Goal: Task Accomplishment & Management: Manage account settings

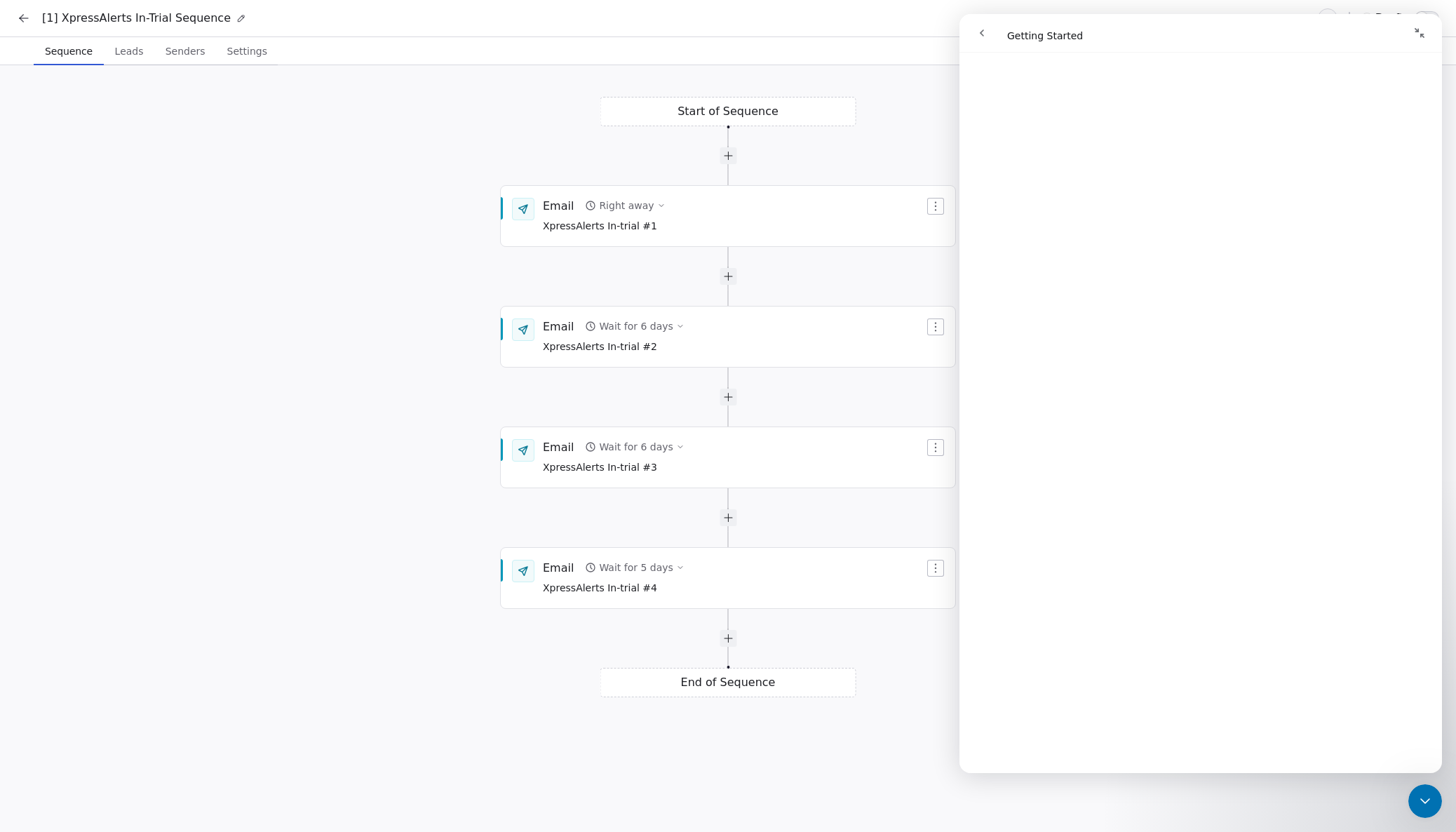
scroll to position [1432, 0]
click at [1417, 798] on icon "Close Intercom Messenger" at bounding box center [1425, 801] width 17 height 17
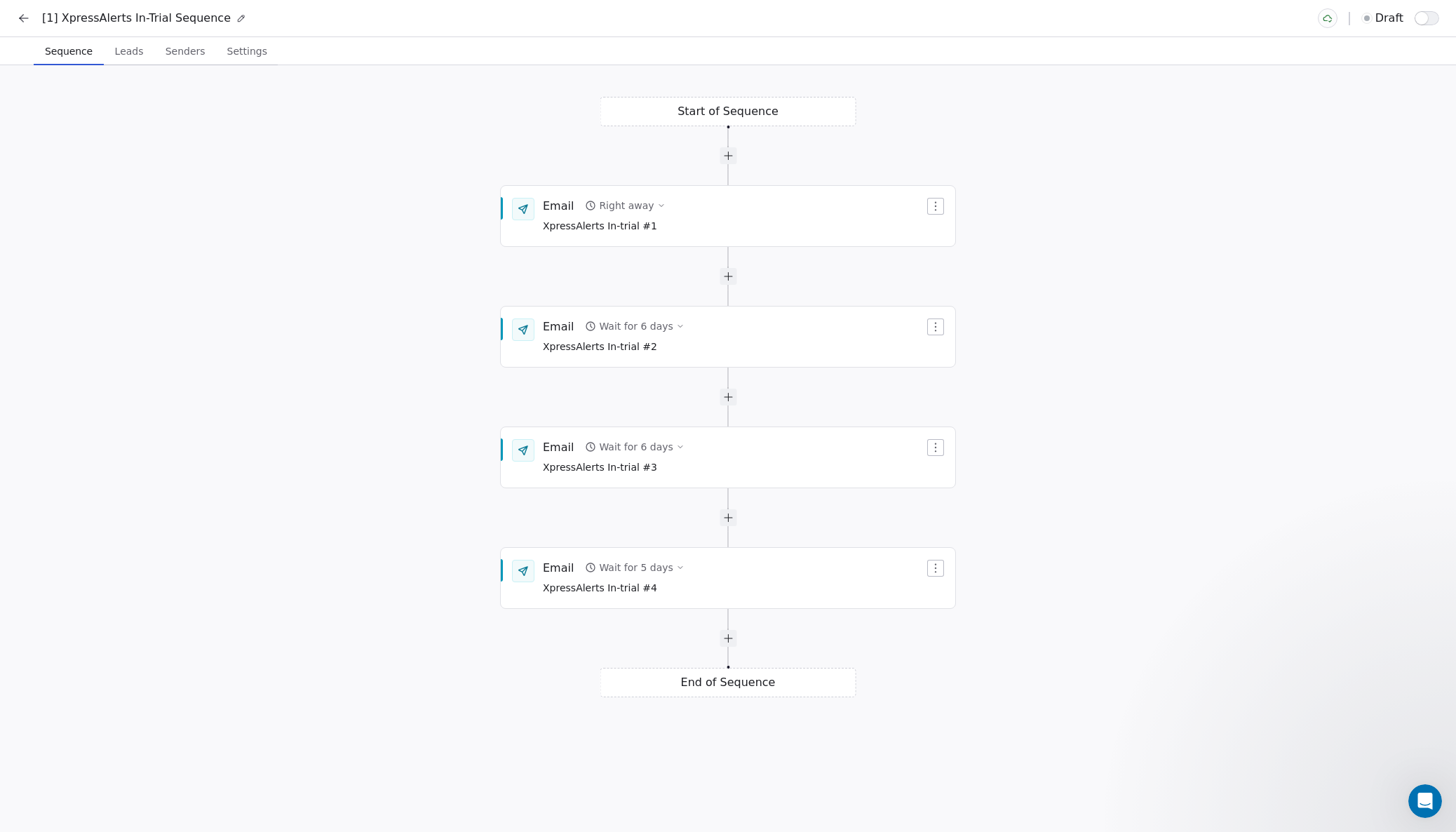
scroll to position [0, 0]
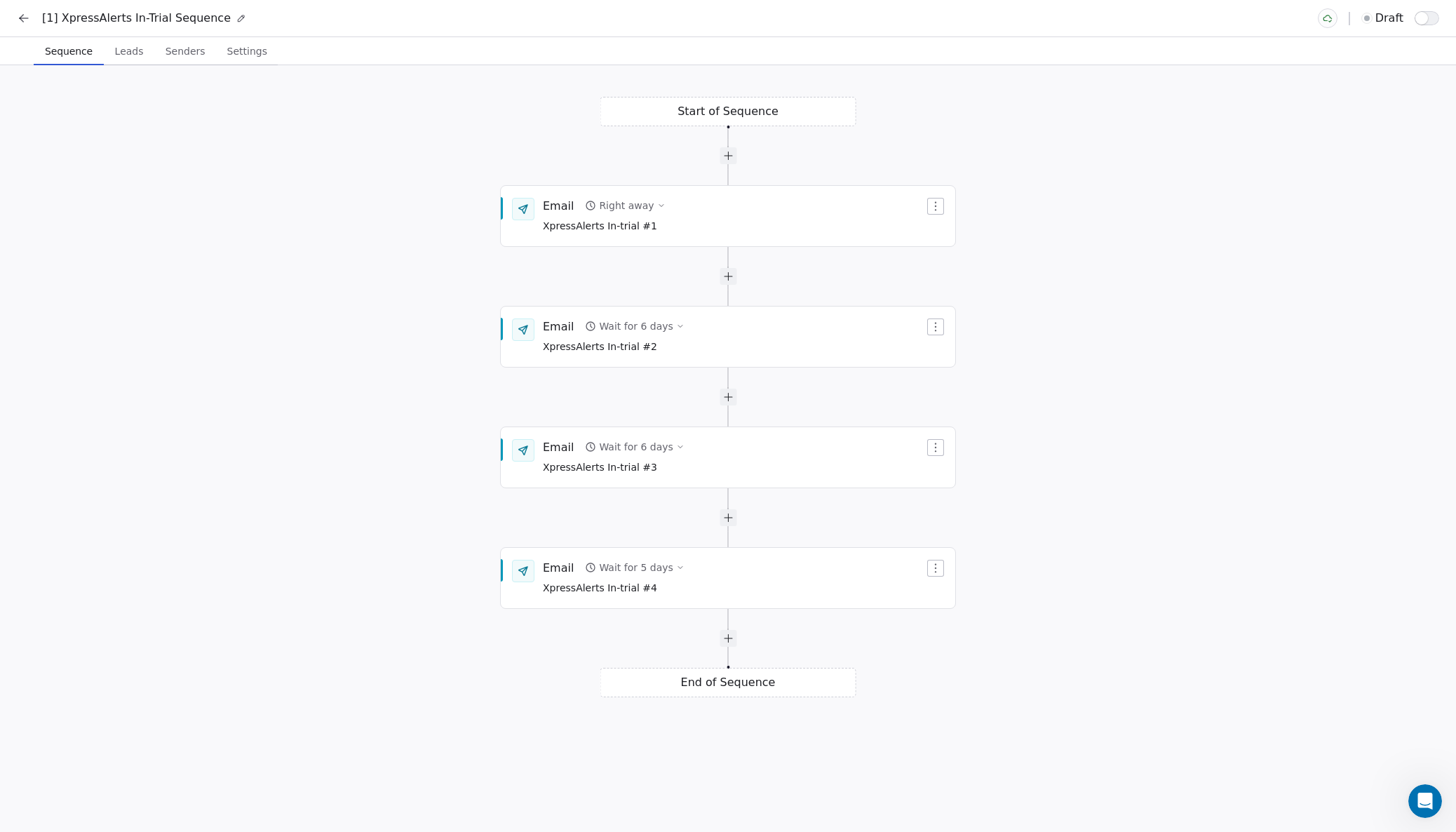
click at [131, 52] on span "Leads" at bounding box center [129, 51] width 40 height 20
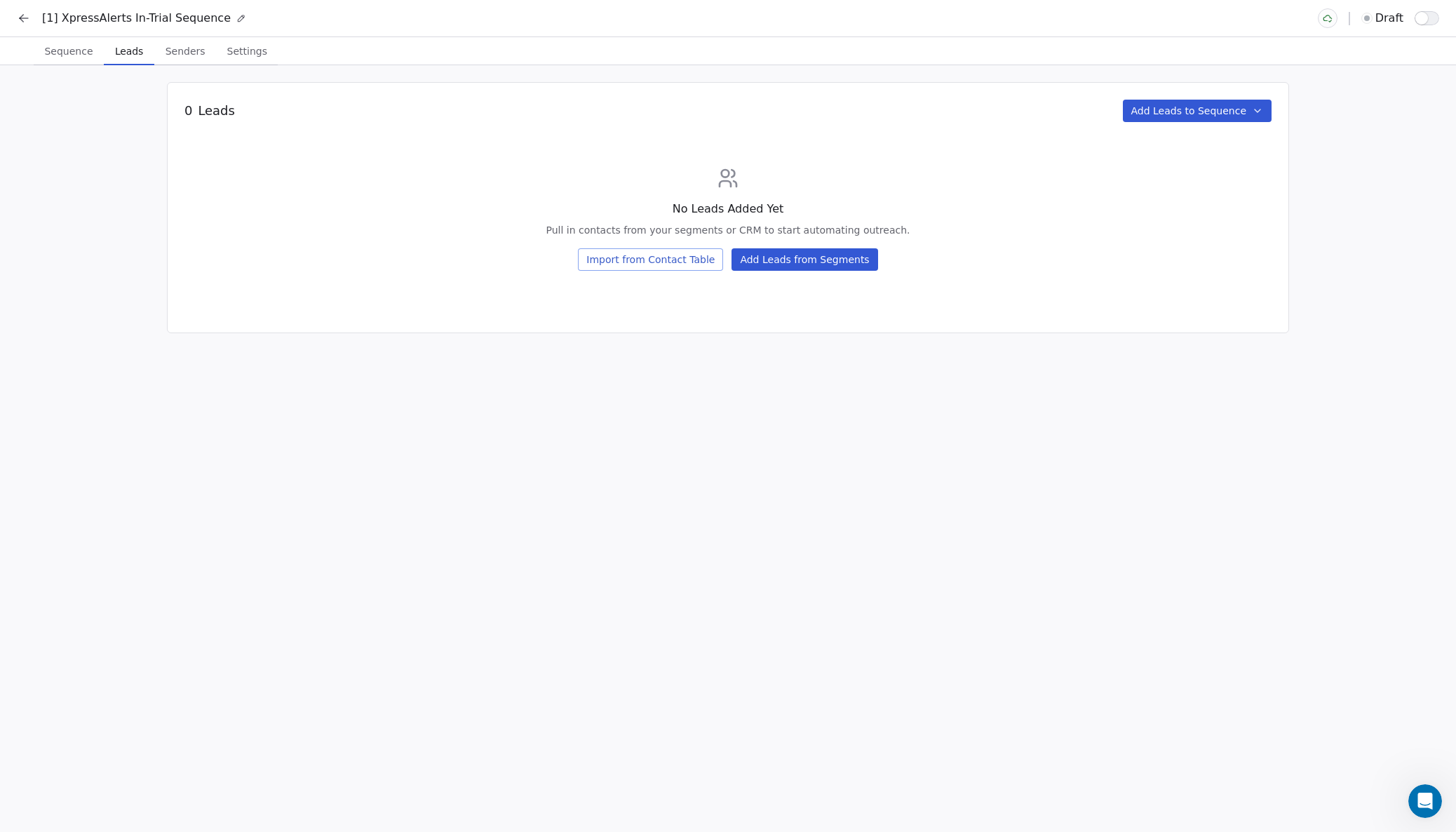
click at [1259, 107] on icon "button" at bounding box center [1257, 111] width 12 height 12
click at [26, 19] on html "[1] XpressAlerts In-Trial Sequence draft Sequence Sequence Leads Leads Senders …" at bounding box center [728, 416] width 1456 height 832
click at [71, 50] on span "Sequence" at bounding box center [69, 51] width 60 height 20
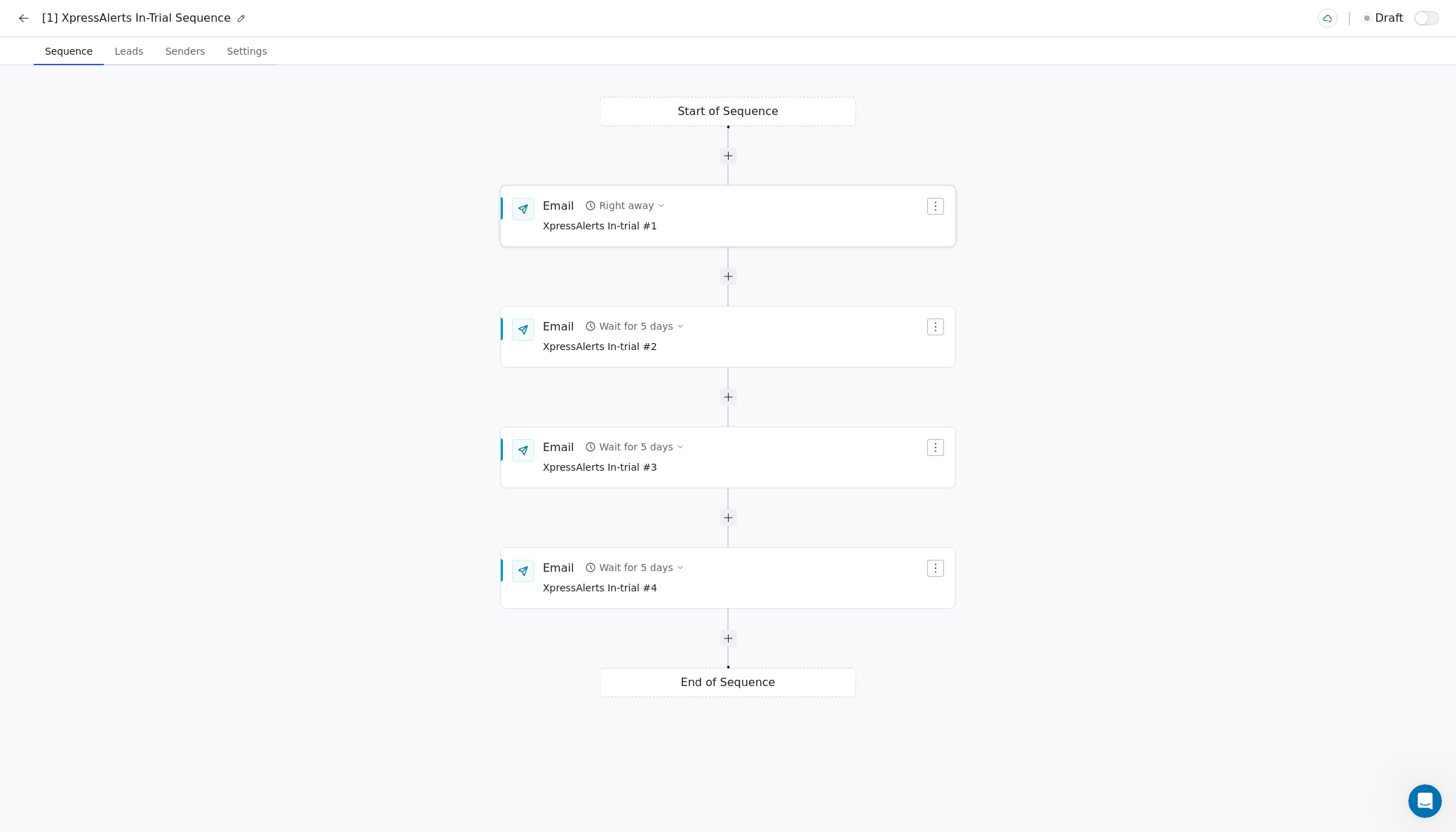
click at [729, 219] on div "Email Right away XpressAlerts In-trial #1" at bounding box center [733, 216] width 382 height 36
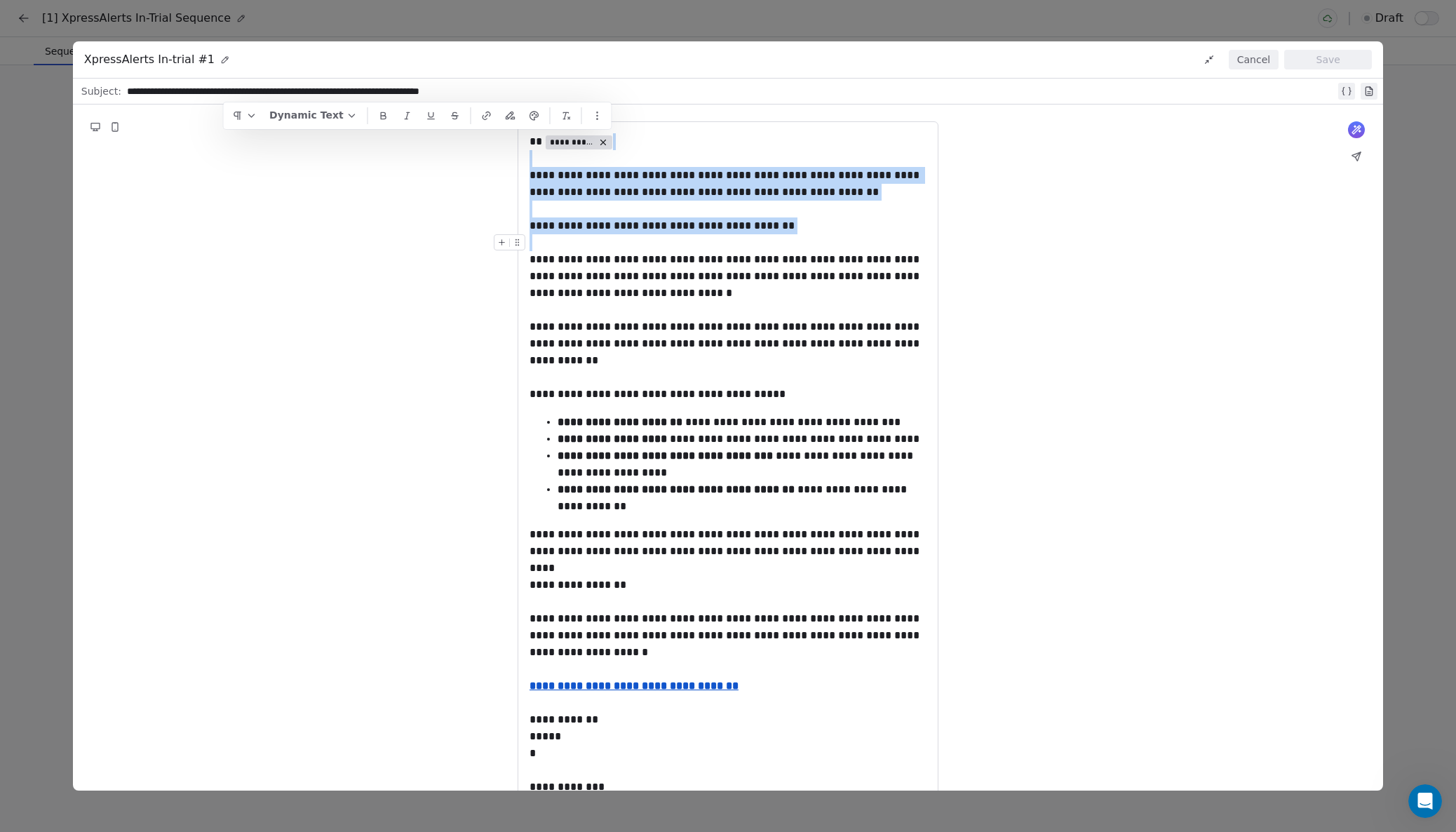
drag, startPoint x: 528, startPoint y: 143, endPoint x: 593, endPoint y: 208, distance: 91.9
click at [596, 192] on div "**********" at bounding box center [727, 183] width 397 height 34
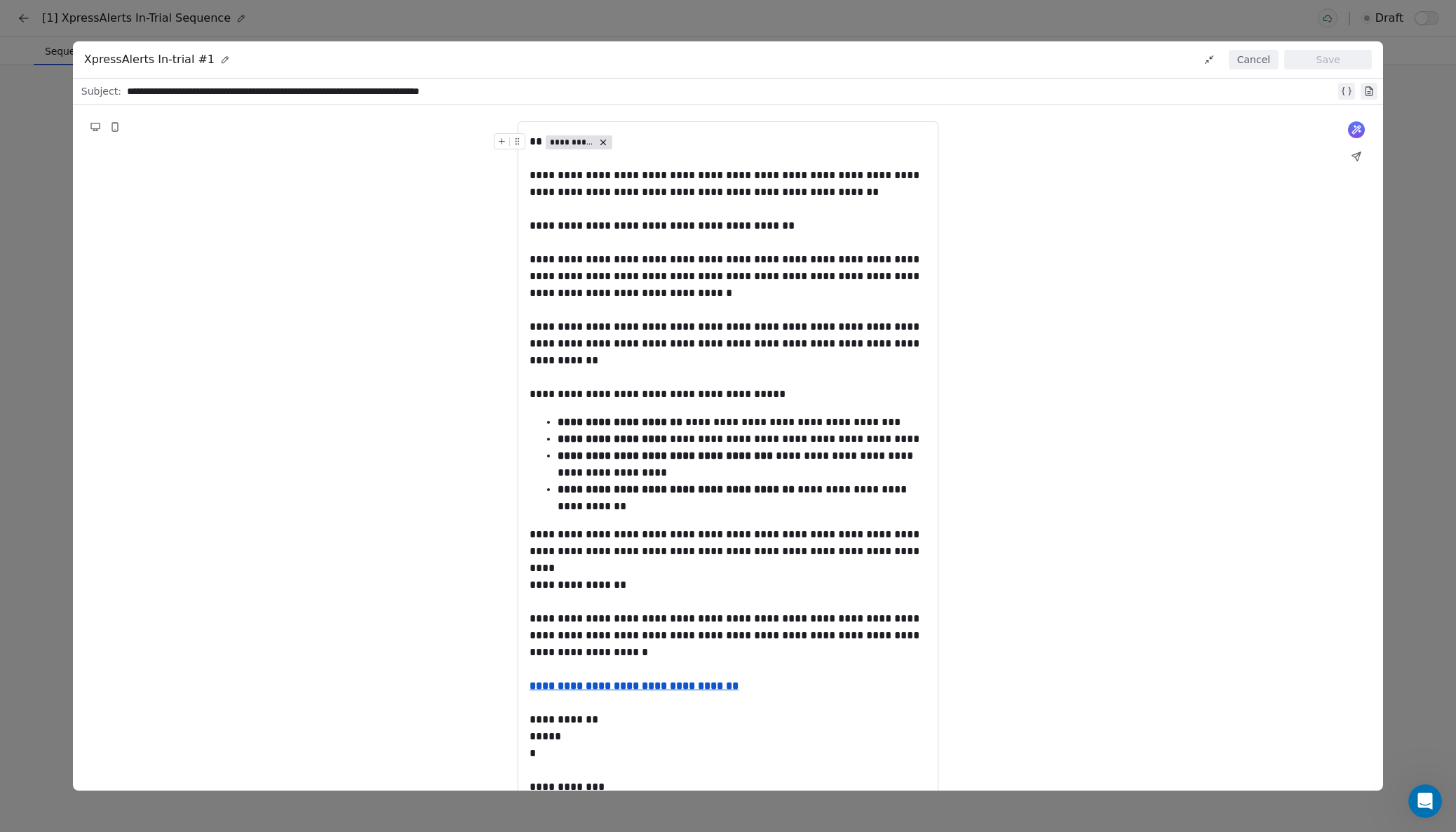
click at [530, 144] on div at bounding box center [512, 146] width 37 height 25
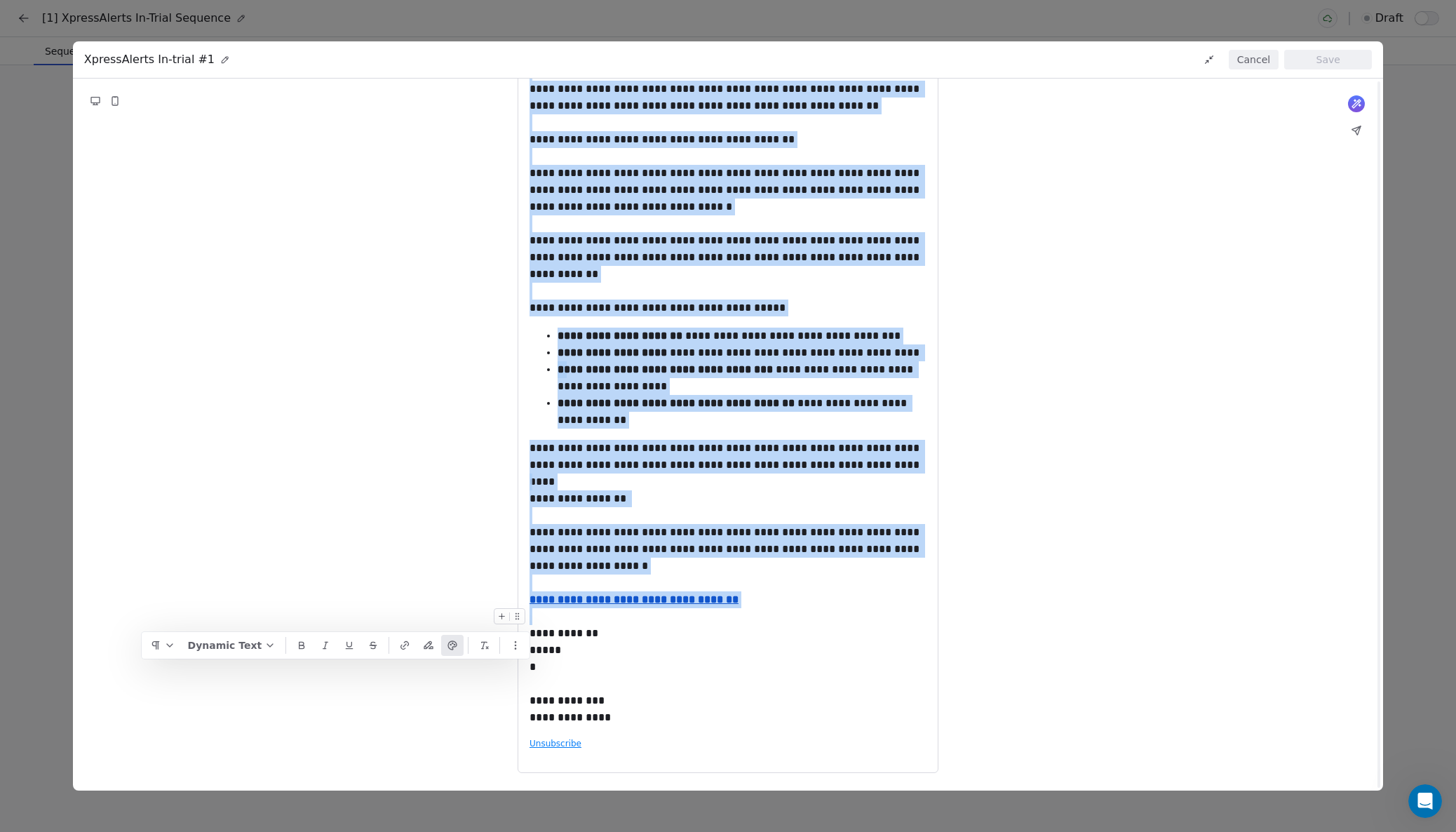
scroll to position [85, 0]
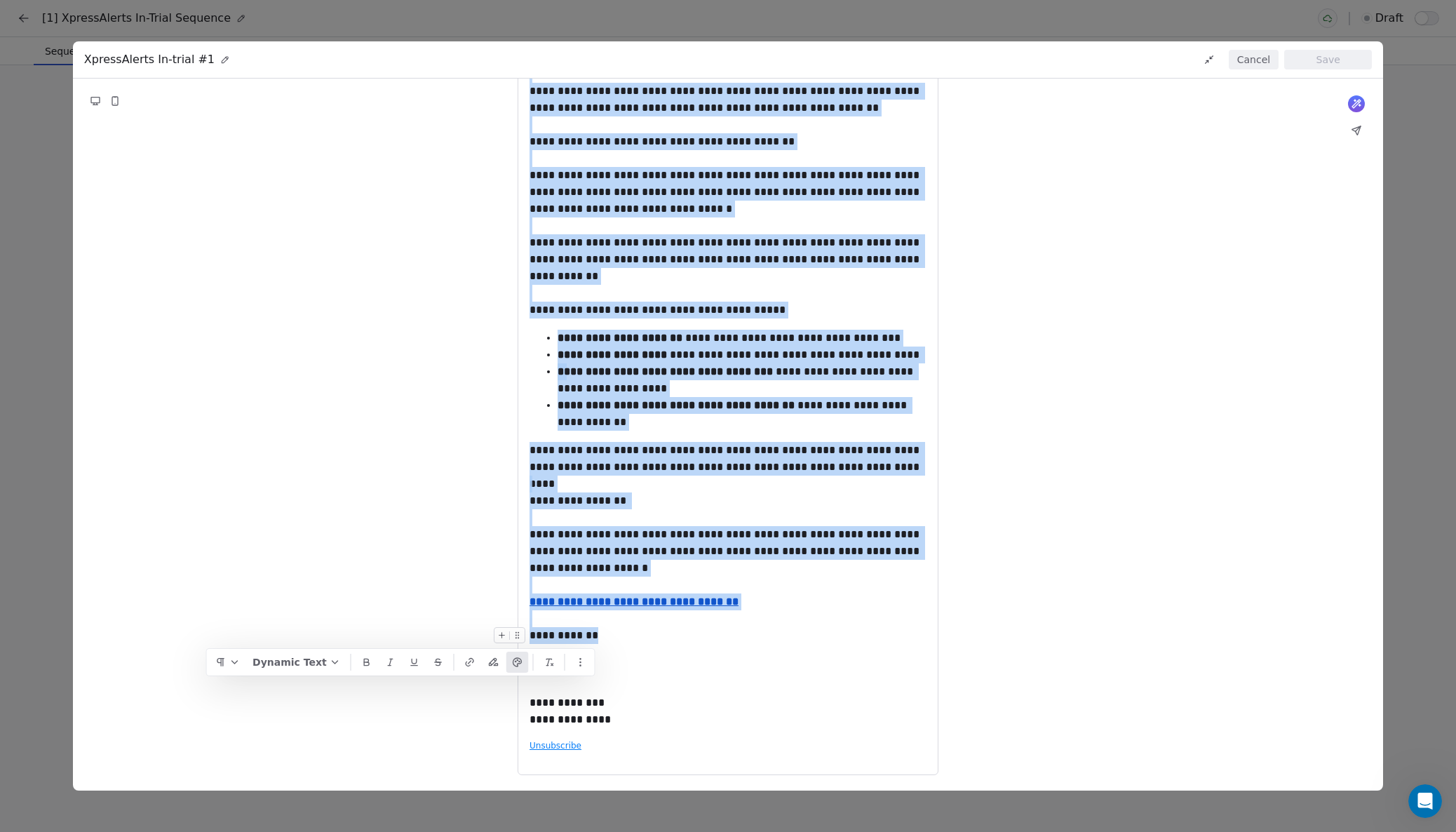
drag, startPoint x: 531, startPoint y: 144, endPoint x: 694, endPoint y: 640, distance: 522.1
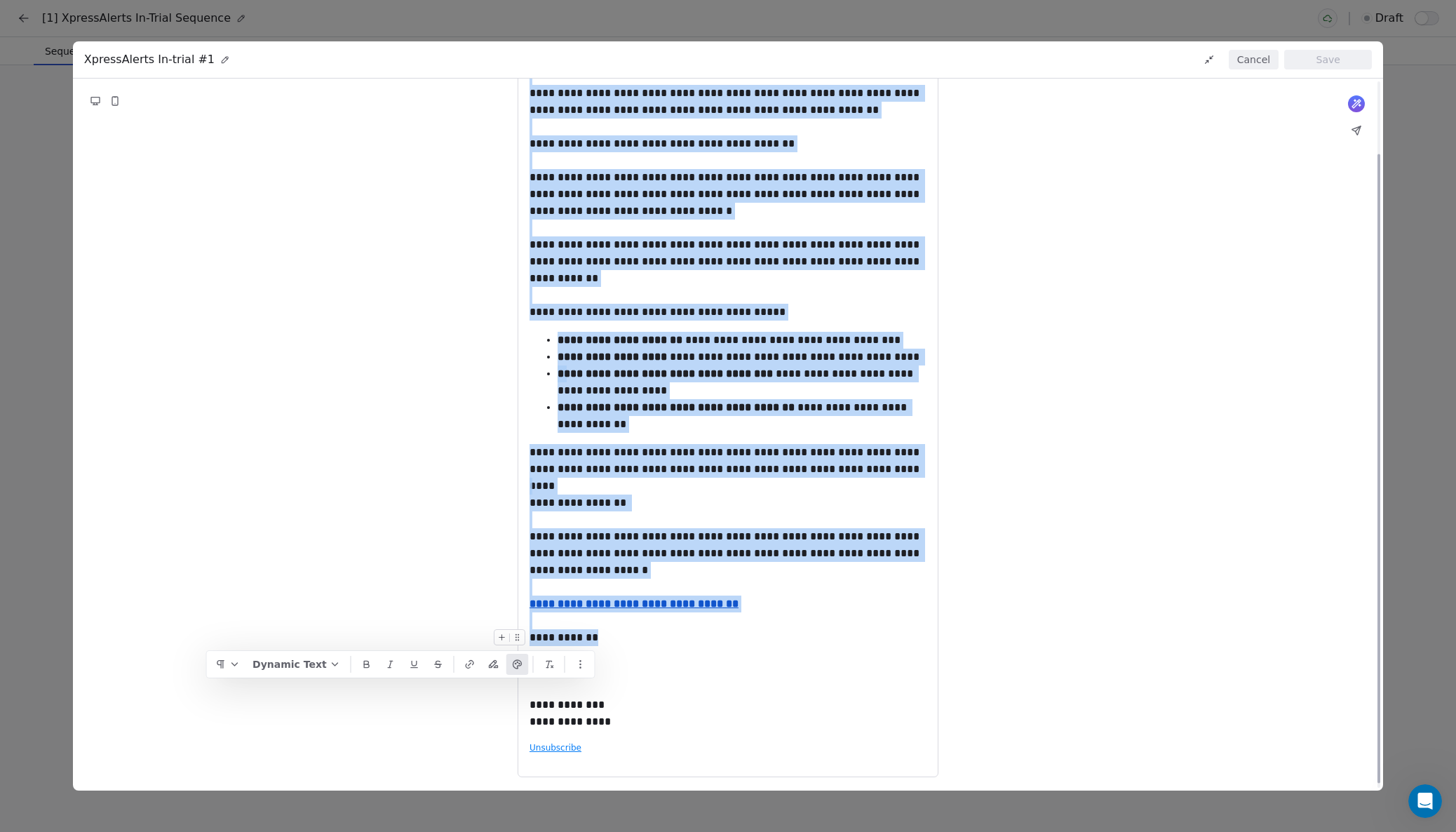
scroll to position [0, 0]
copy div "**********"
click at [1241, 59] on button "Cancel" at bounding box center [1253, 60] width 50 height 20
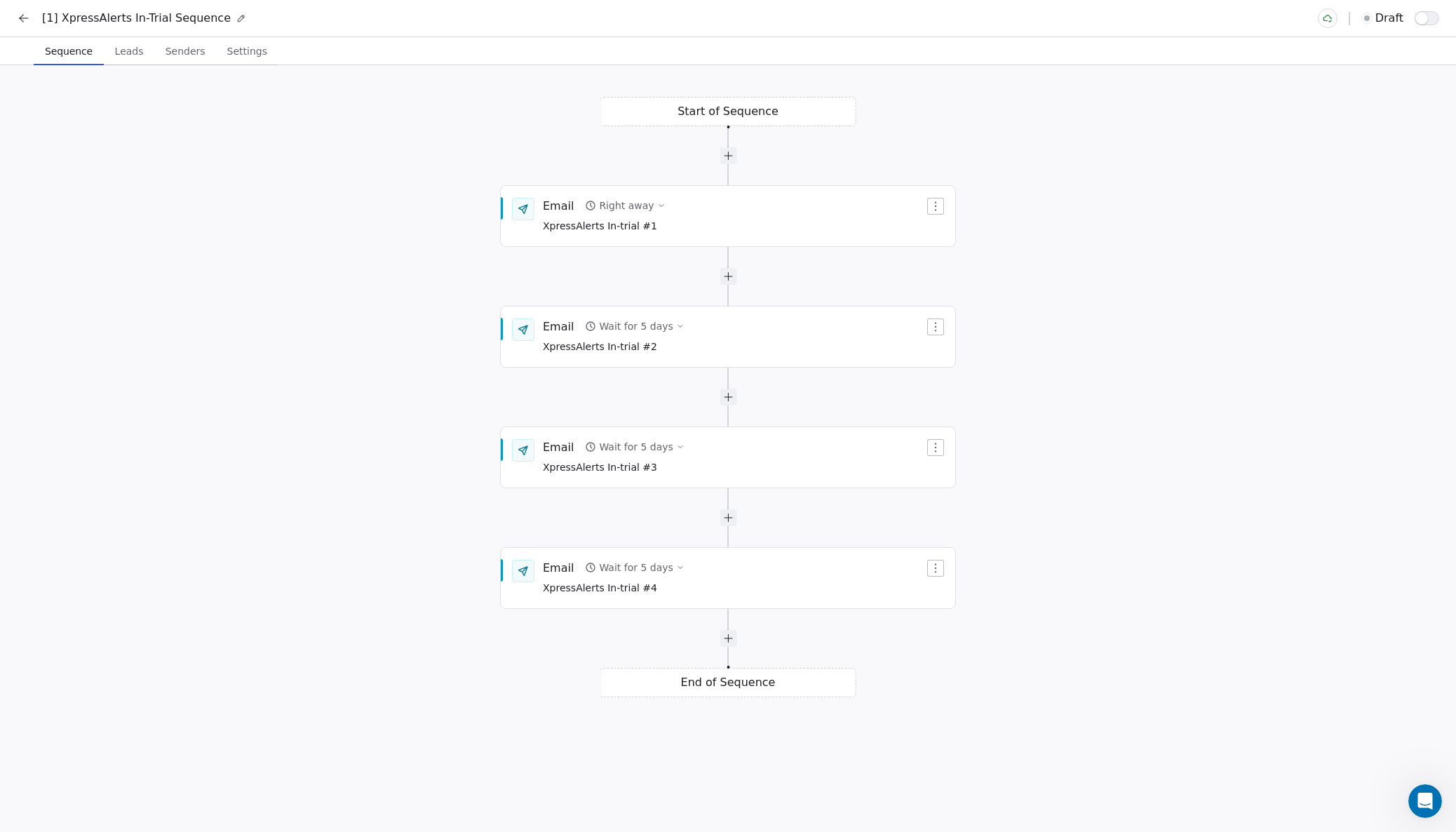
click at [19, 12] on icon at bounding box center [23, 18] width 14 height 14
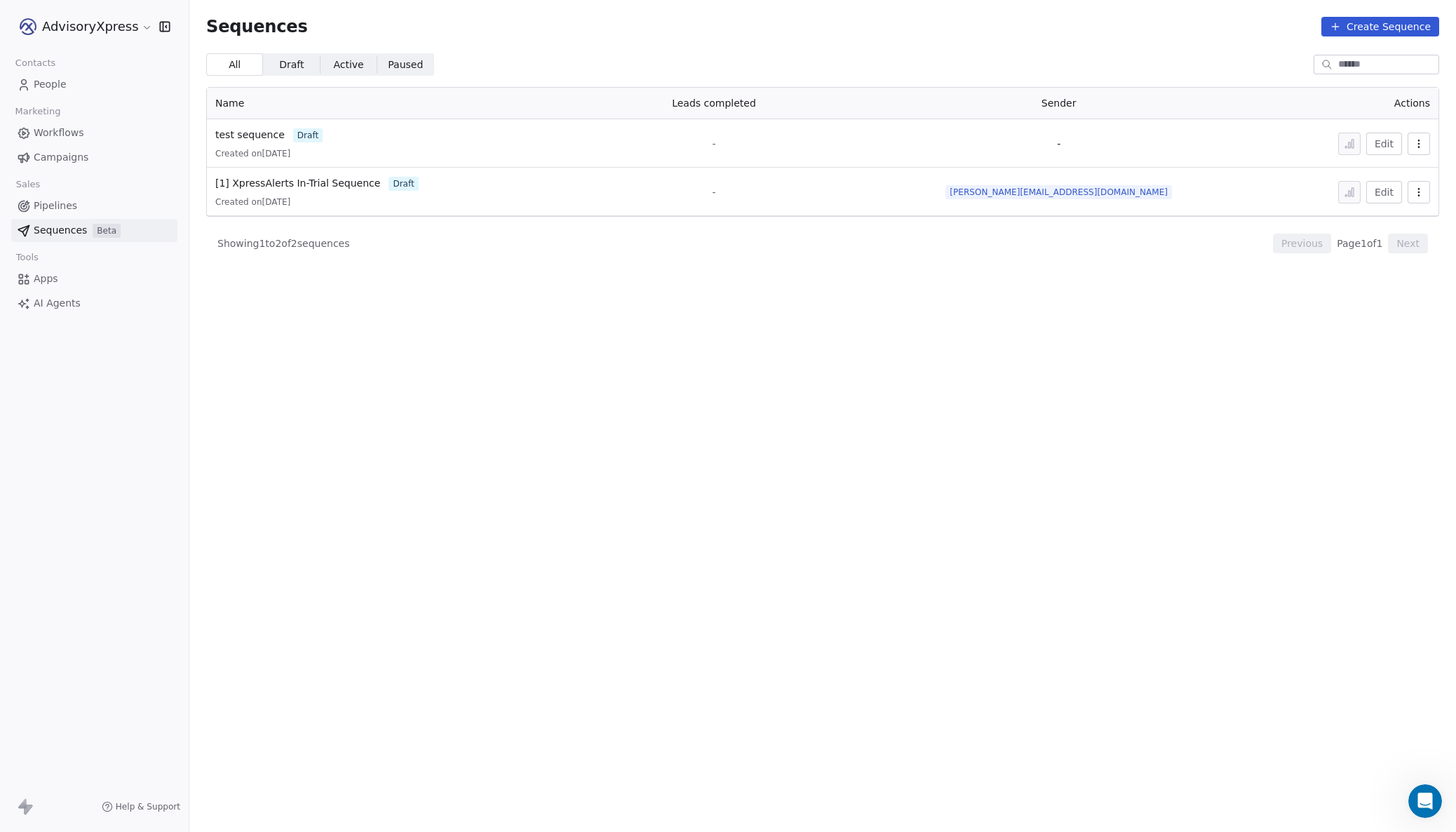
click at [55, 134] on span "Workflows" at bounding box center [59, 133] width 51 height 15
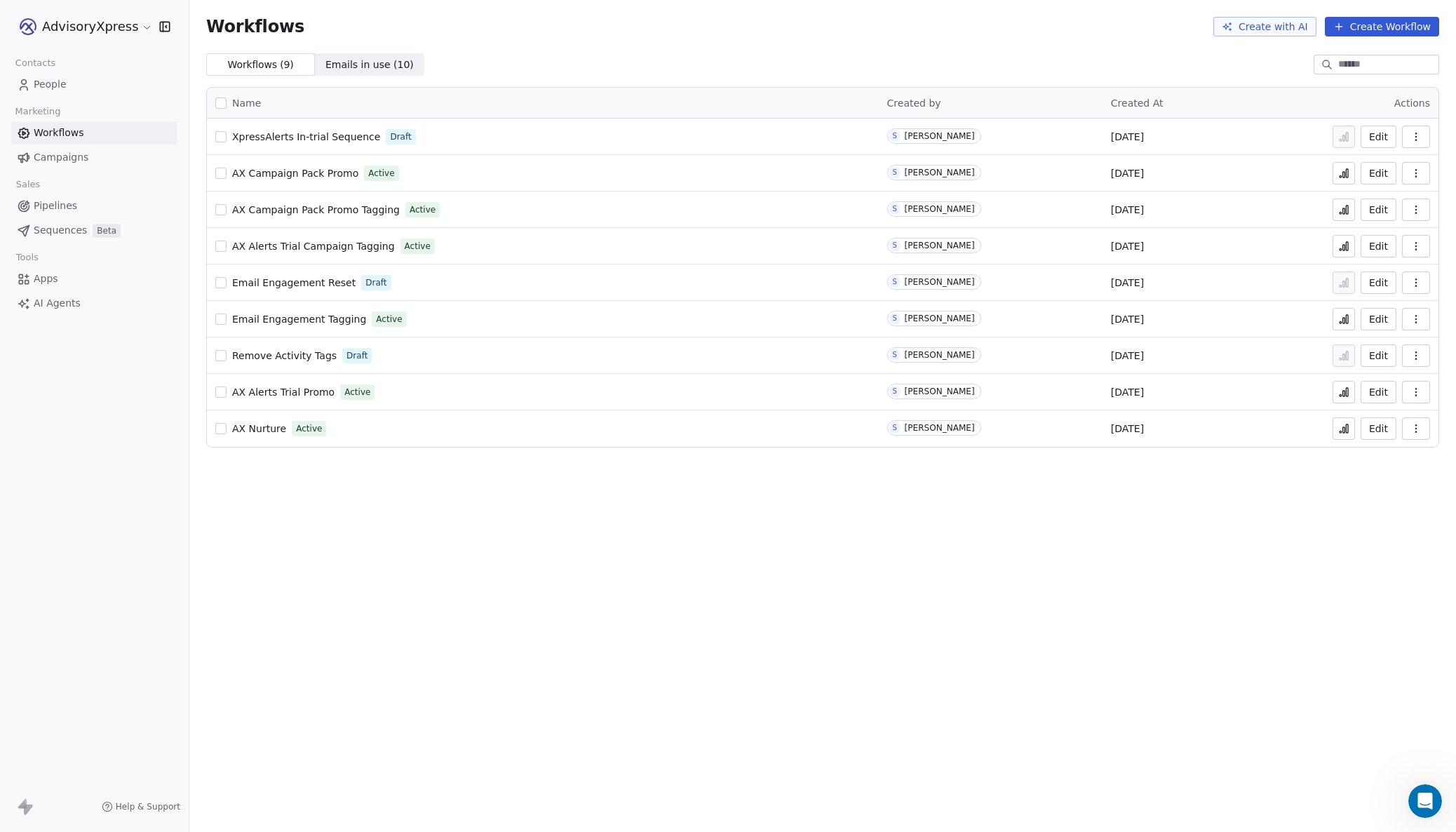
click at [321, 132] on span "XpressAlerts In-trial Sequence" at bounding box center [306, 137] width 148 height 12
click at [1414, 132] on icon "button" at bounding box center [1416, 137] width 12 height 12
click at [1363, 209] on span "Rename" at bounding box center [1376, 215] width 40 height 14
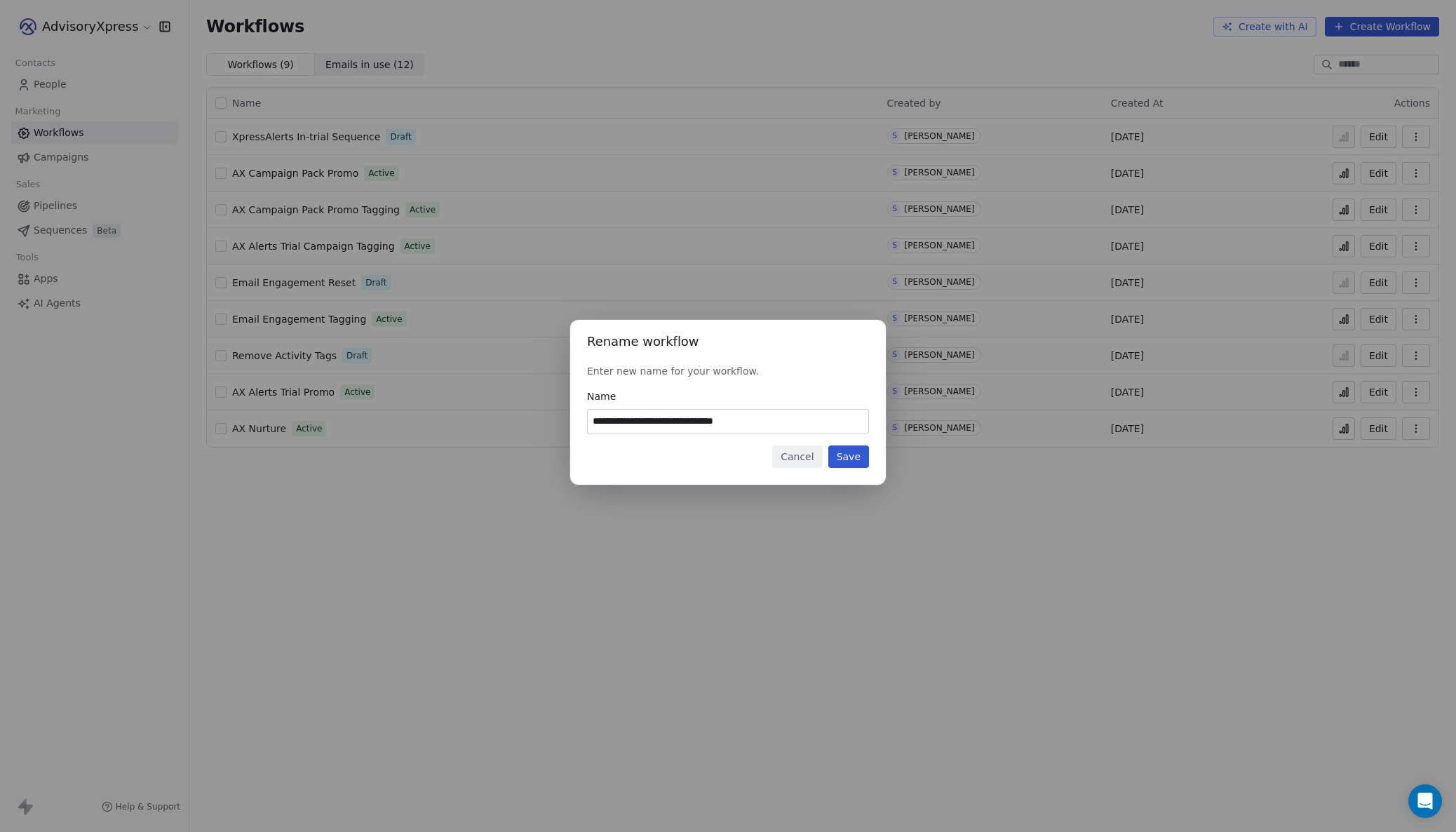
type input "**********"
click at [852, 454] on button "Save" at bounding box center [848, 457] width 41 height 22
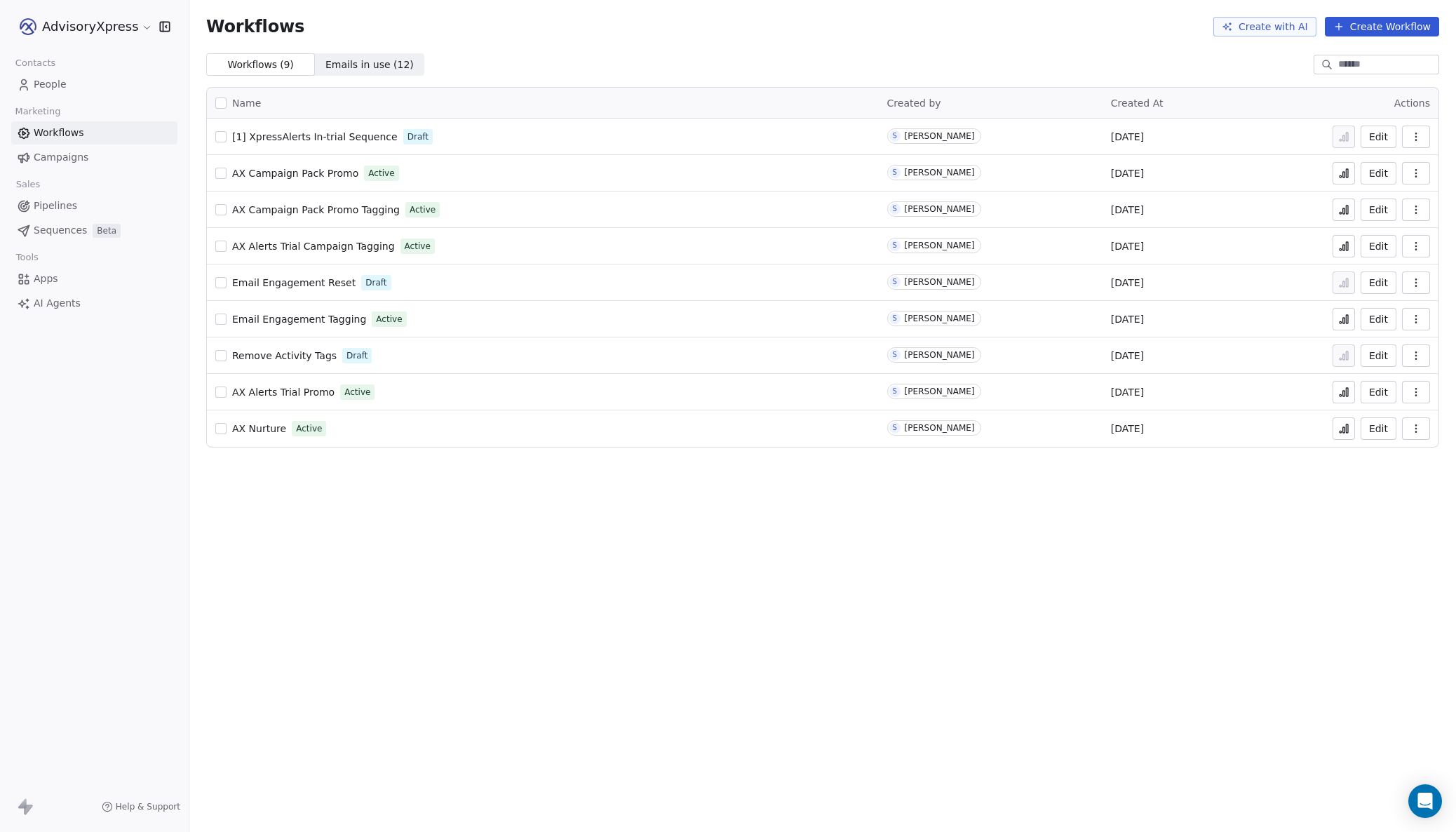
click at [340, 60] on span "Emails in use ( 12 )" at bounding box center [369, 65] width 89 height 15
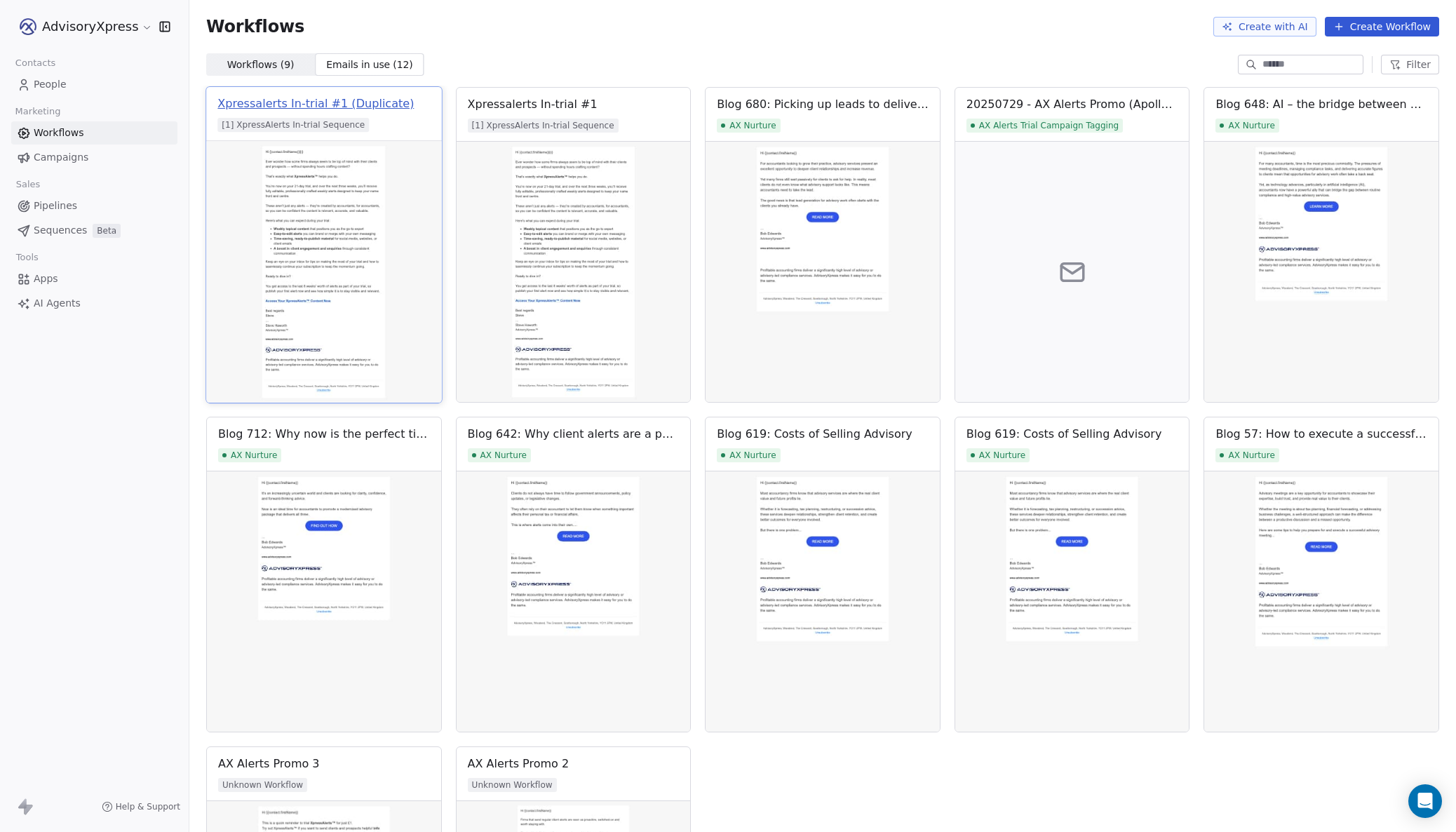
click at [359, 106] on div "Xpressalerts In-trial #1 (Duplicate)" at bounding box center [315, 104] width 196 height 17
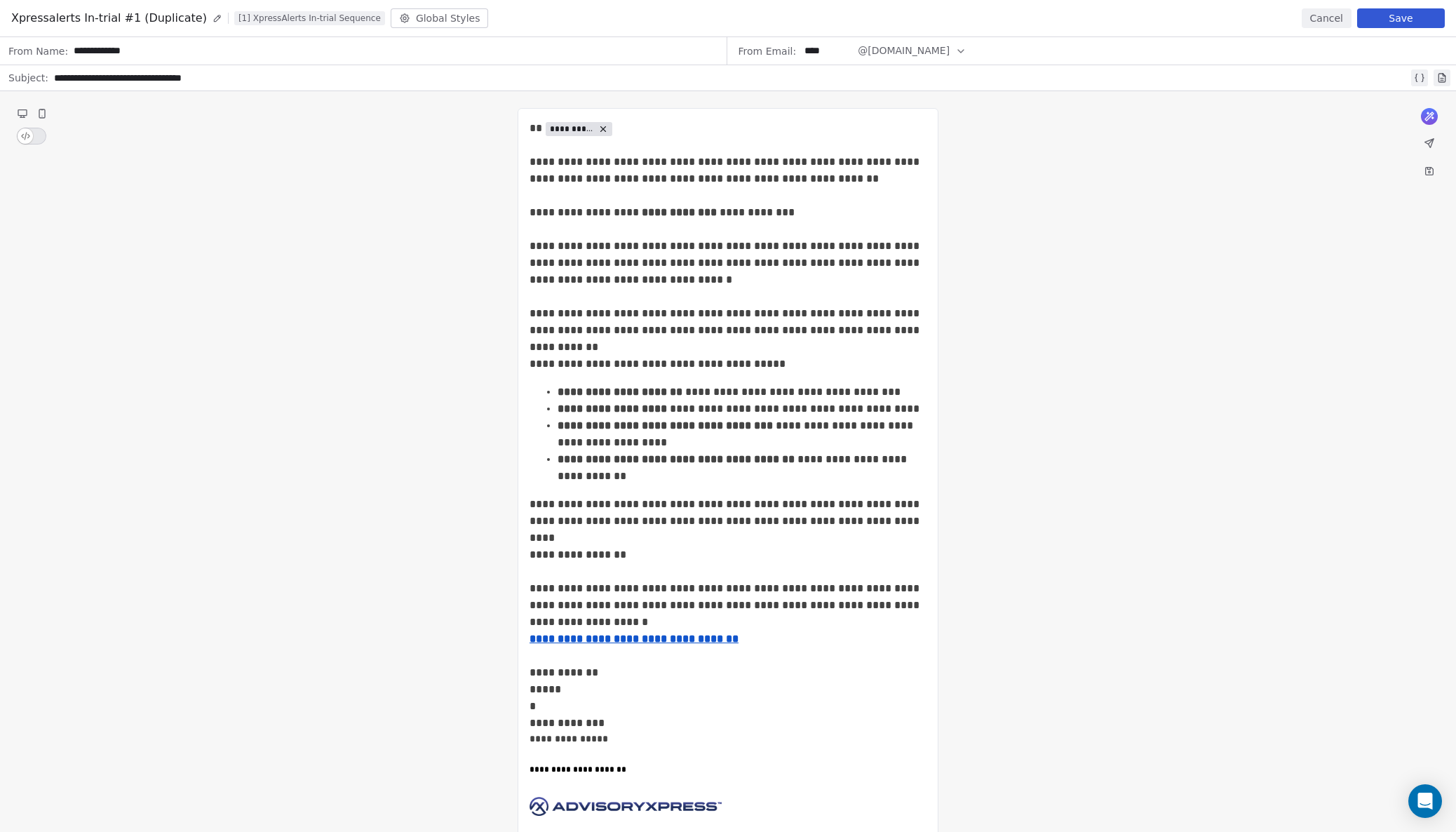
click at [213, 16] on icon at bounding box center [218, 18] width 10 height 10
click at [1415, 20] on button "Save" at bounding box center [1401, 18] width 88 height 20
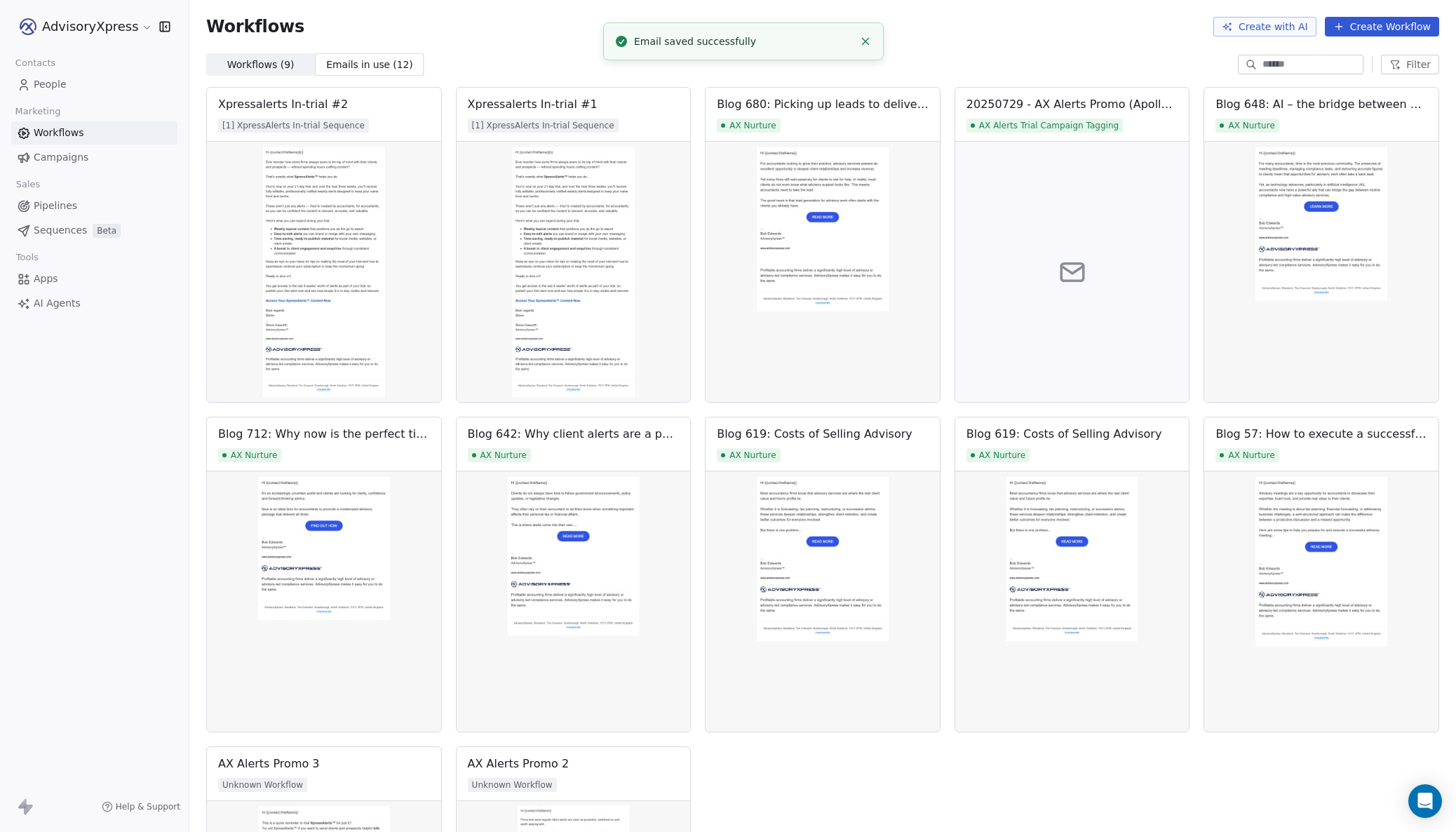
click at [43, 230] on span "Sequences" at bounding box center [60, 230] width 53 height 15
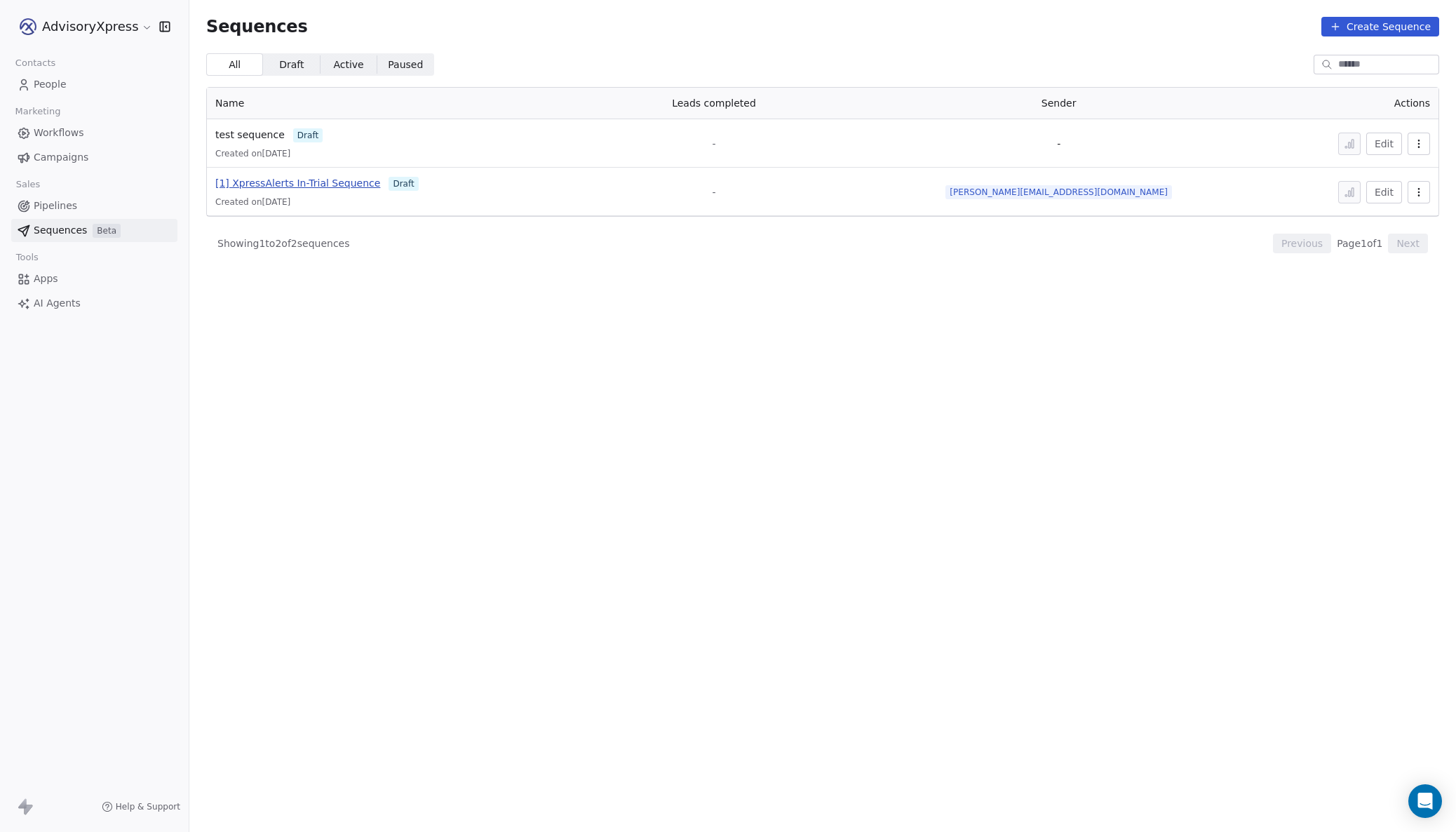
click at [287, 184] on span "[1] XpressAlerts In-Trial Sequence" at bounding box center [297, 183] width 165 height 12
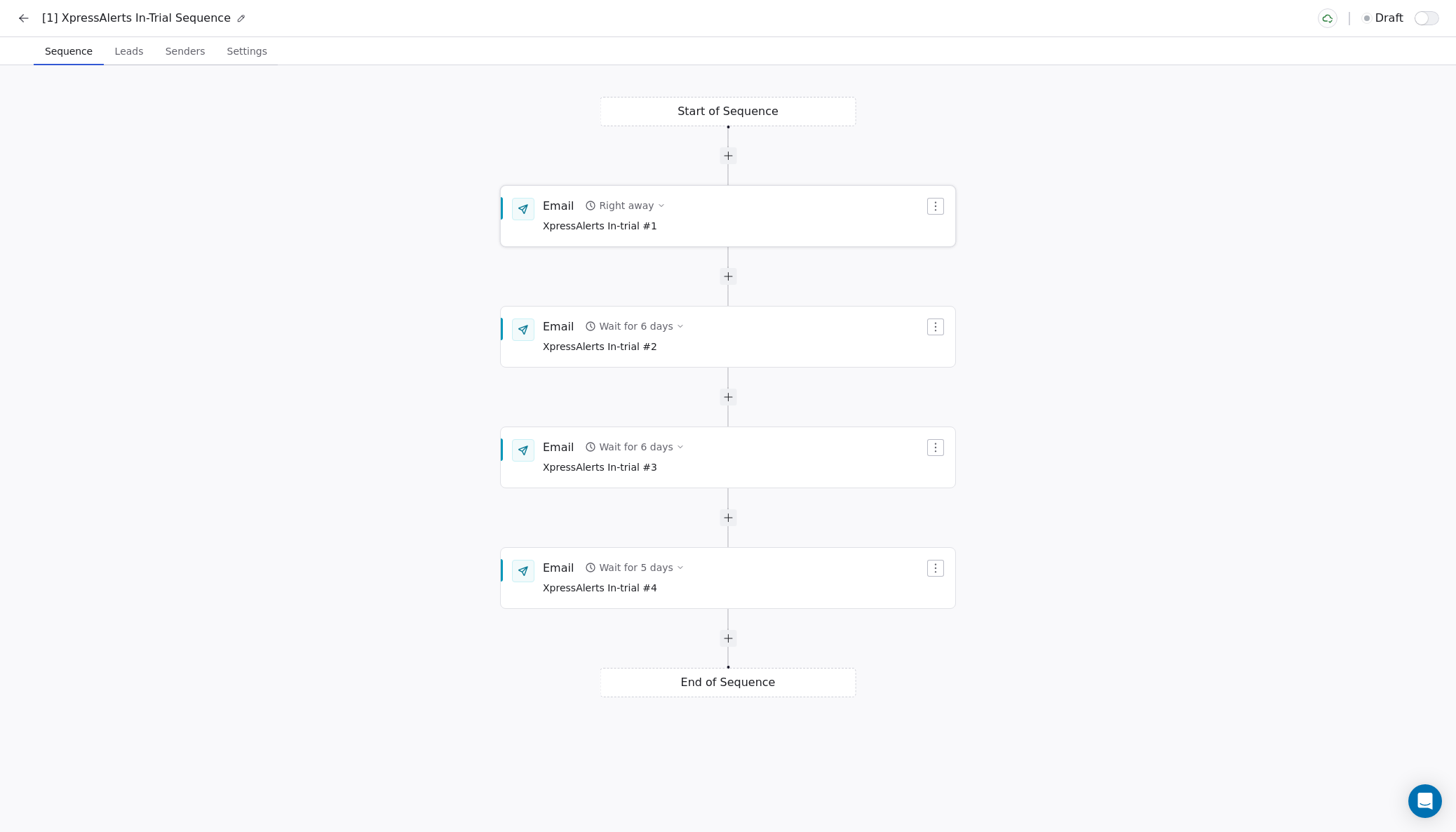
click at [708, 206] on div "Email Right away XpressAlerts In-trial #1" at bounding box center [733, 216] width 382 height 36
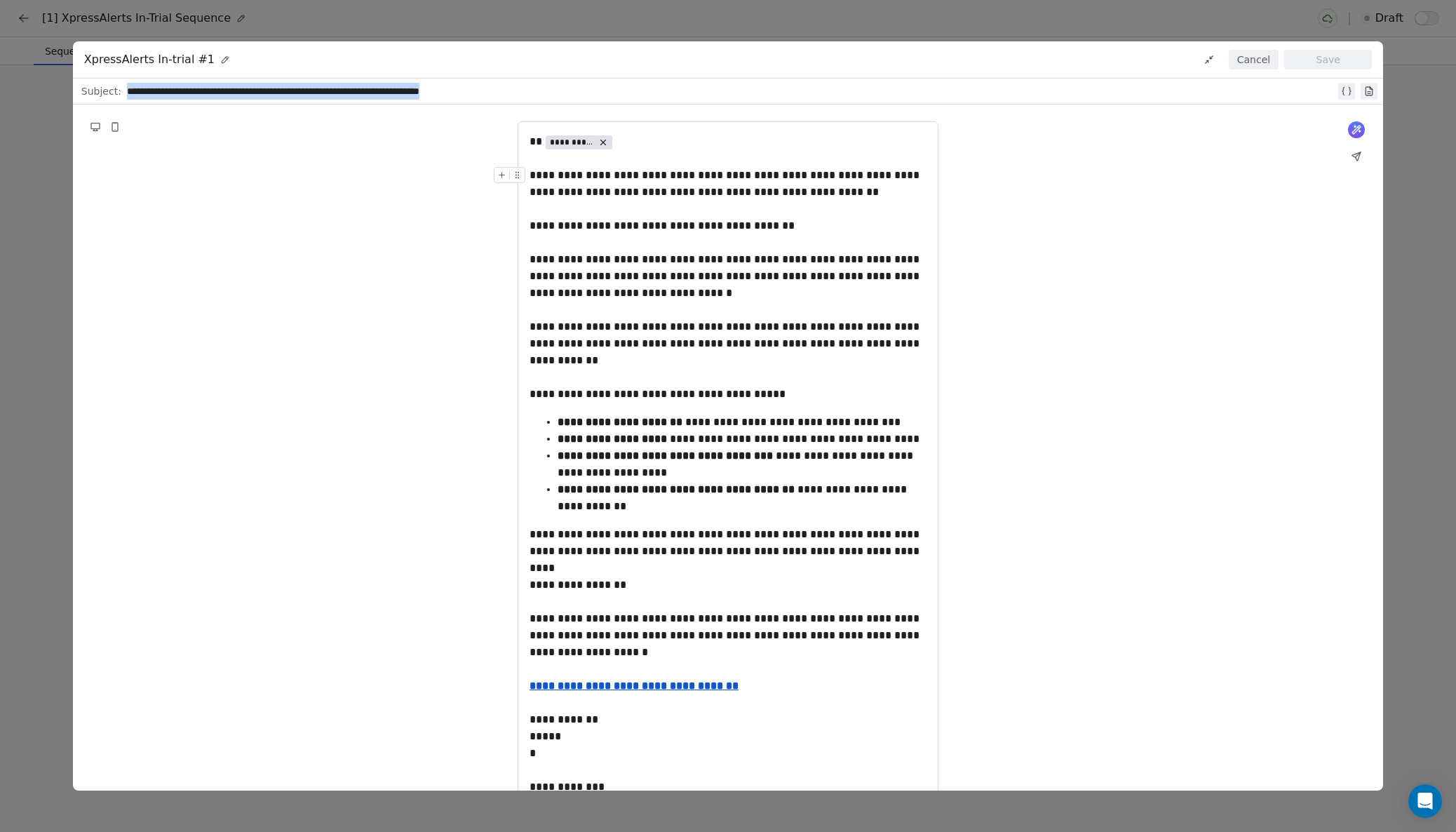
drag, startPoint x: 526, startPoint y: 91, endPoint x: 195, endPoint y: 81, distance: 331.2
click at [195, 81] on div "**********" at bounding box center [740, 91] width 1227 height 22
copy div "**********"
click at [1270, 60] on button "Cancel" at bounding box center [1253, 60] width 50 height 20
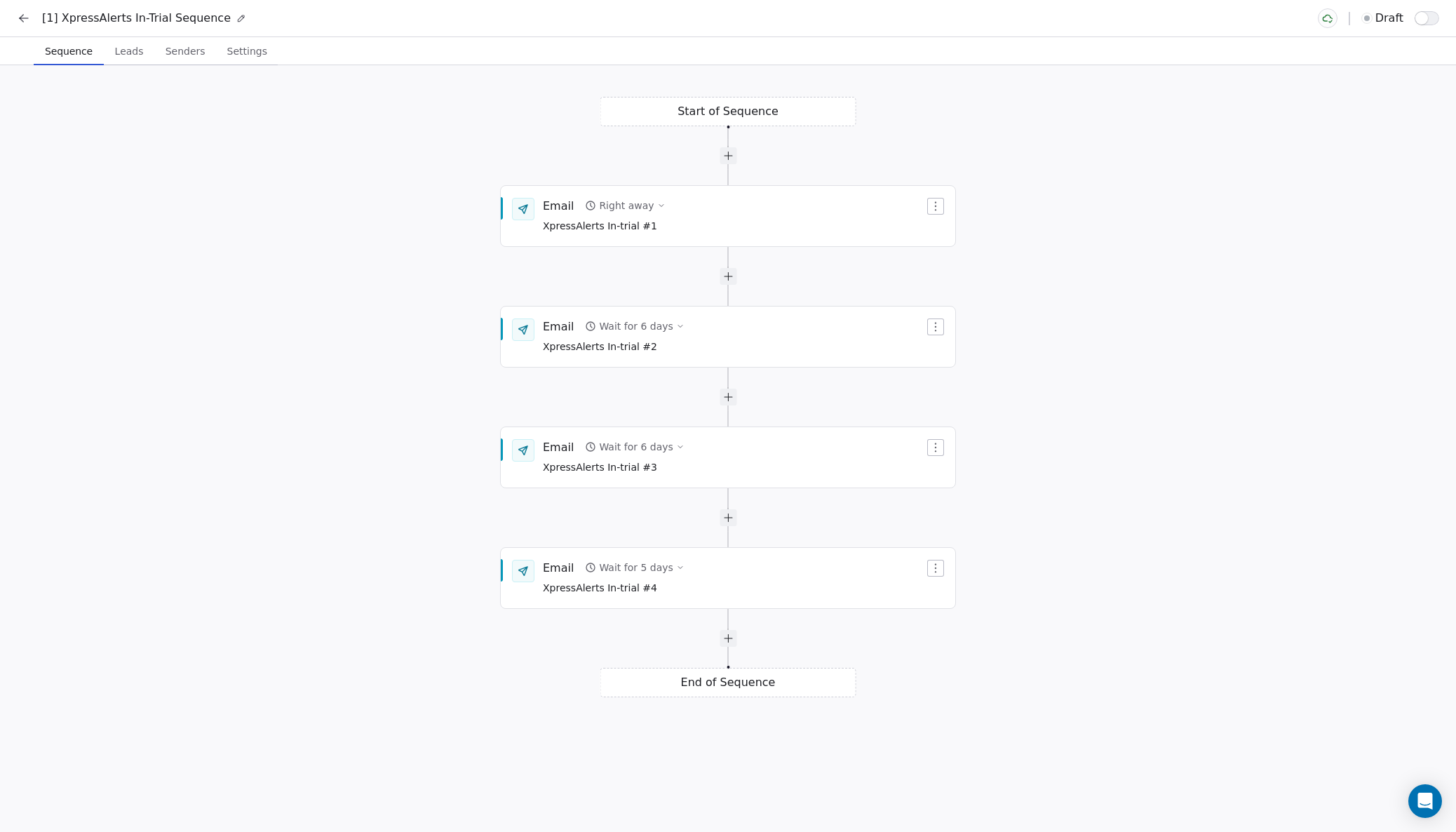
click at [22, 15] on icon at bounding box center [23, 18] width 14 height 14
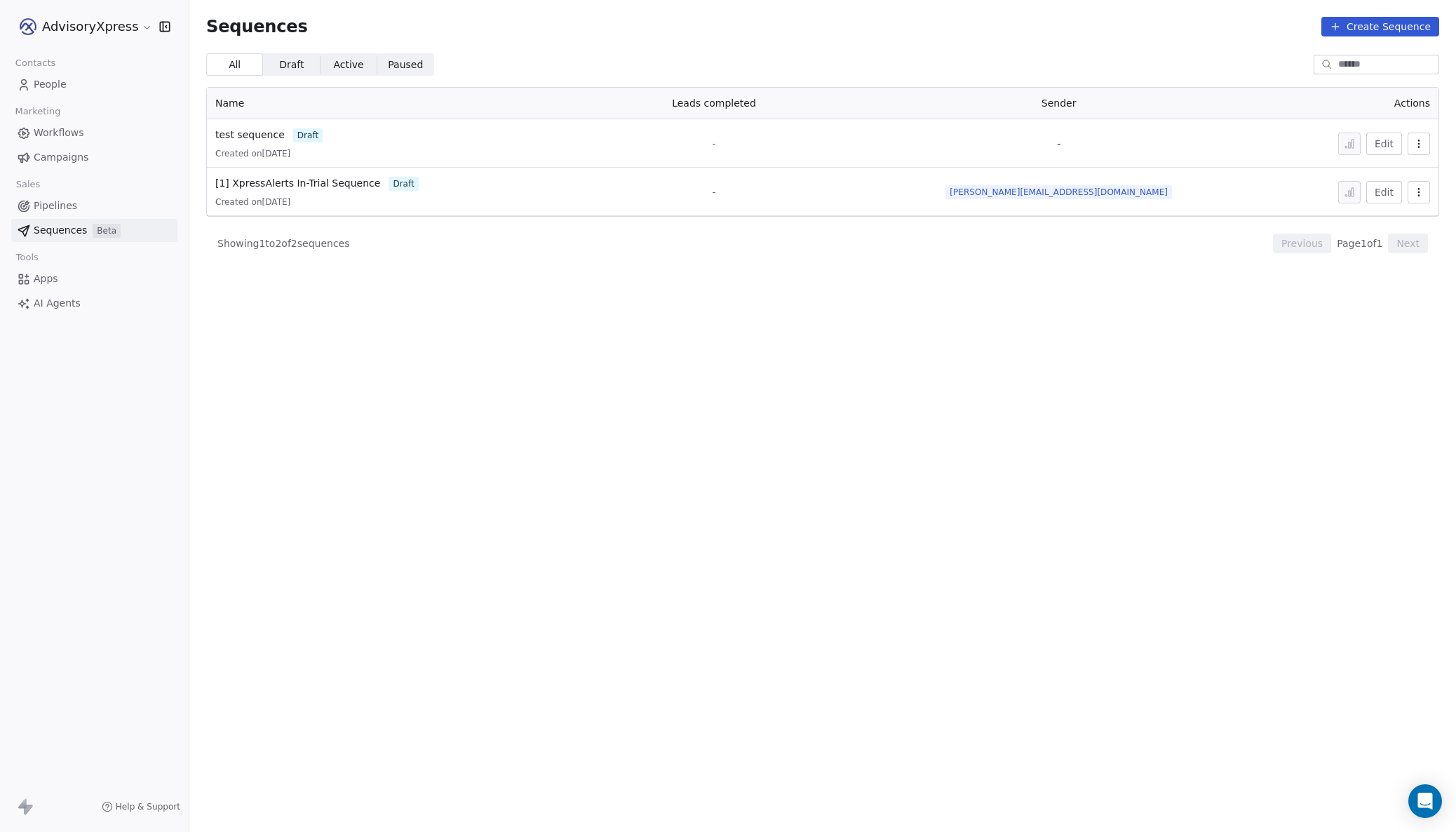
click at [58, 128] on span "Workflows" at bounding box center [59, 133] width 51 height 15
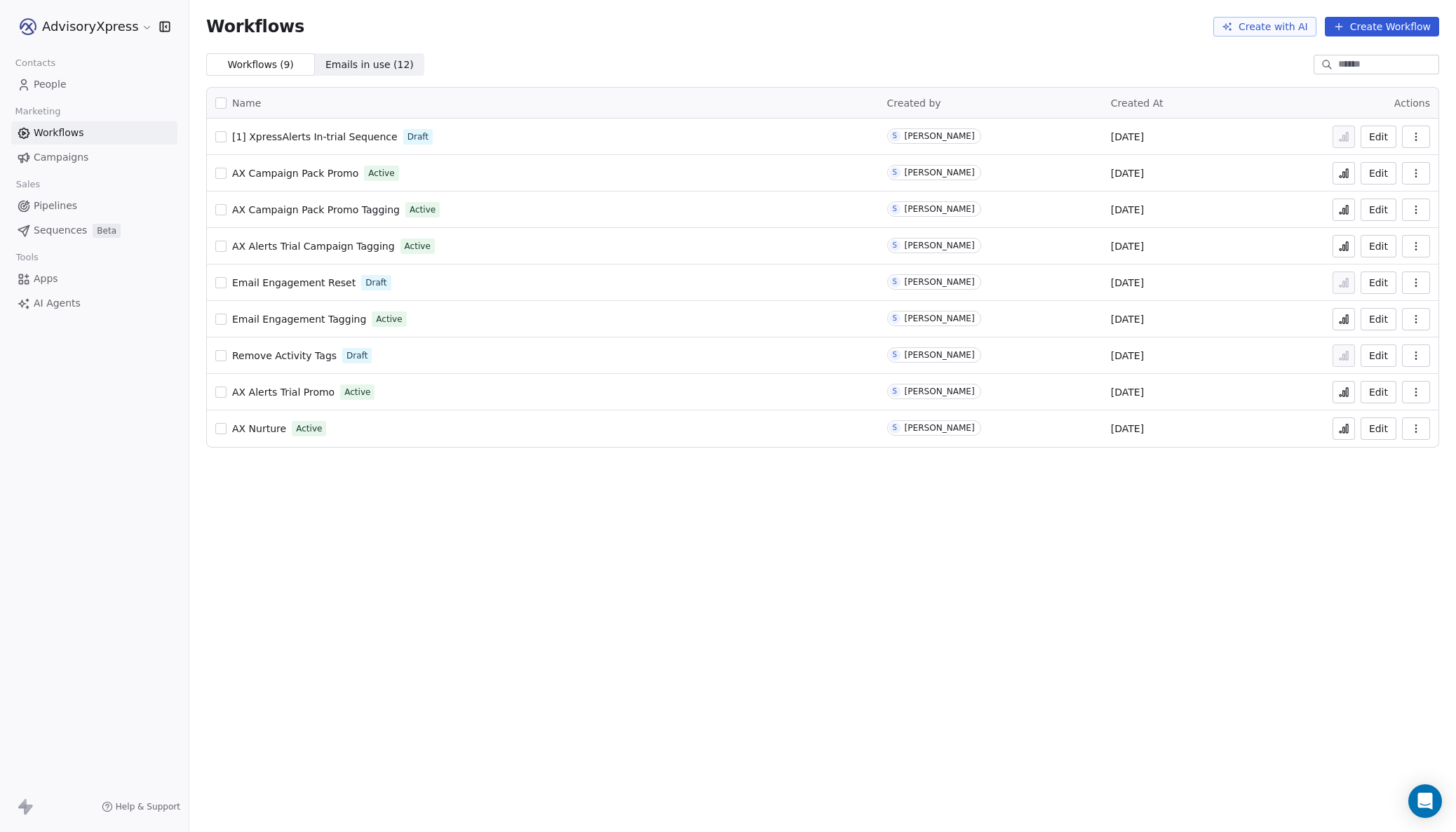
click at [322, 135] on span "[1] XpressAlerts In-trial Sequence" at bounding box center [315, 137] width 166 height 12
click at [61, 226] on span "Sequences" at bounding box center [60, 230] width 53 height 15
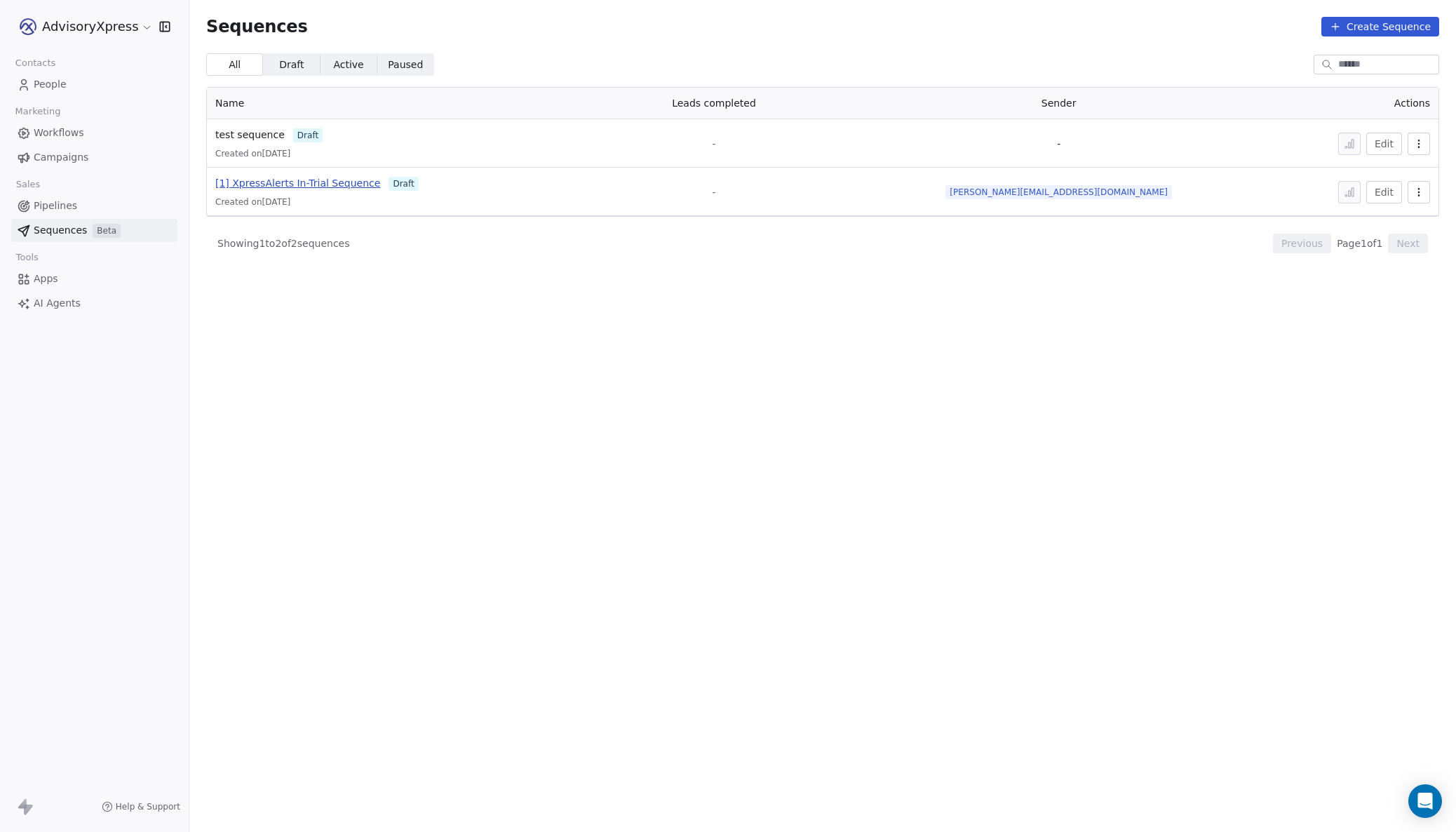
click at [292, 186] on span "[1] XpressAlerts In-Trial Sequence" at bounding box center [297, 183] width 165 height 12
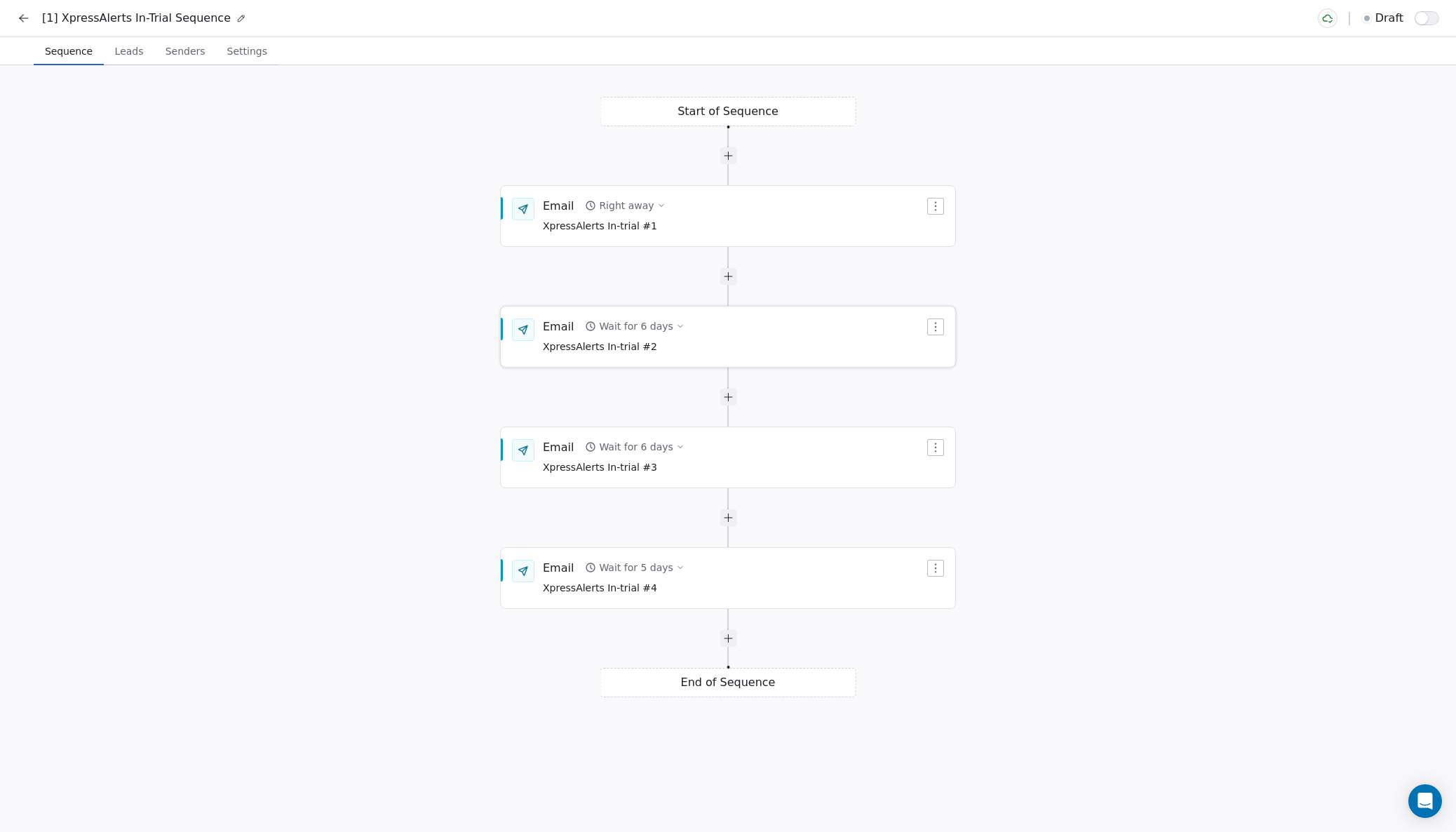
click at [749, 336] on div "Email Wait for 6 days XpressAlerts In-trial #2" at bounding box center [733, 336] width 382 height 36
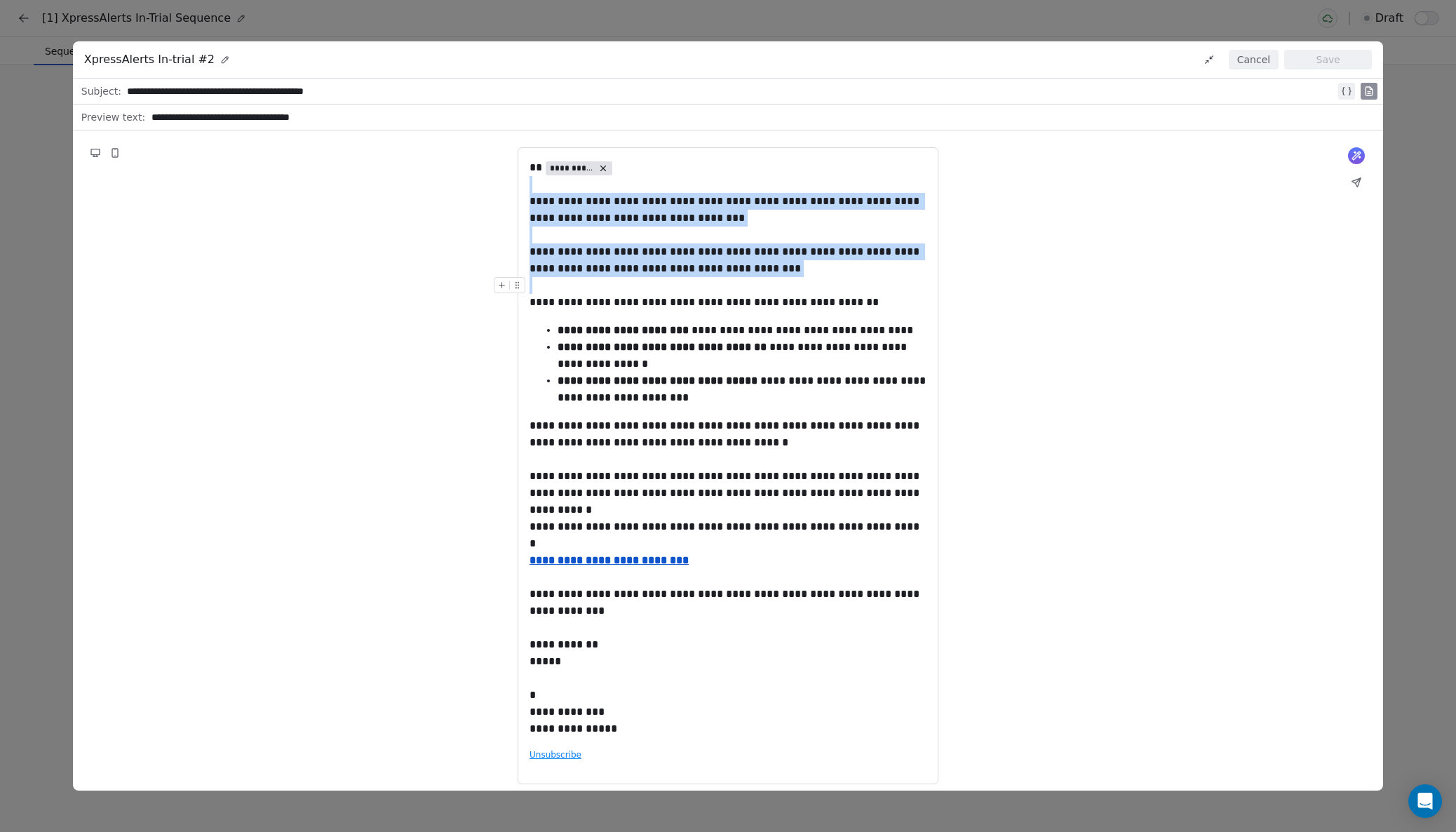
drag, startPoint x: 530, startPoint y: 167, endPoint x: 620, endPoint y: 293, distance: 154.8
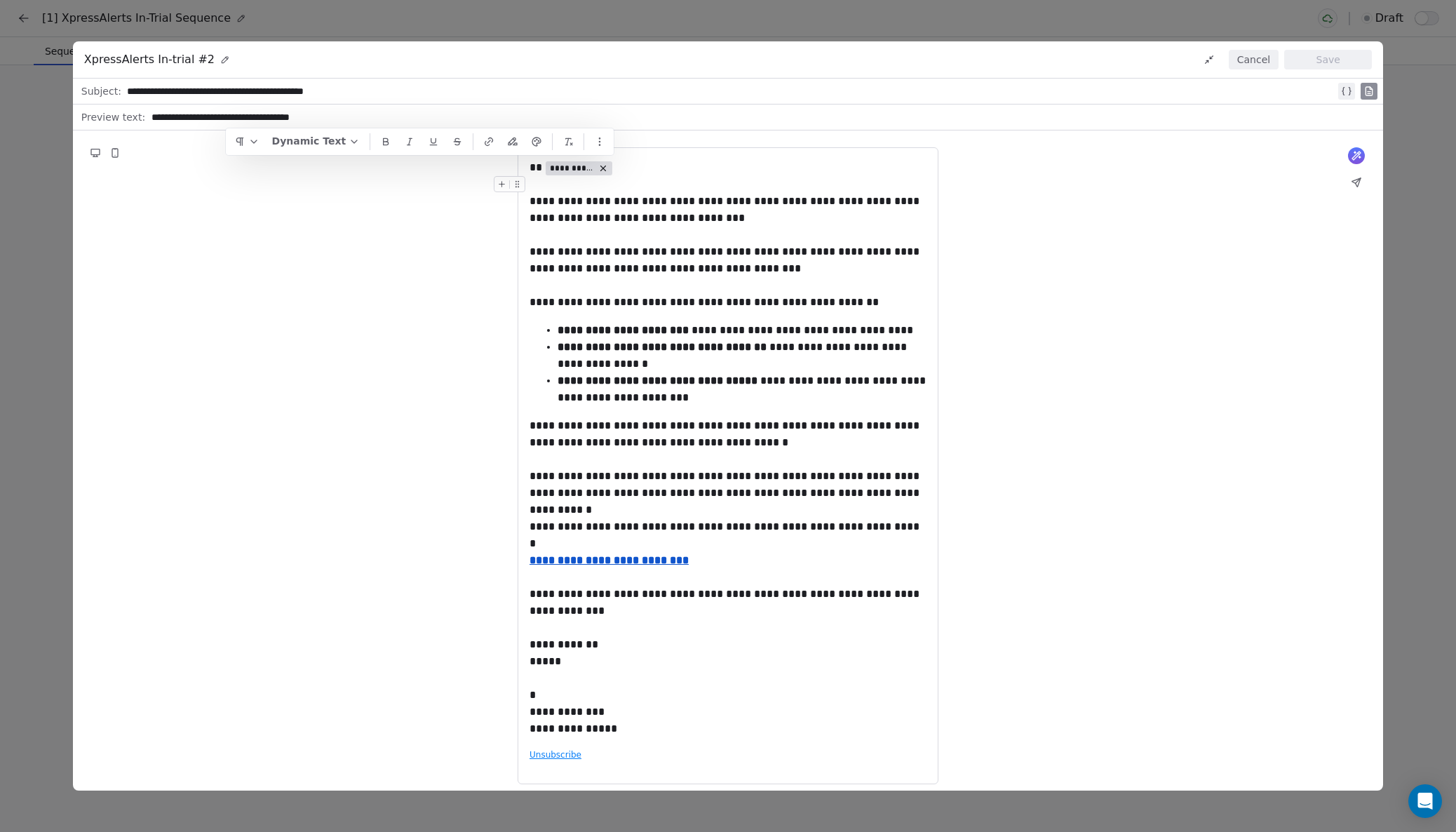
click at [528, 168] on div "**********" at bounding box center [728, 466] width 421 height 637
drag, startPoint x: 528, startPoint y: 168, endPoint x: 650, endPoint y: 496, distance: 350.0
click at [650, 496] on div "**********" at bounding box center [728, 466] width 421 height 637
click at [652, 520] on div "**********" at bounding box center [727, 527] width 397 height 17
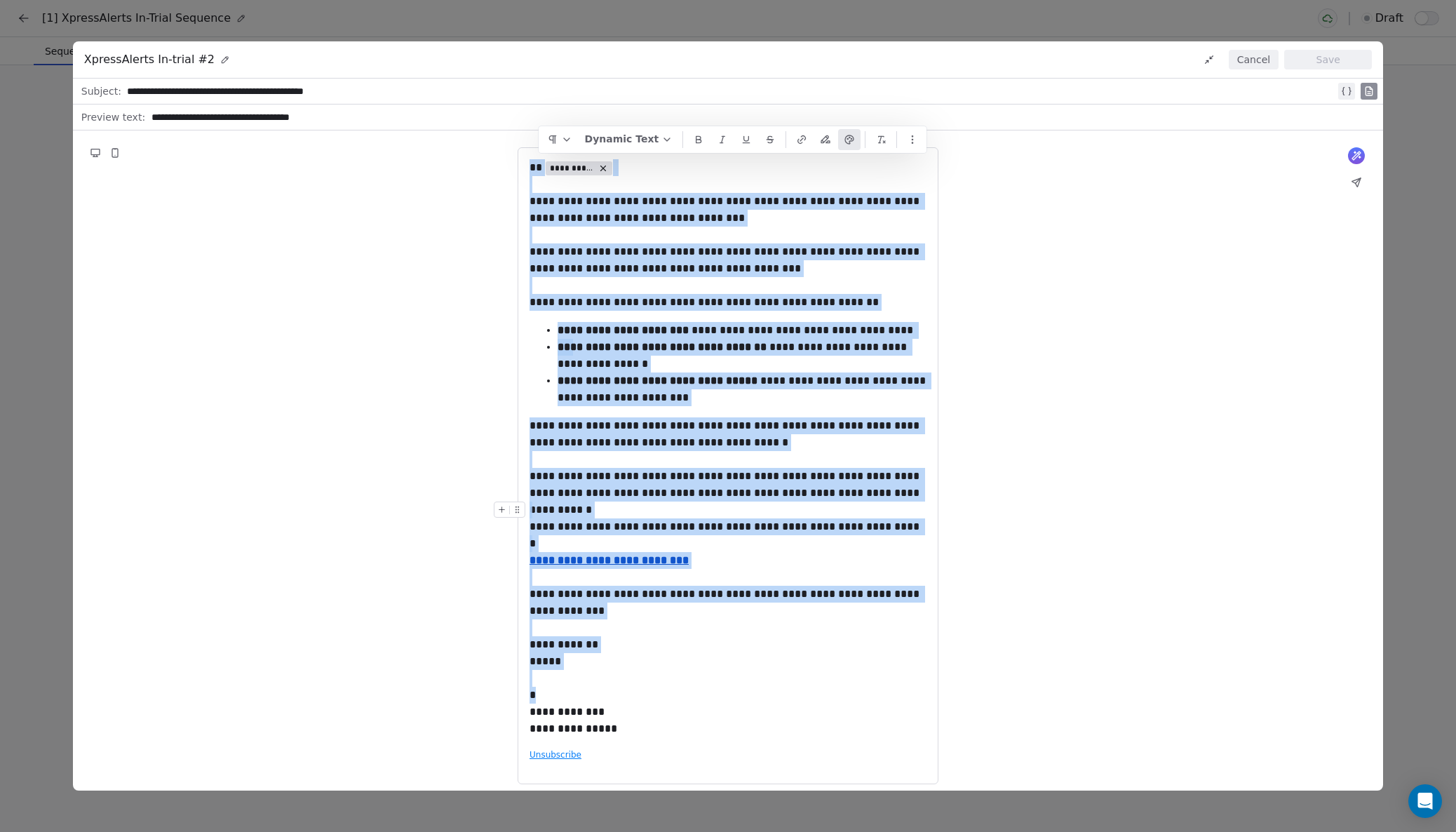
copy div "**********"
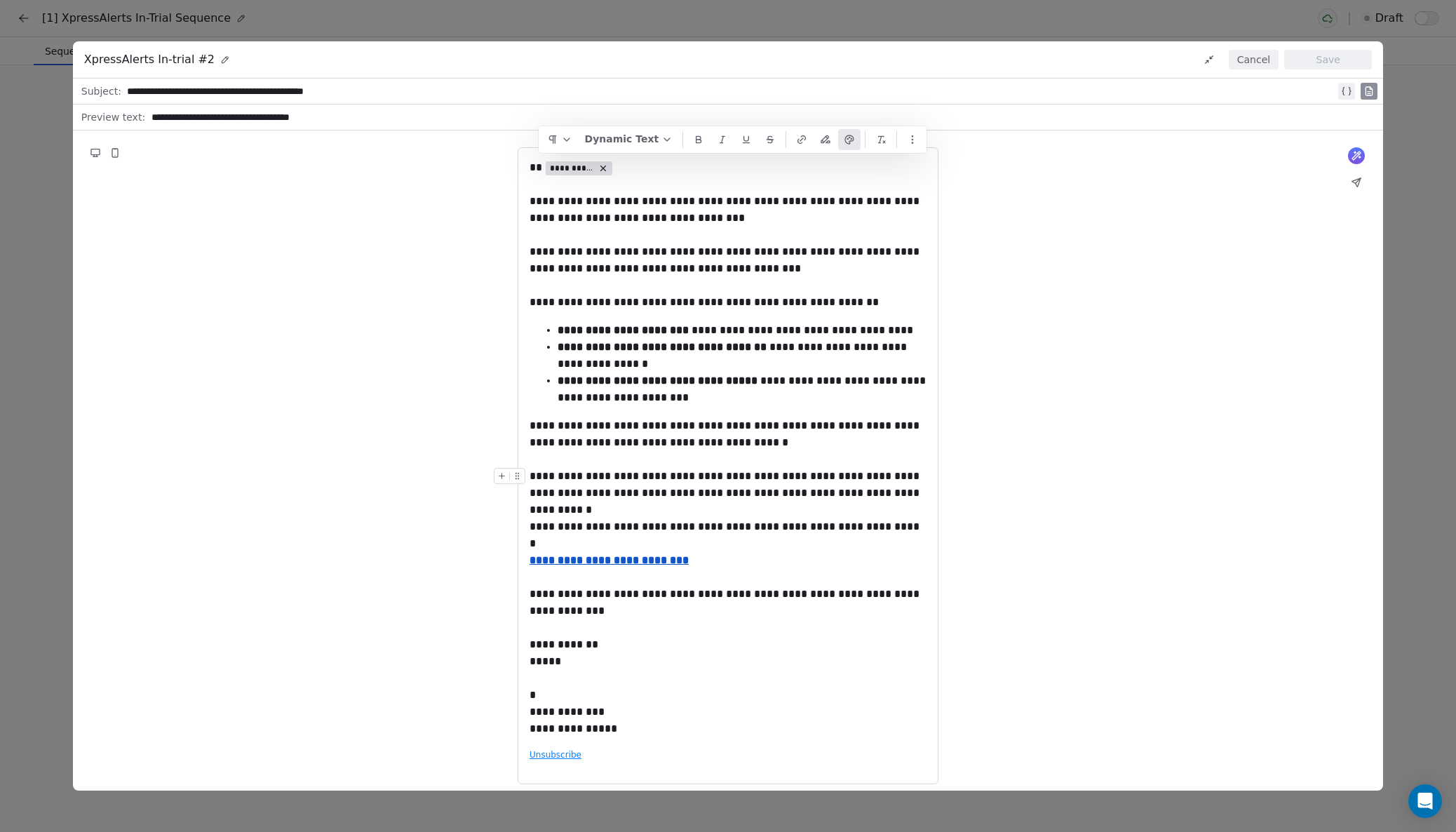
click at [708, 481] on div "**********" at bounding box center [727, 485] width 397 height 34
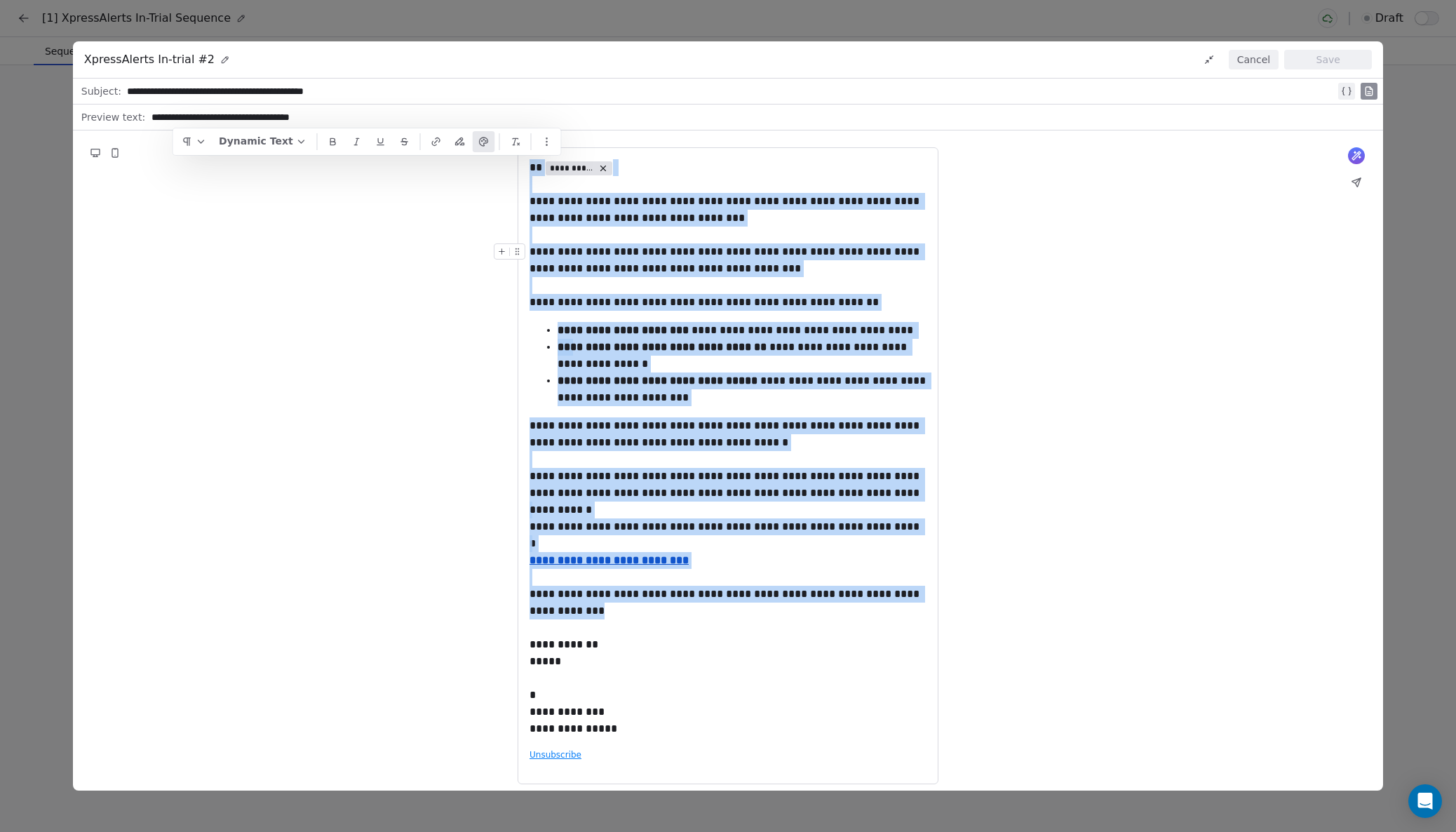
drag, startPoint x: 592, startPoint y: 617, endPoint x: 527, endPoint y: 162, distance: 459.6
copy div "**********"
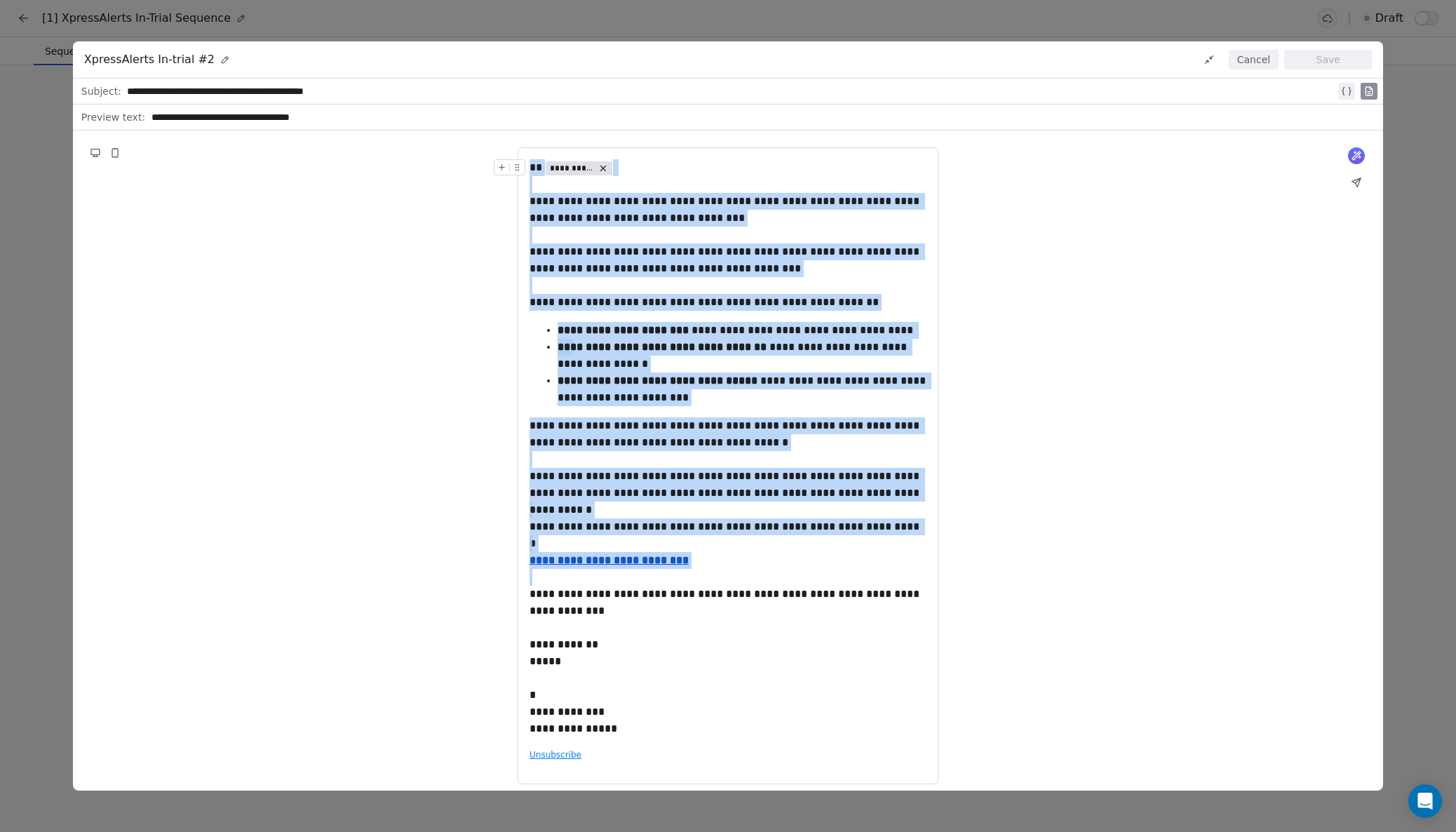
click at [1251, 56] on button "Cancel" at bounding box center [1253, 60] width 50 height 20
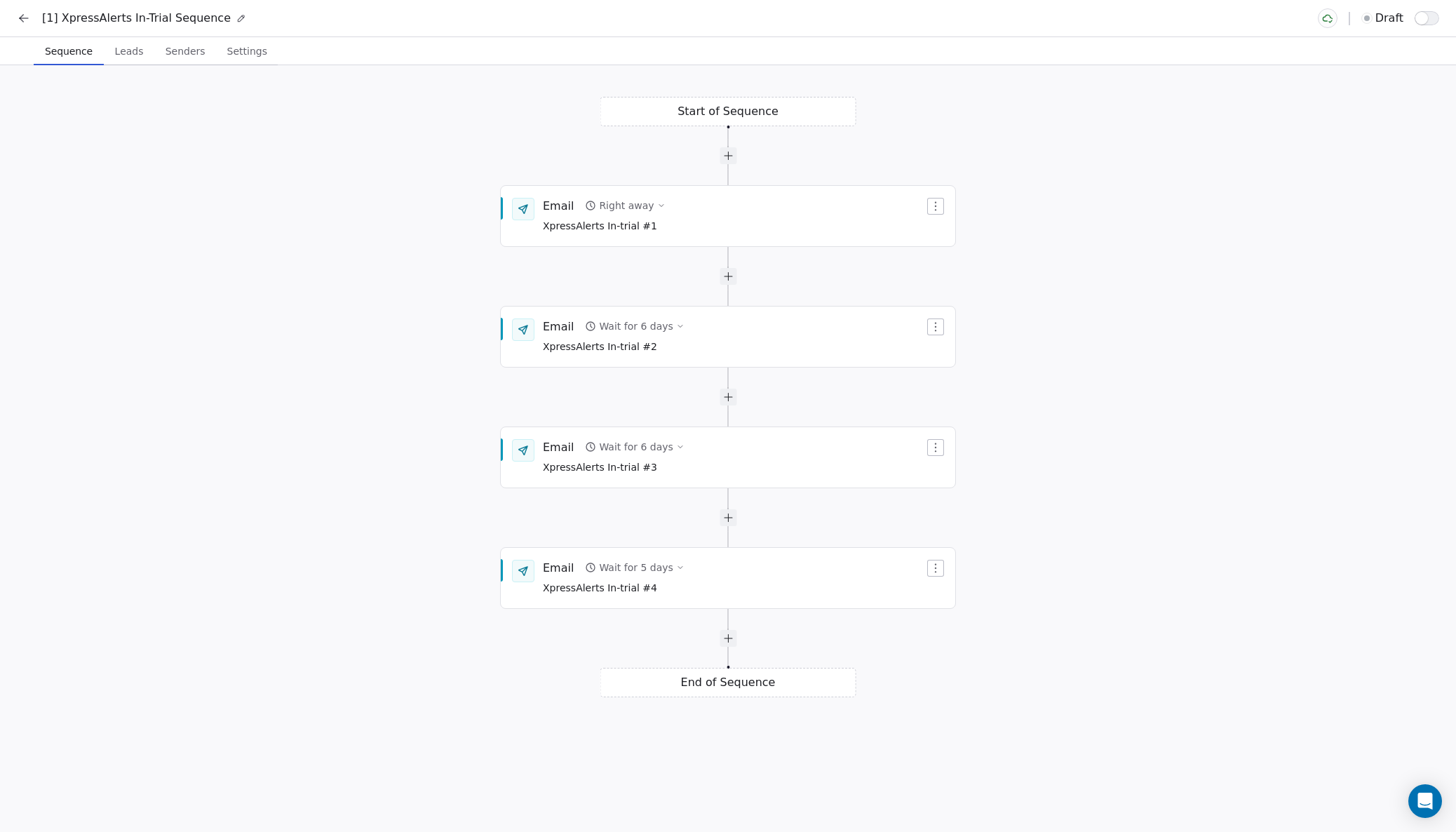
click at [26, 17] on icon at bounding box center [23, 18] width 14 height 14
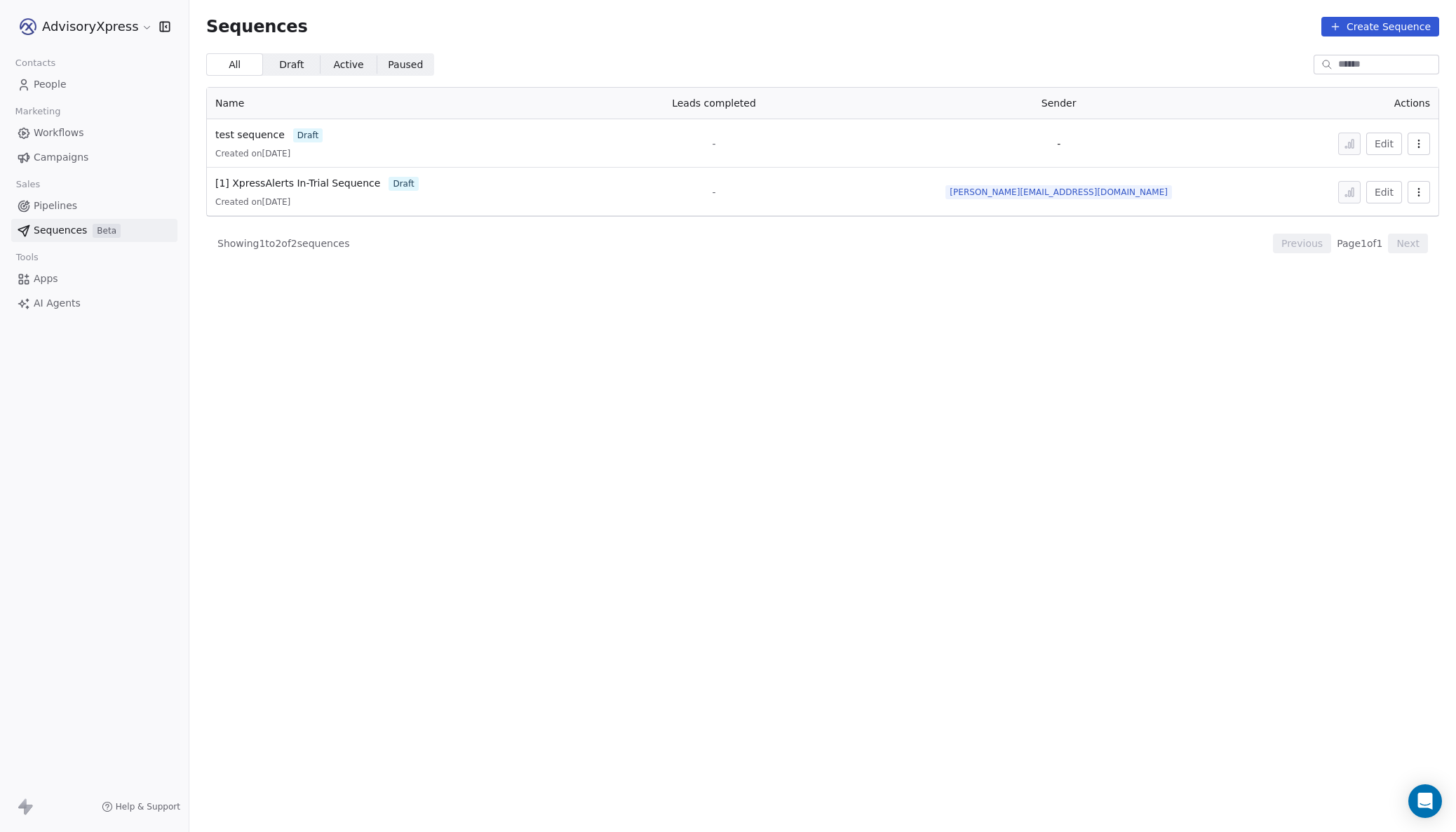
click at [71, 126] on span "Workflows" at bounding box center [59, 133] width 51 height 15
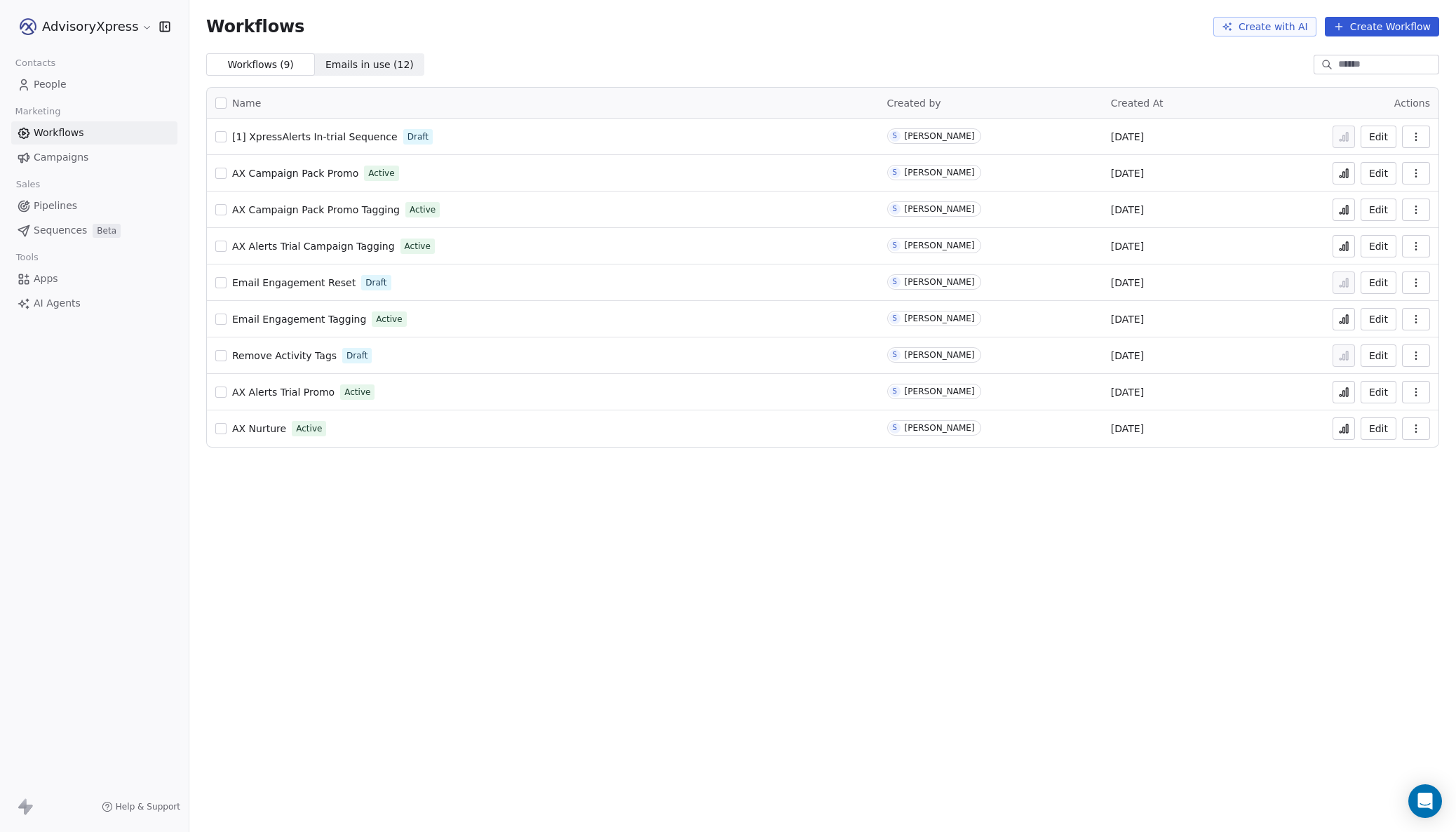
click at [298, 131] on span "[1] XpressAlerts In-trial Sequence" at bounding box center [315, 137] width 166 height 12
click at [48, 230] on span "Sequences" at bounding box center [60, 230] width 53 height 15
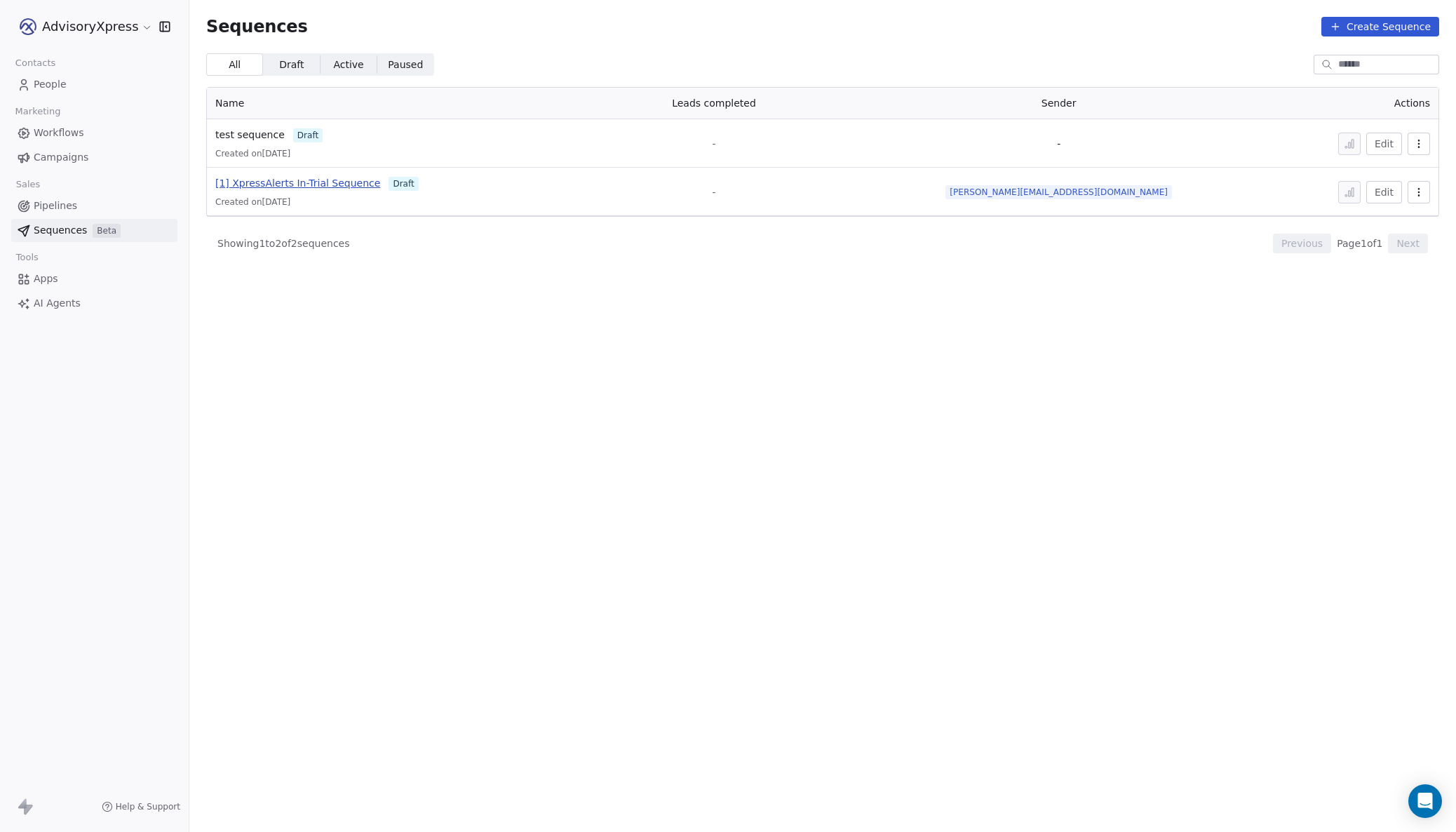
click at [287, 181] on span "[1] XpressAlerts In-Trial Sequence" at bounding box center [297, 183] width 165 height 12
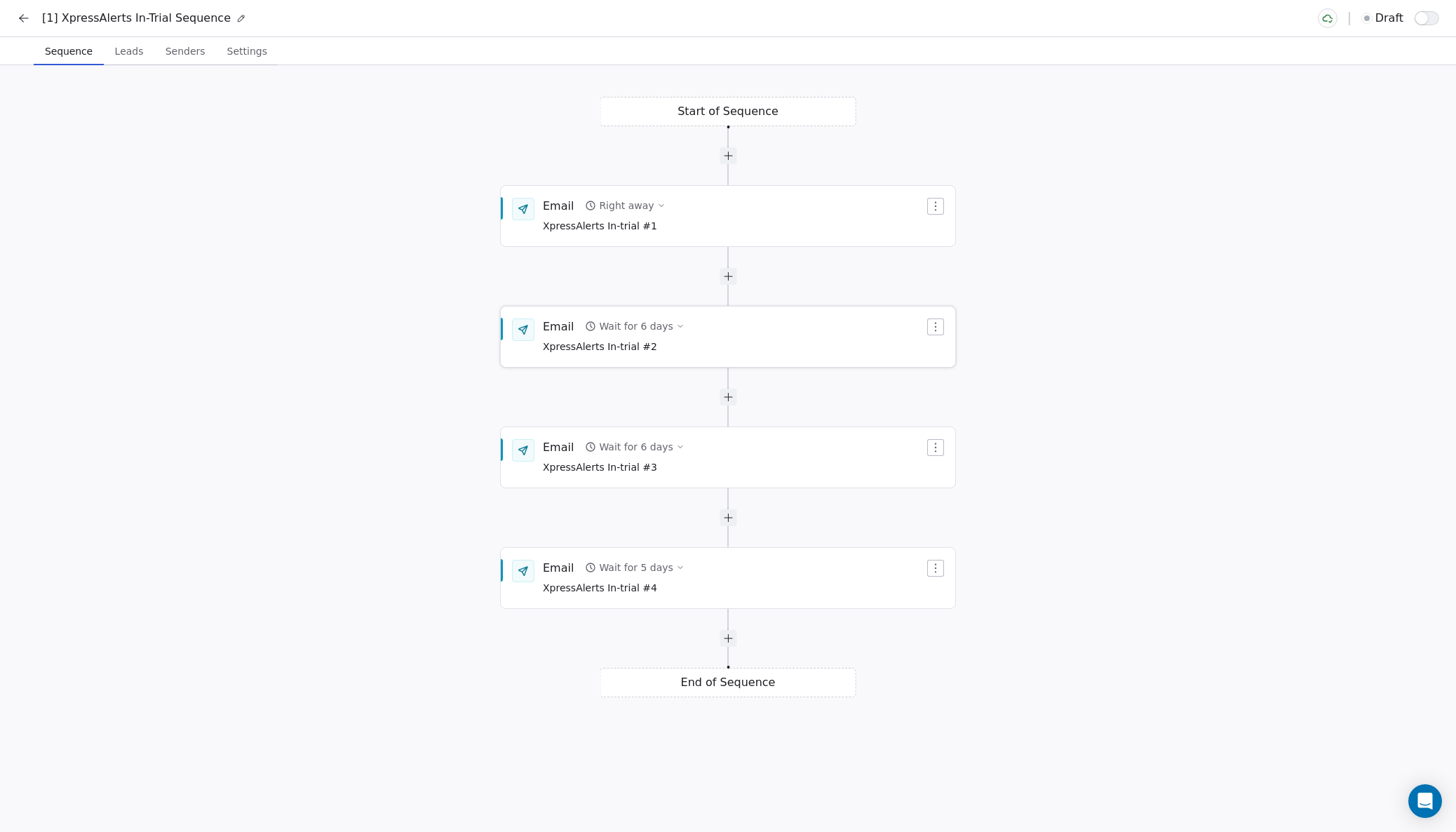
click at [704, 341] on div "Email Wait for 6 days XpressAlerts In-trial #2" at bounding box center [733, 336] width 382 height 36
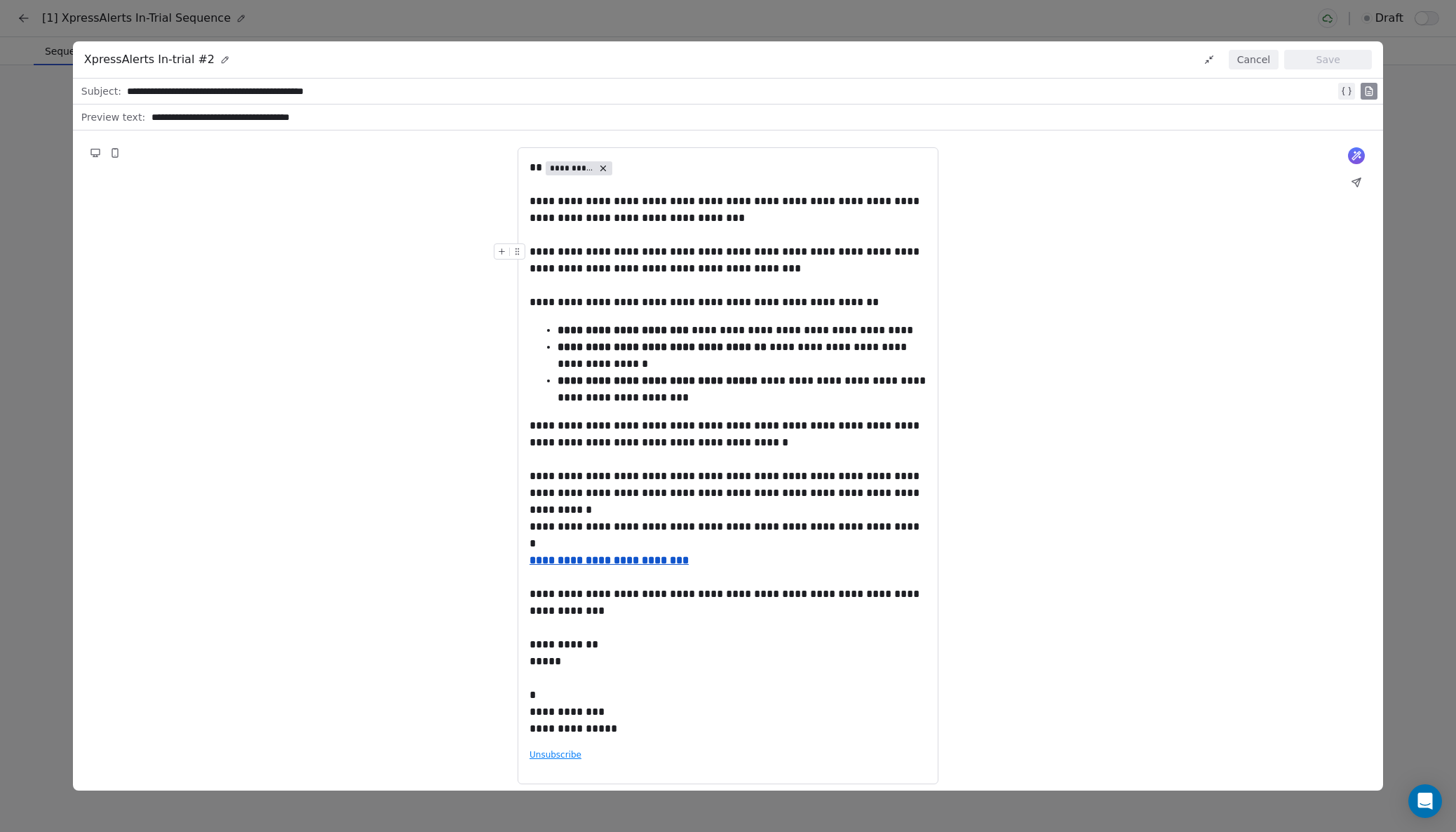
drag, startPoint x: 333, startPoint y: 116, endPoint x: 147, endPoint y: 108, distance: 186.2
click at [147, 108] on div "**********" at bounding box center [759, 118] width 1231 height 20
drag, startPoint x: 359, startPoint y: 90, endPoint x: 67, endPoint y: 80, distance: 292.2
click at [67, 80] on div "**********" at bounding box center [728, 416] width 1456 height 832
copy div "**********"
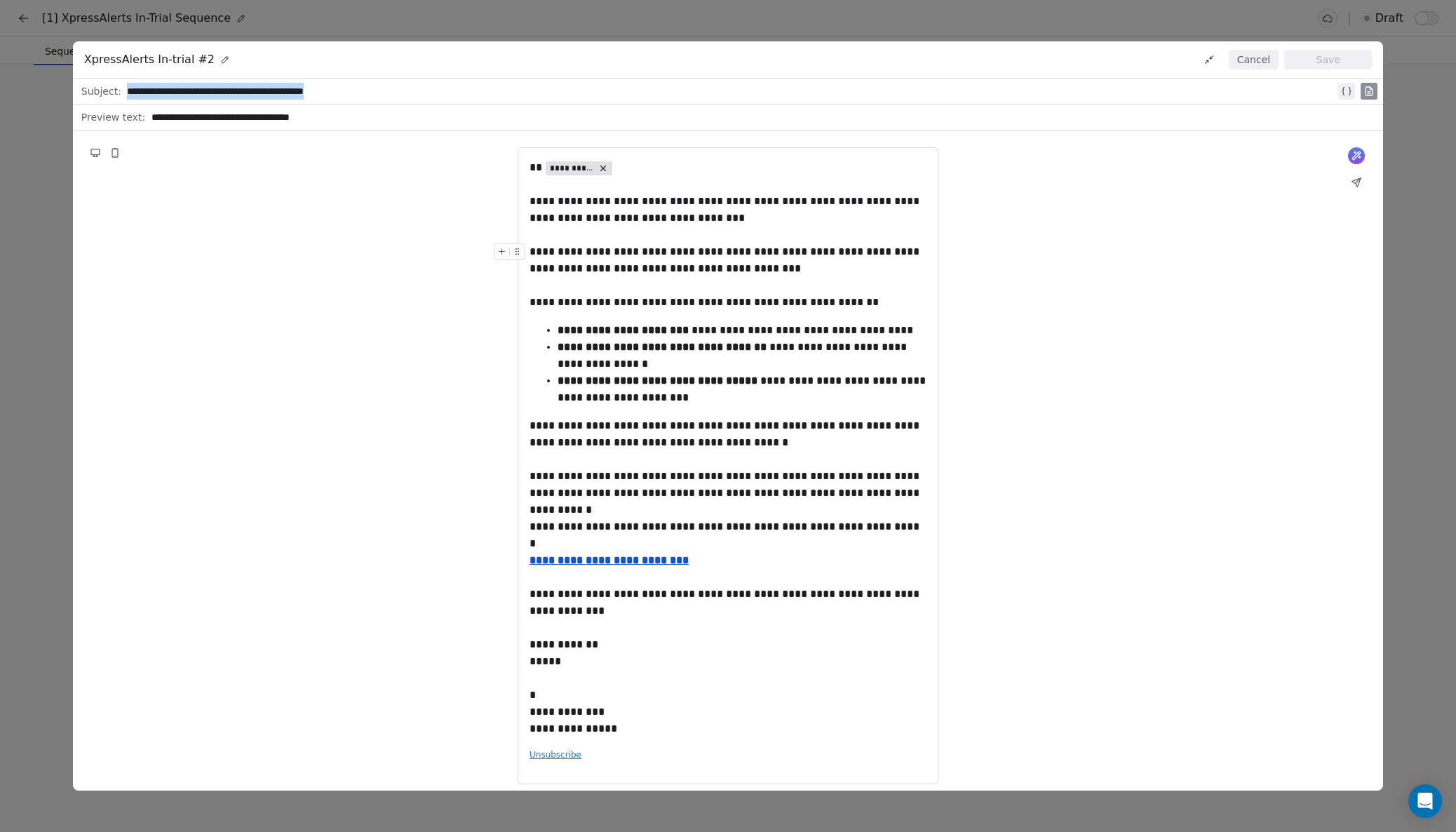
click at [1241, 56] on button "Cancel" at bounding box center [1253, 60] width 50 height 20
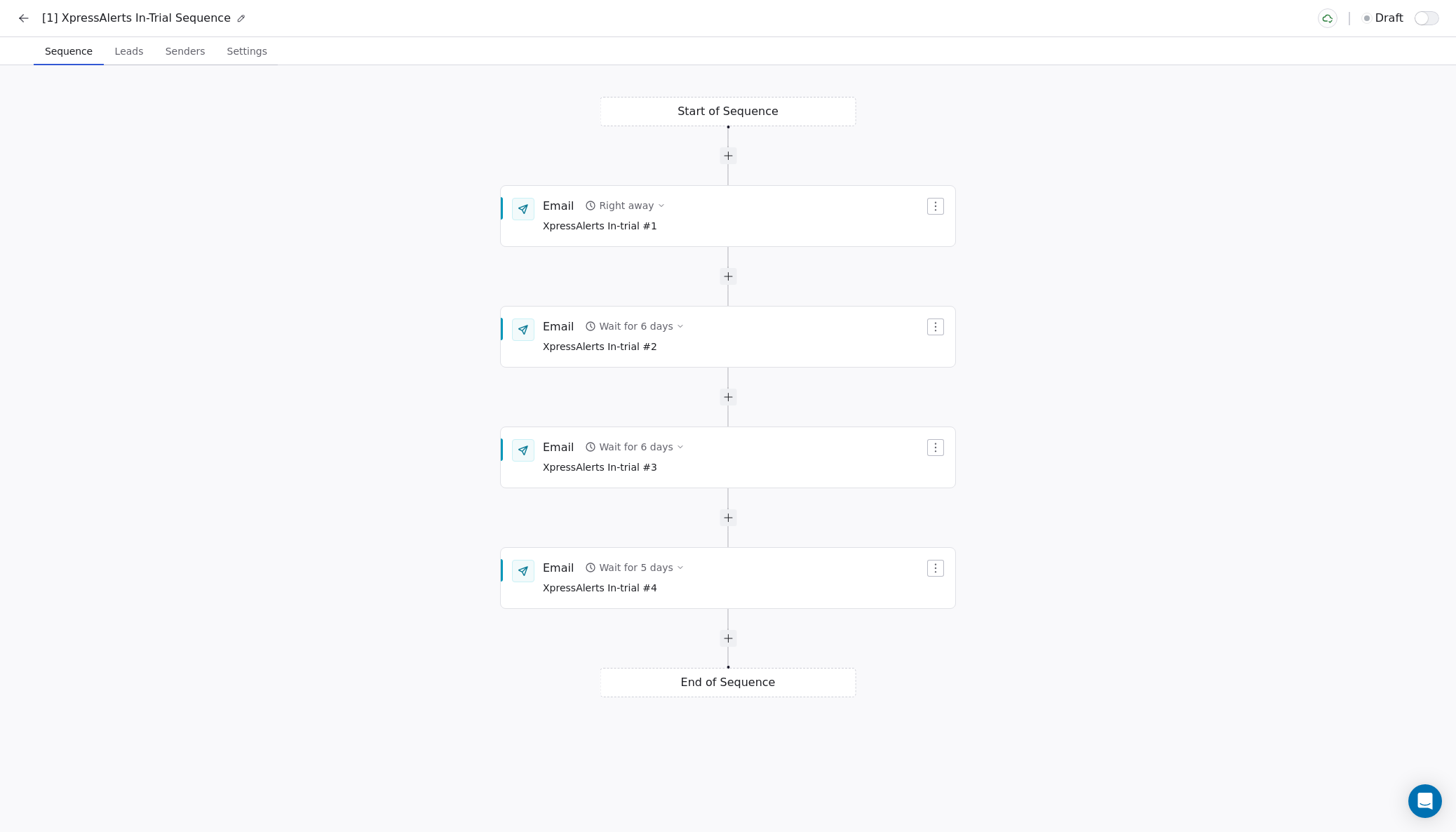
click at [17, 15] on icon at bounding box center [23, 18] width 14 height 14
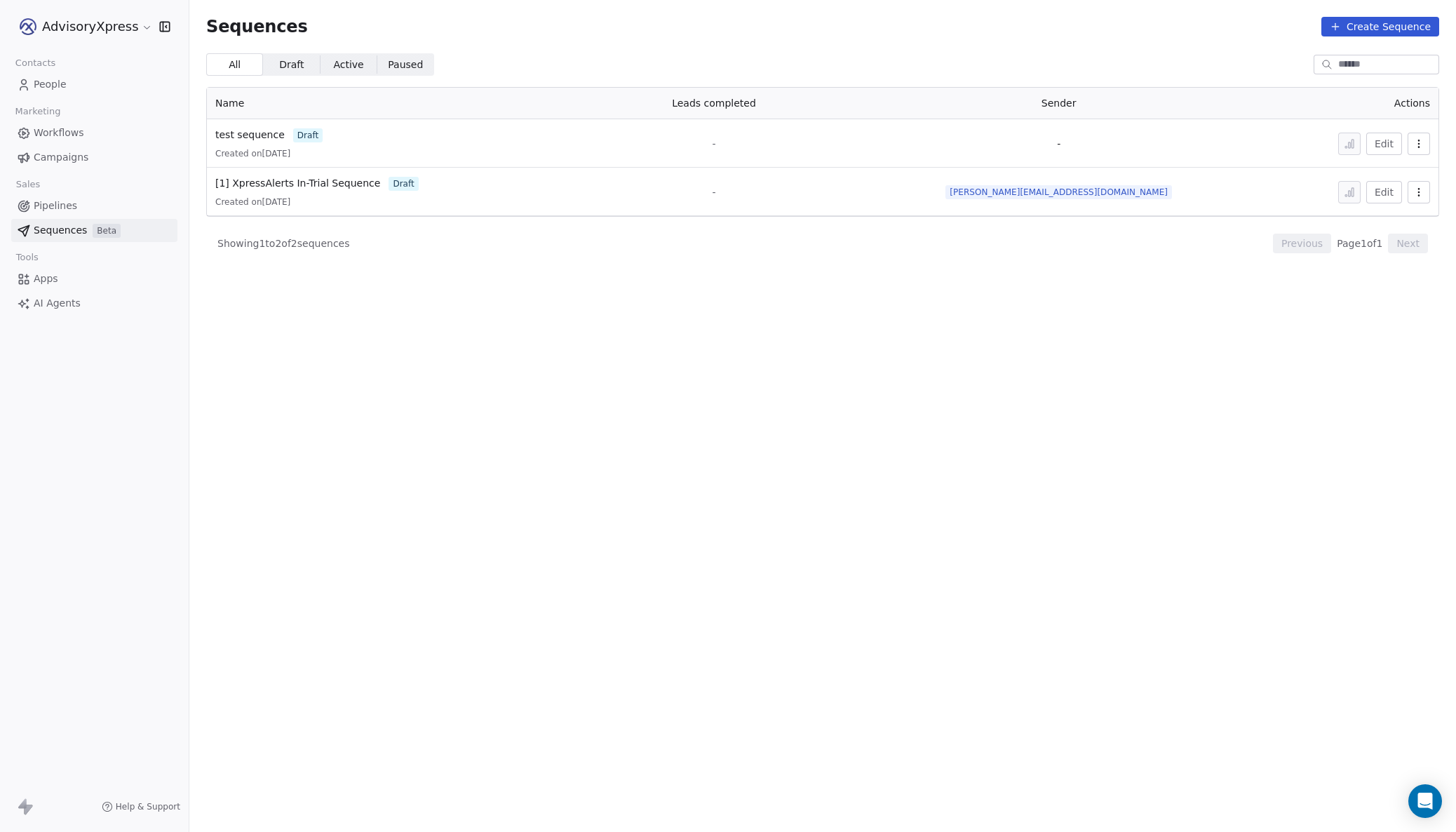
click at [57, 138] on span "Workflows" at bounding box center [59, 133] width 51 height 15
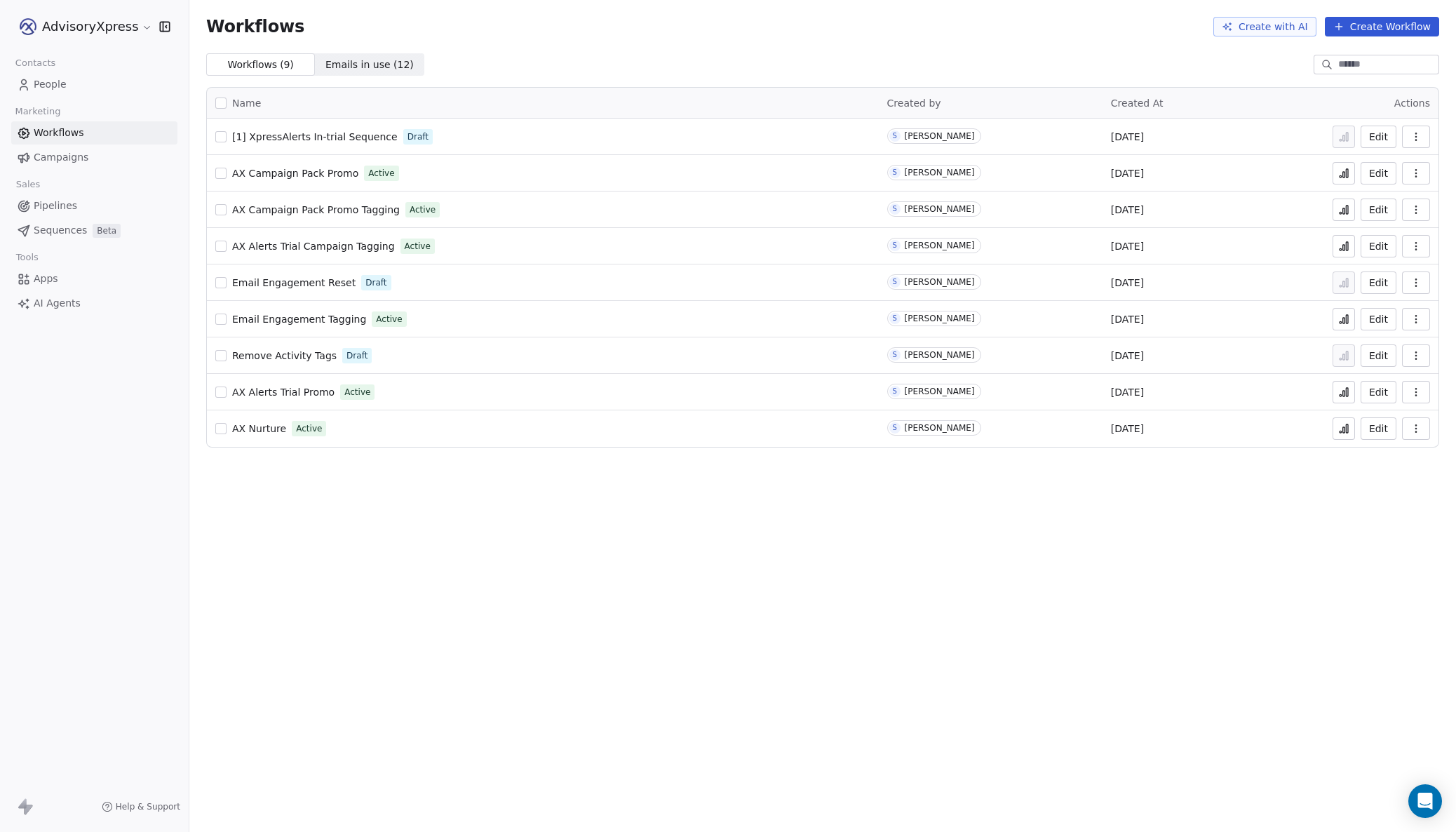
click at [304, 133] on span "[1] XpressAlerts In-trial Sequence" at bounding box center [315, 137] width 166 height 12
click at [65, 231] on span "Sequences" at bounding box center [60, 230] width 53 height 15
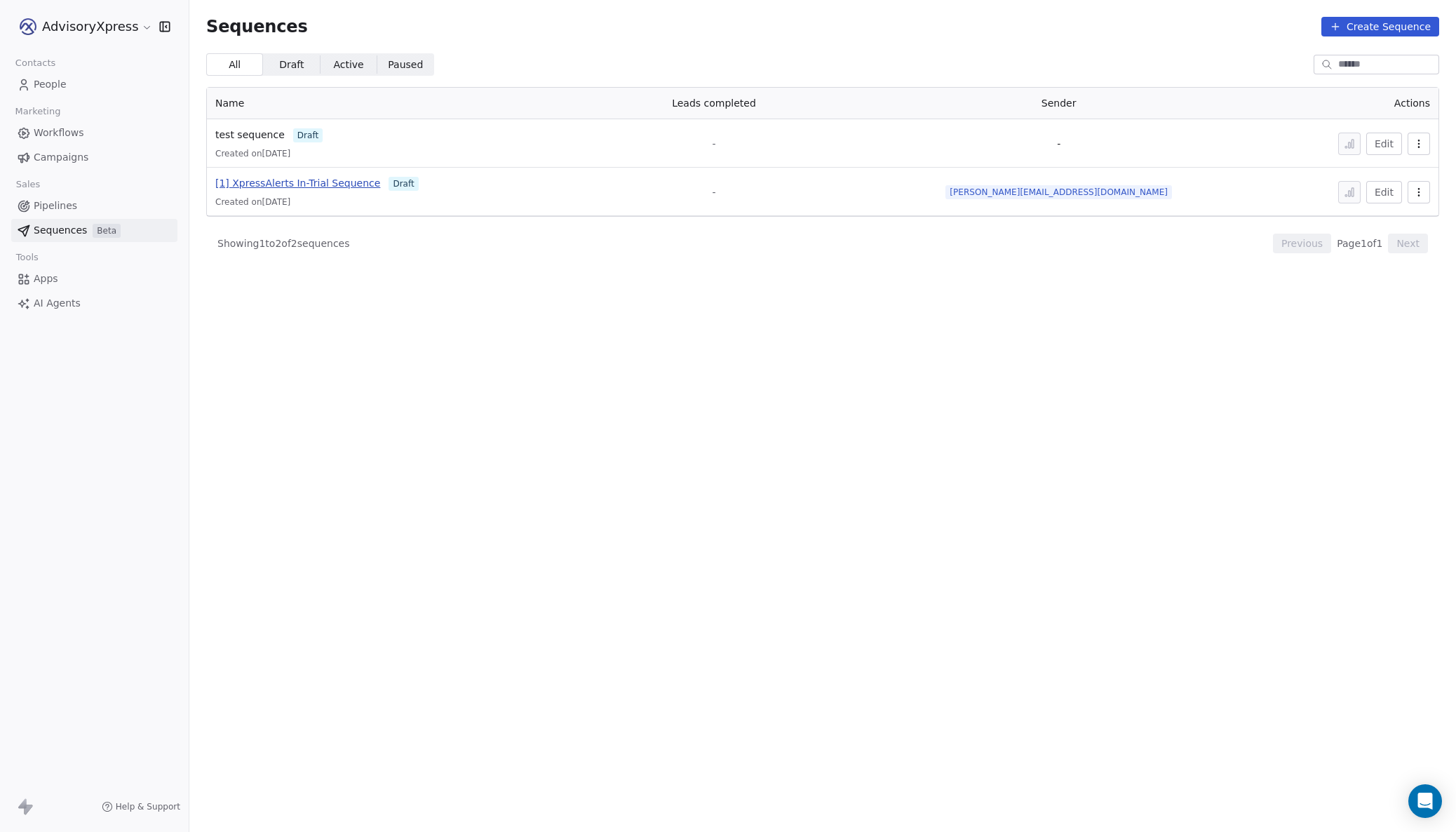
click at [291, 185] on span "[1] XpressAlerts In-Trial Sequence" at bounding box center [297, 183] width 165 height 12
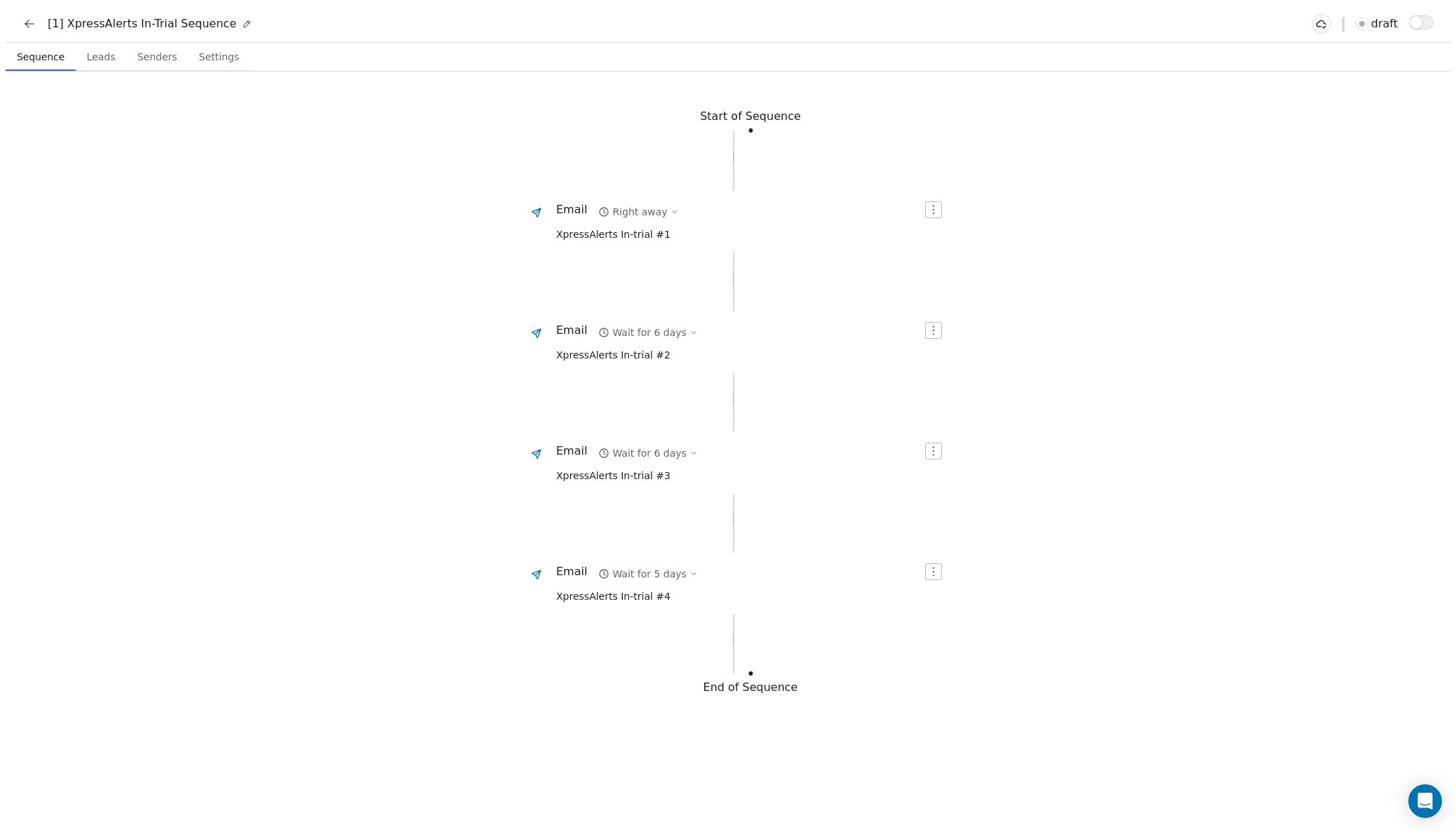
click at [679, 228] on div "Email Right away XpressAlerts In-trial #1" at bounding box center [617, 222] width 123 height 41
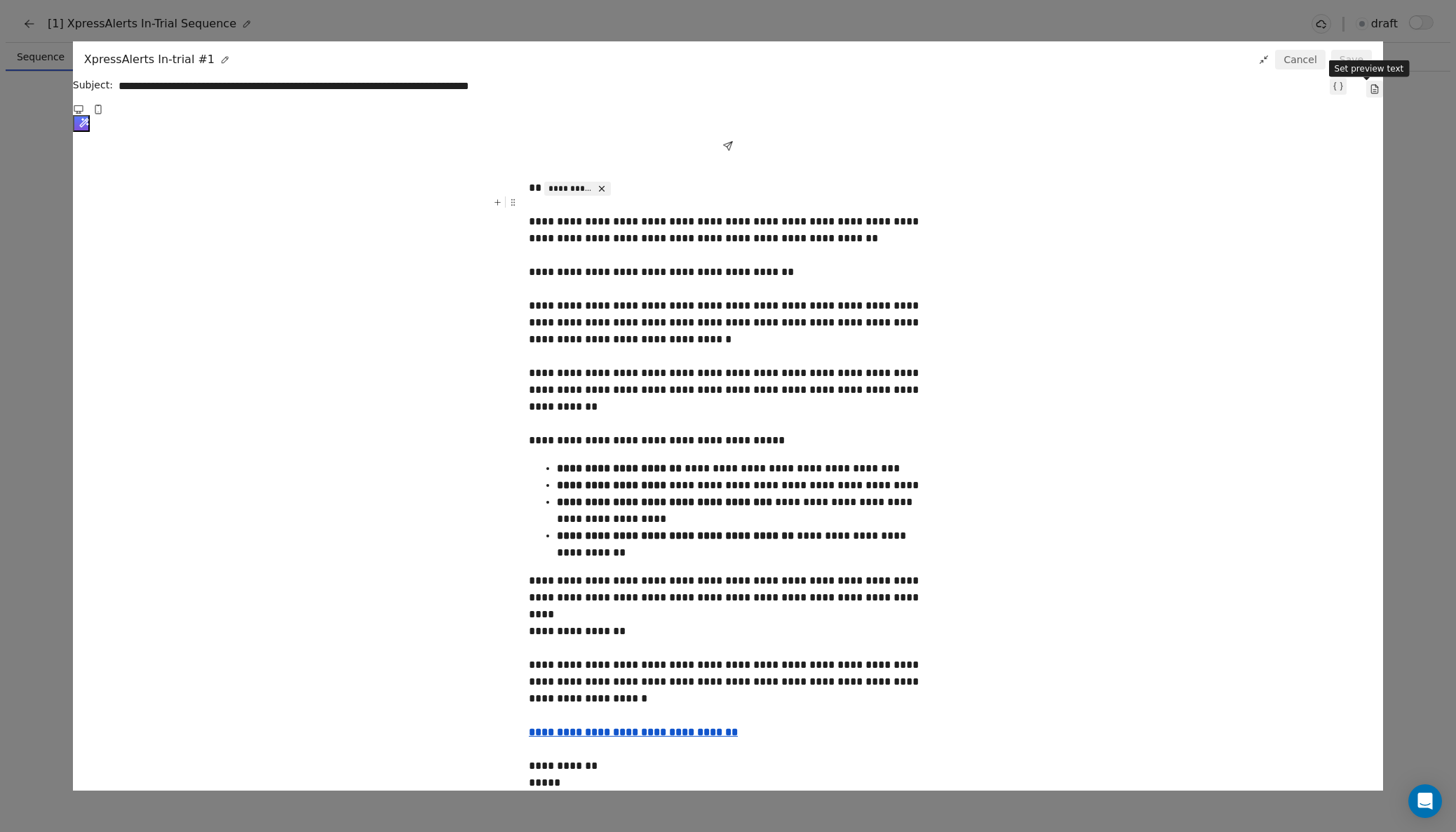
click at [1372, 89] on icon at bounding box center [1375, 89] width 7 height 8
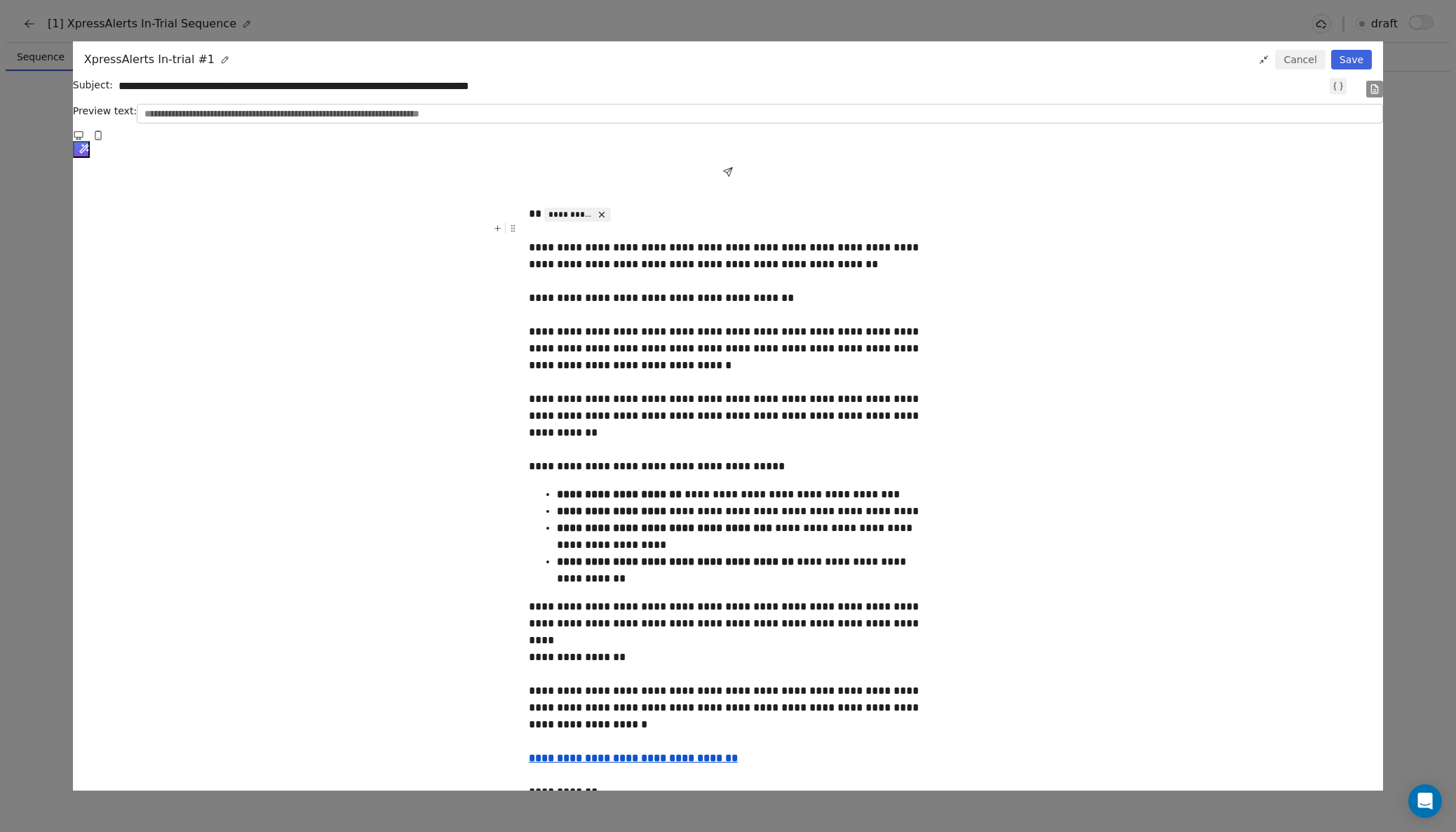
click at [1275, 60] on button "Cancel" at bounding box center [1299, 60] width 50 height 20
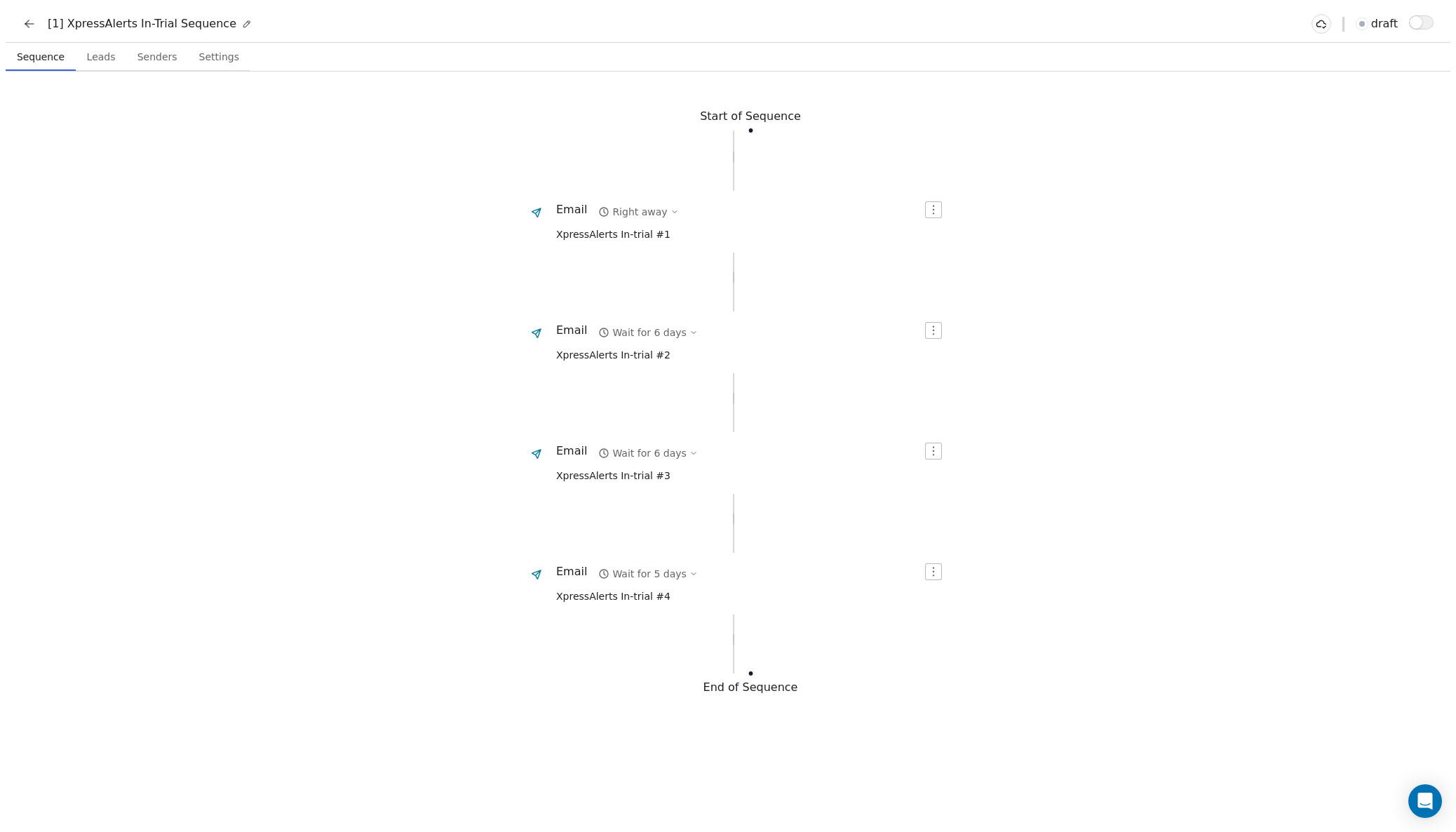
click at [697, 443] on div "Email Wait for 6 days XpressAlerts In-trial #3" at bounding box center [626, 463] width 142 height 41
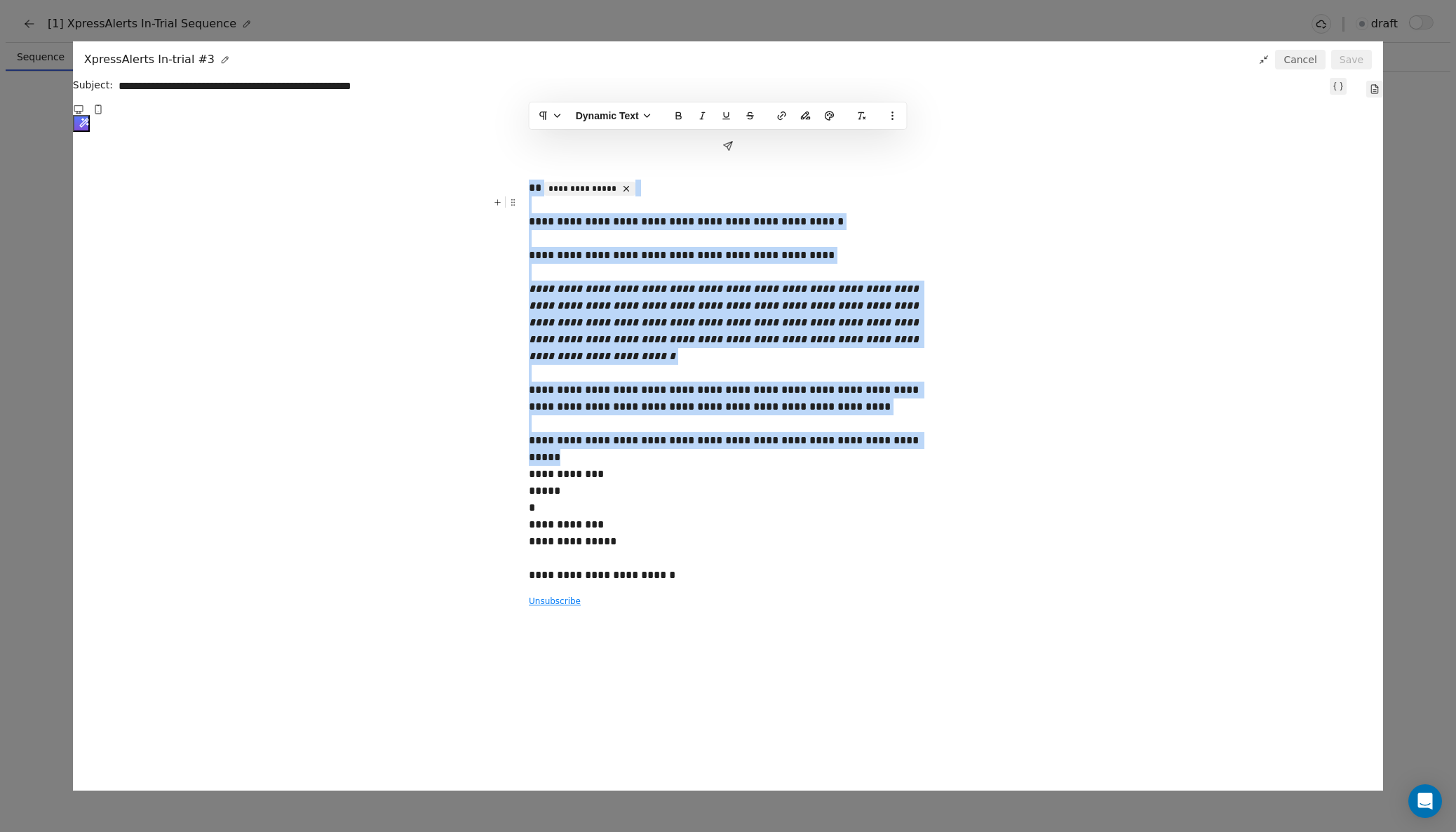
drag, startPoint x: 911, startPoint y: 378, endPoint x: 510, endPoint y: 134, distance: 469.4
click at [651, 283] on em "**********" at bounding box center [725, 322] width 393 height 78
drag, startPoint x: 912, startPoint y: 377, endPoint x: 529, endPoint y: 180, distance: 430.7
copy div "**********"
click at [1275, 61] on button "Cancel" at bounding box center [1299, 60] width 50 height 20
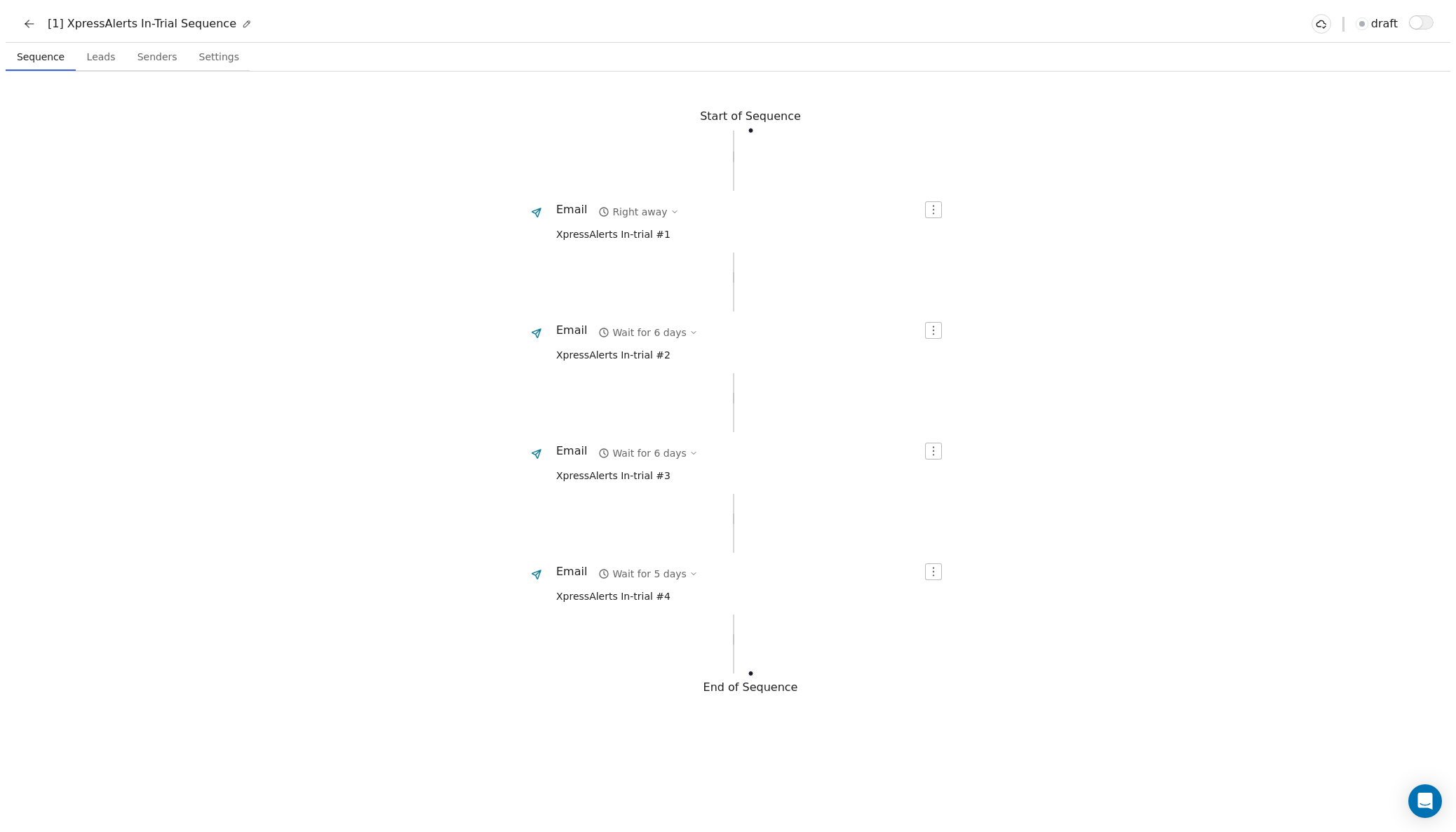
click at [22, 17] on icon at bounding box center [29, 23] width 14 height 14
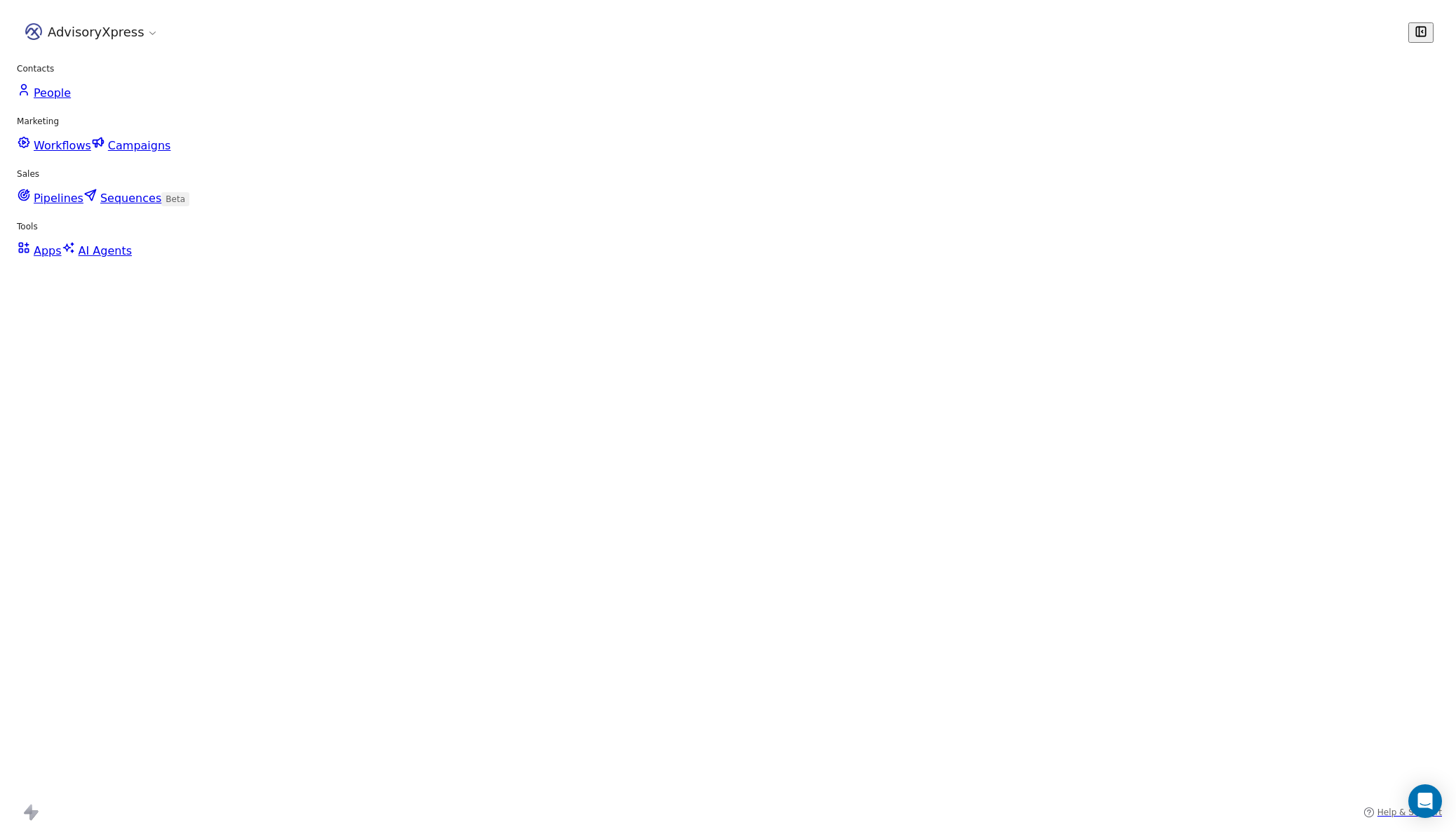
click at [68, 139] on span "Workflows" at bounding box center [62, 146] width 57 height 13
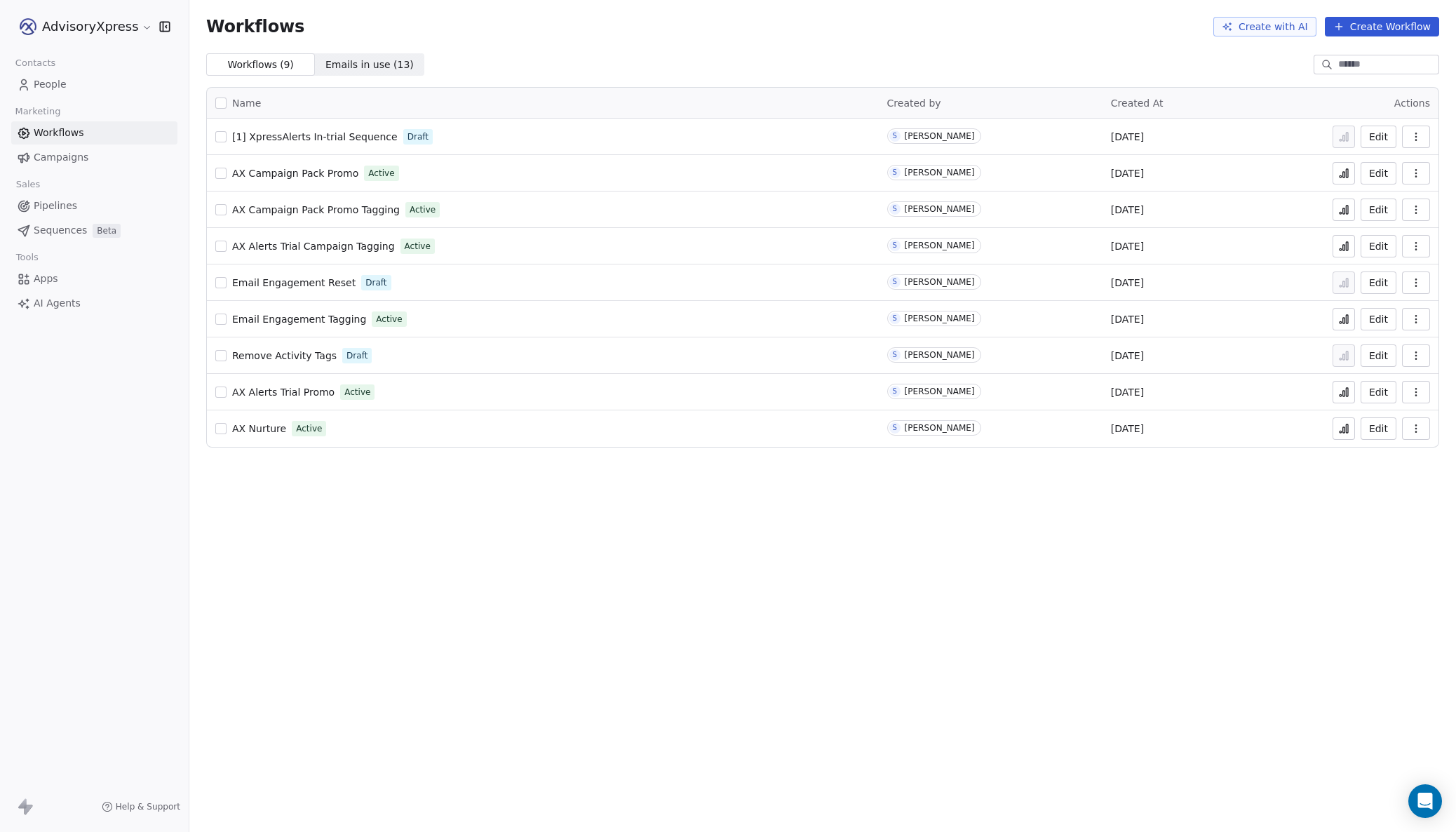
click at [68, 230] on span "Sequences" at bounding box center [60, 230] width 53 height 15
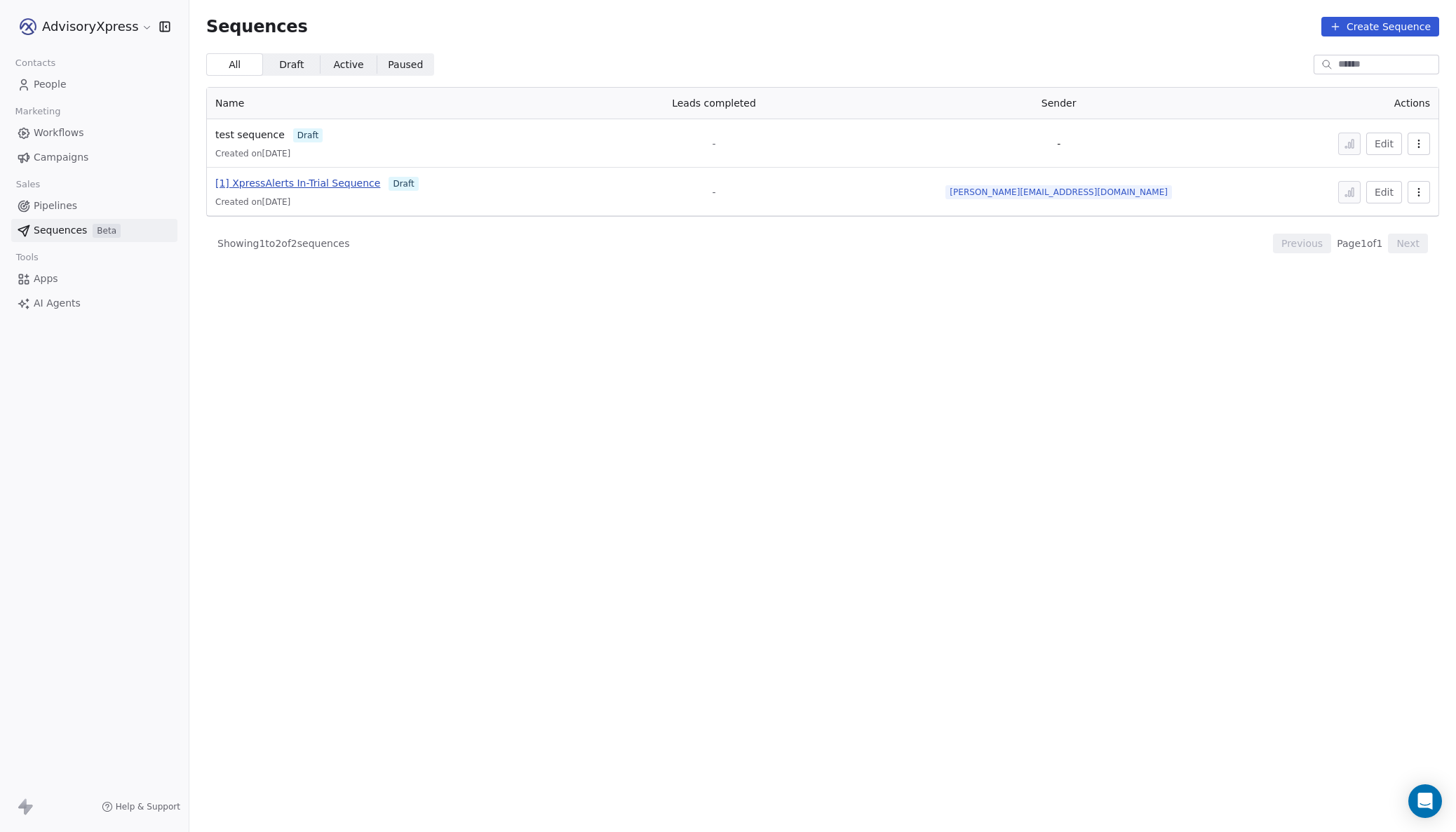
click at [286, 179] on span "[1] XpressAlerts In-Trial Sequence" at bounding box center [297, 183] width 165 height 12
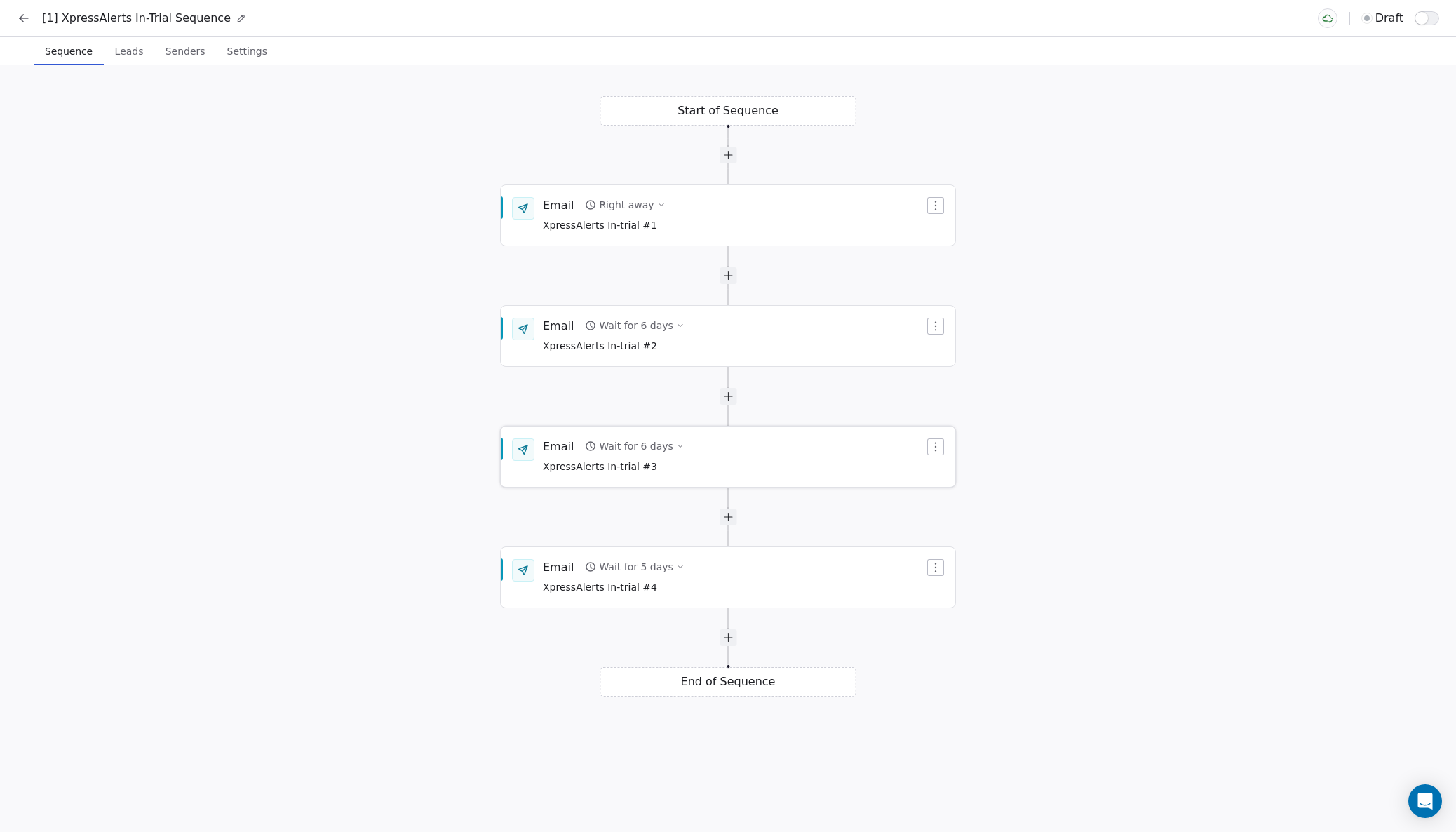
click at [778, 460] on div "Email Wait for 6 days XpressAlerts In-trial #3" at bounding box center [733, 457] width 382 height 36
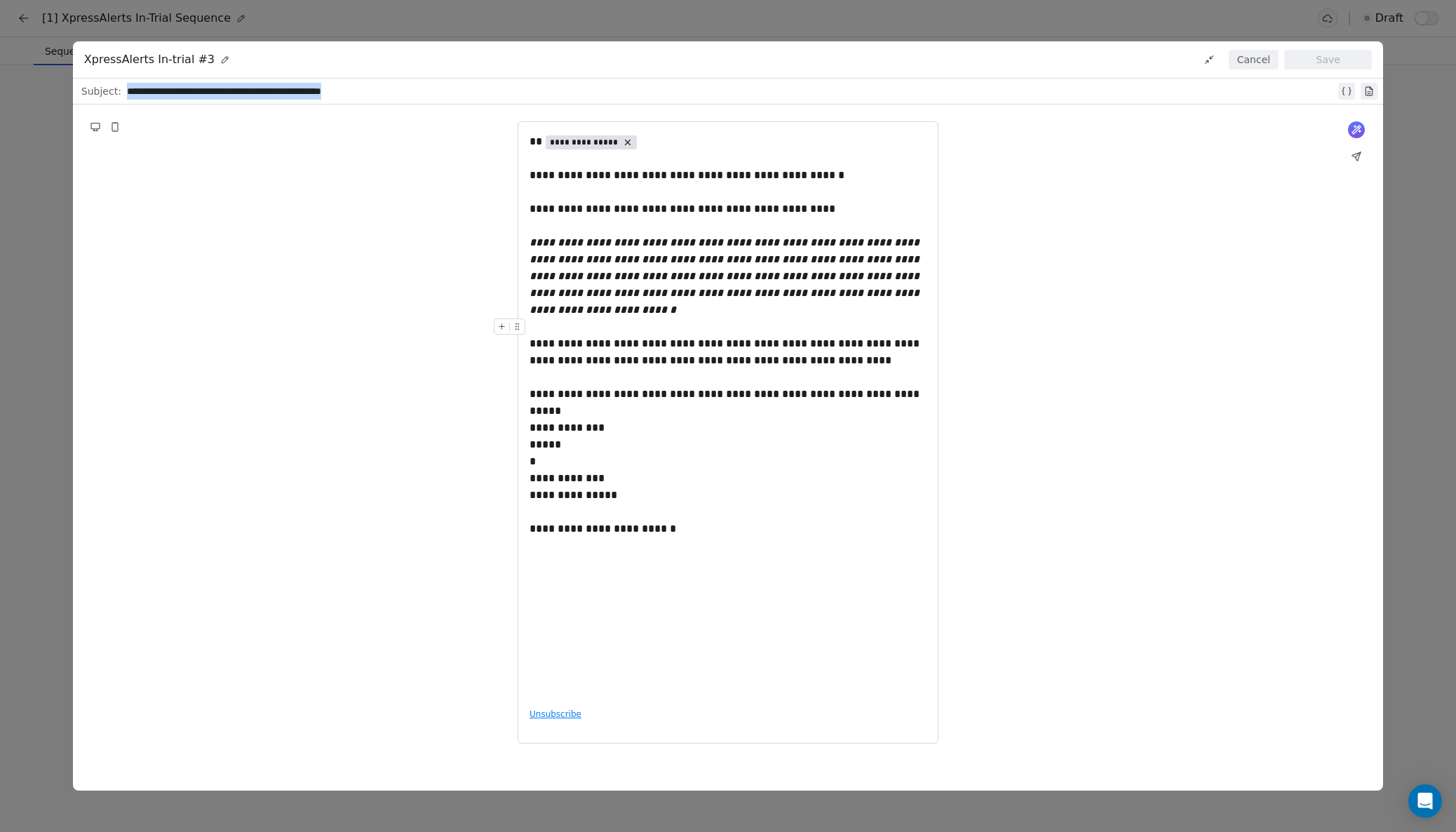
drag, startPoint x: 395, startPoint y: 93, endPoint x: 130, endPoint y: 75, distance: 265.6
click at [130, 75] on div "**********" at bounding box center [727, 415] width 1309 height 748
copy div "**********"
click at [1265, 52] on button "Cancel" at bounding box center [1253, 60] width 50 height 20
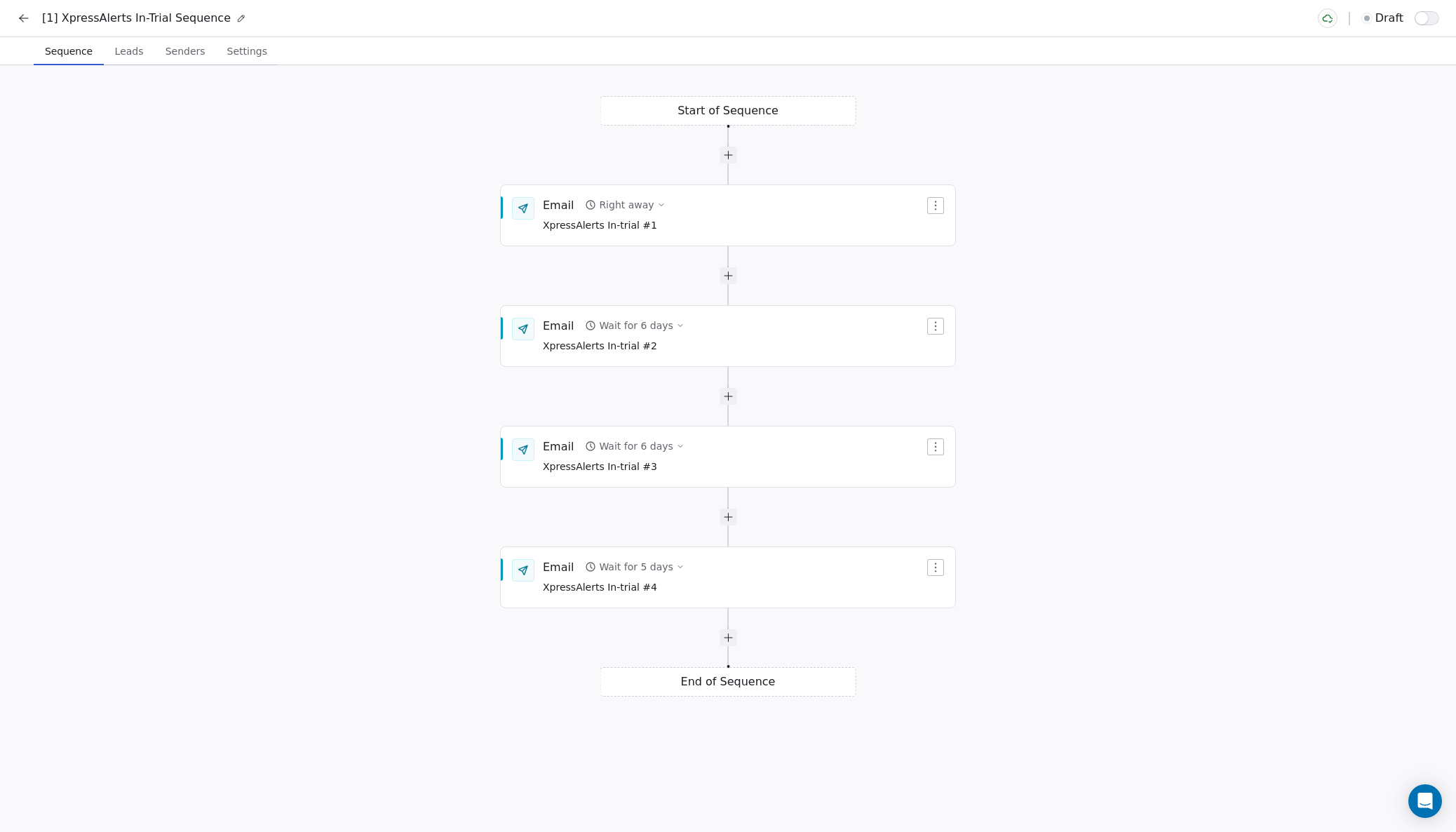
scroll to position [0, 1]
click at [20, 17] on icon at bounding box center [23, 18] width 14 height 14
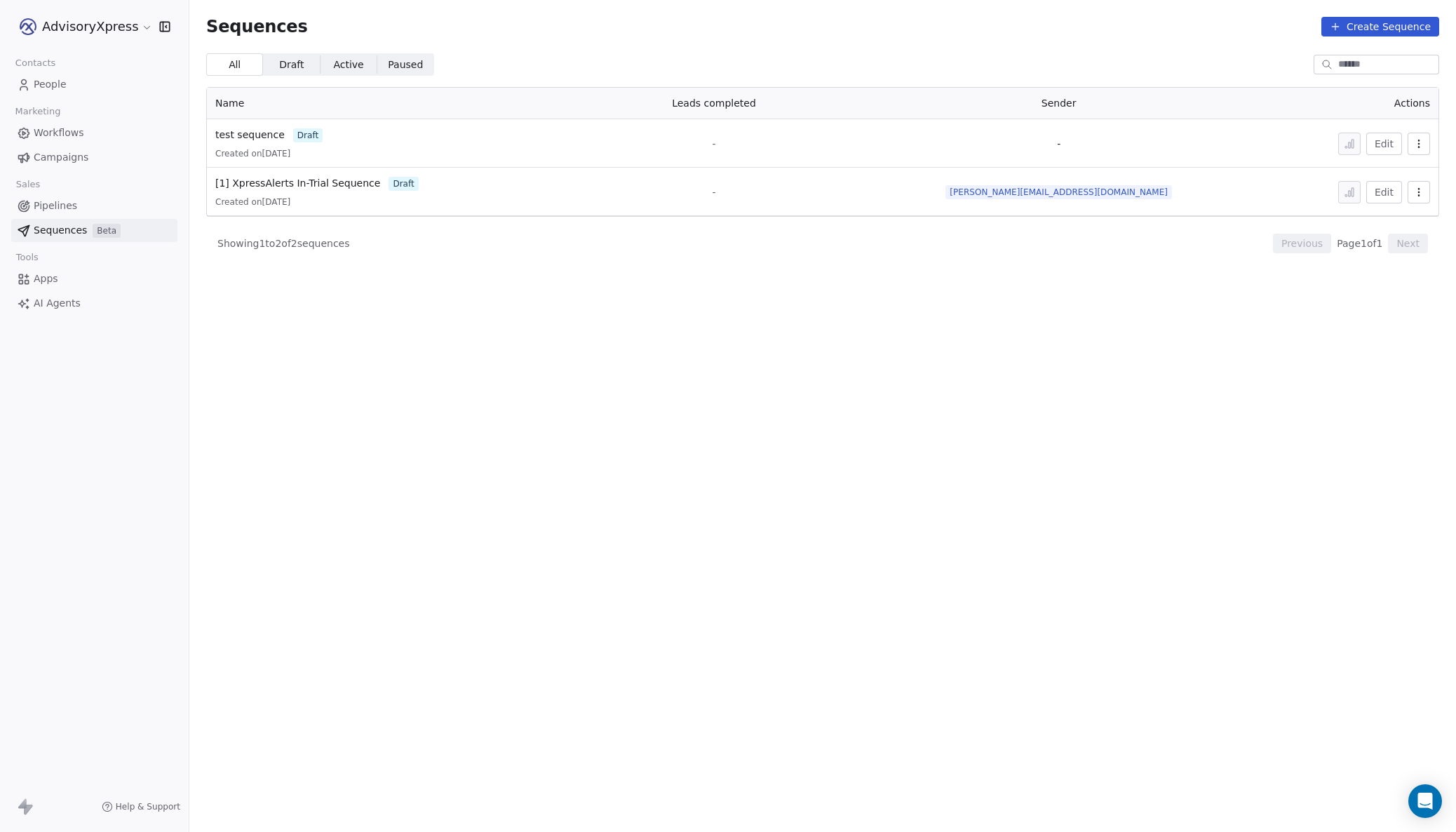
click at [48, 130] on span "Workflows" at bounding box center [59, 133] width 51 height 15
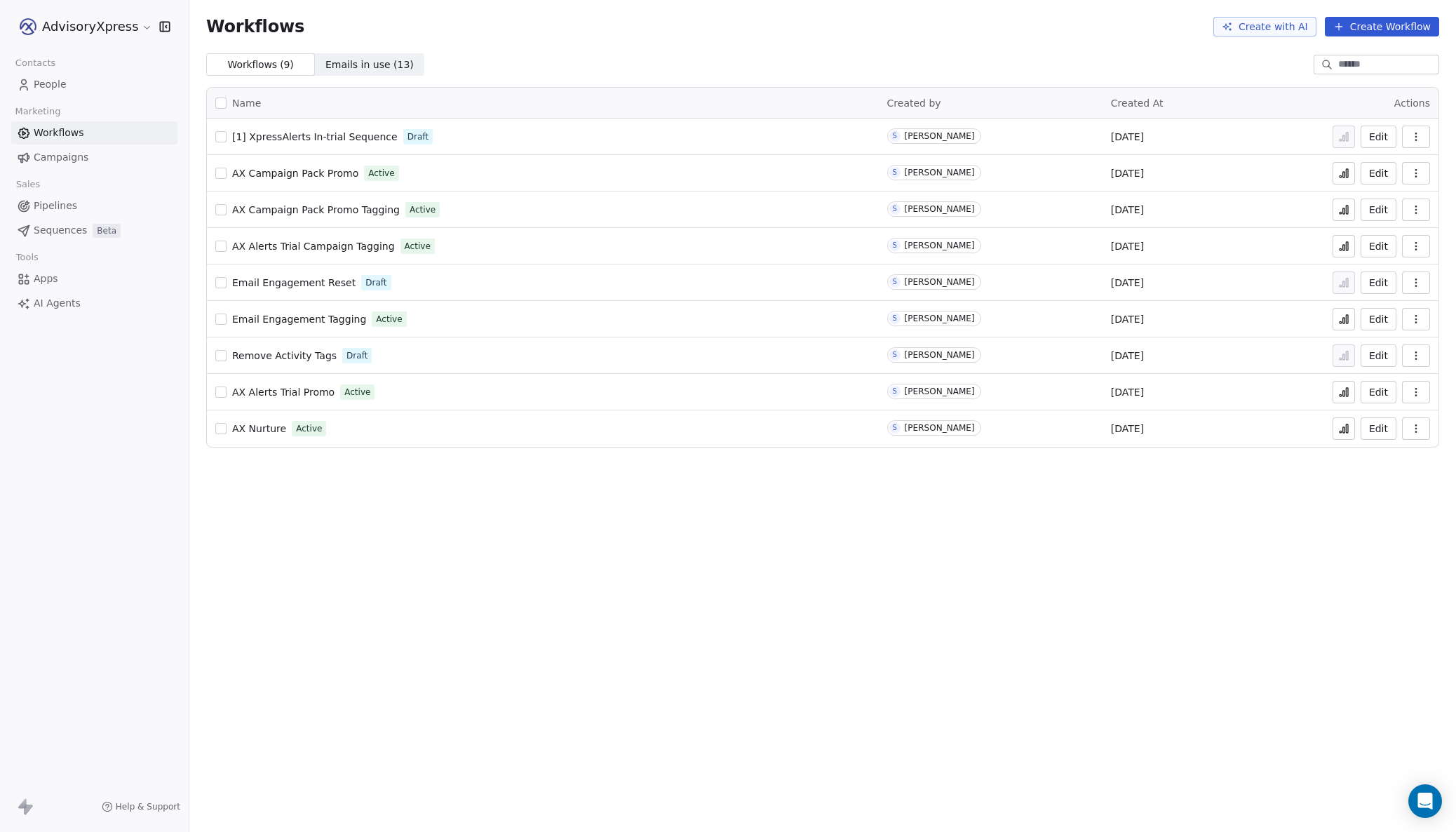
click at [362, 138] on span "[1] XpressAlerts In-trial Sequence" at bounding box center [315, 137] width 166 height 12
click at [357, 57] on span "Emails in use ( 13 )" at bounding box center [369, 65] width 89 height 15
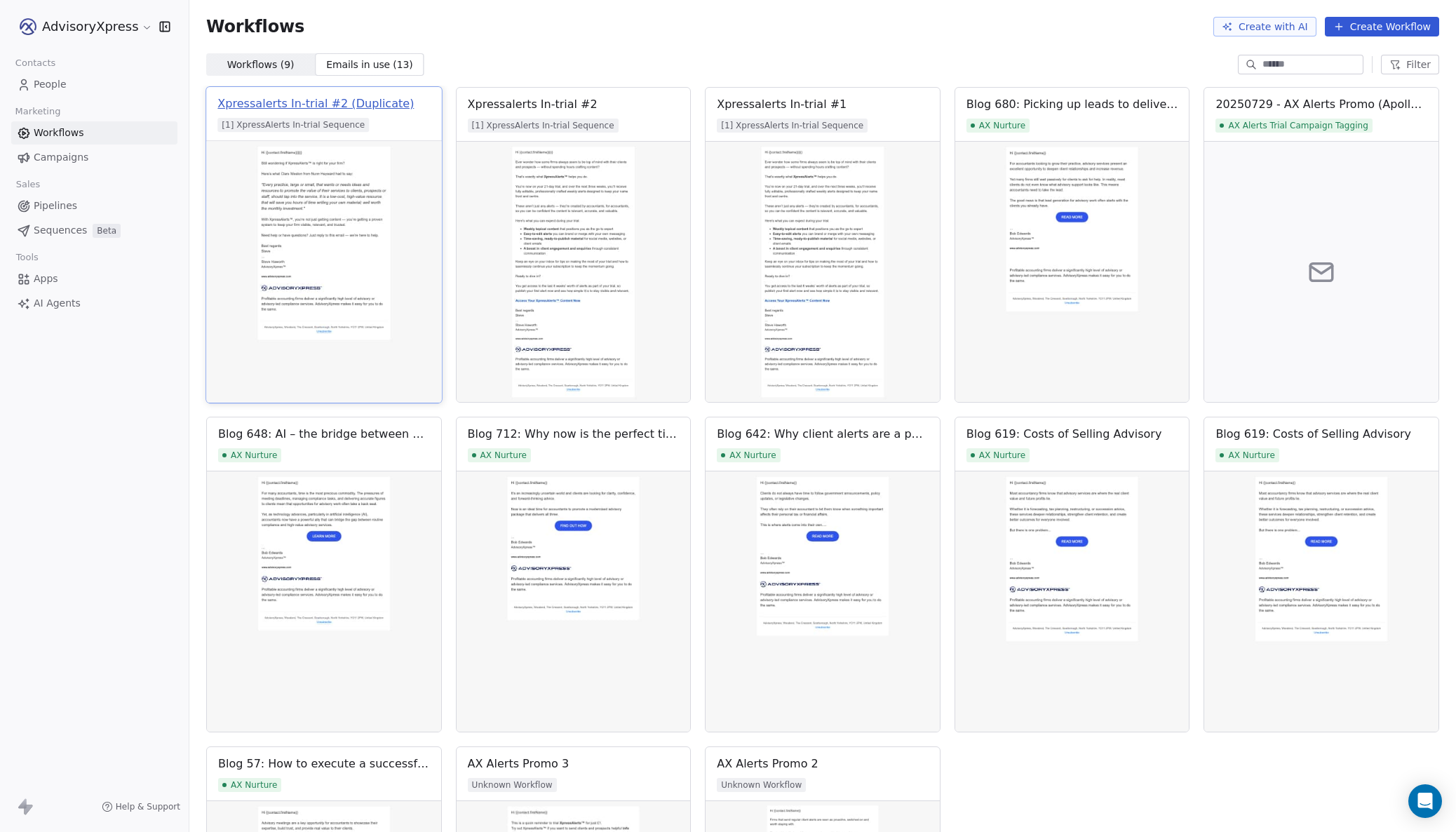
click at [373, 108] on div "Xpressalerts In-trial #2 (Duplicate)" at bounding box center [315, 104] width 196 height 17
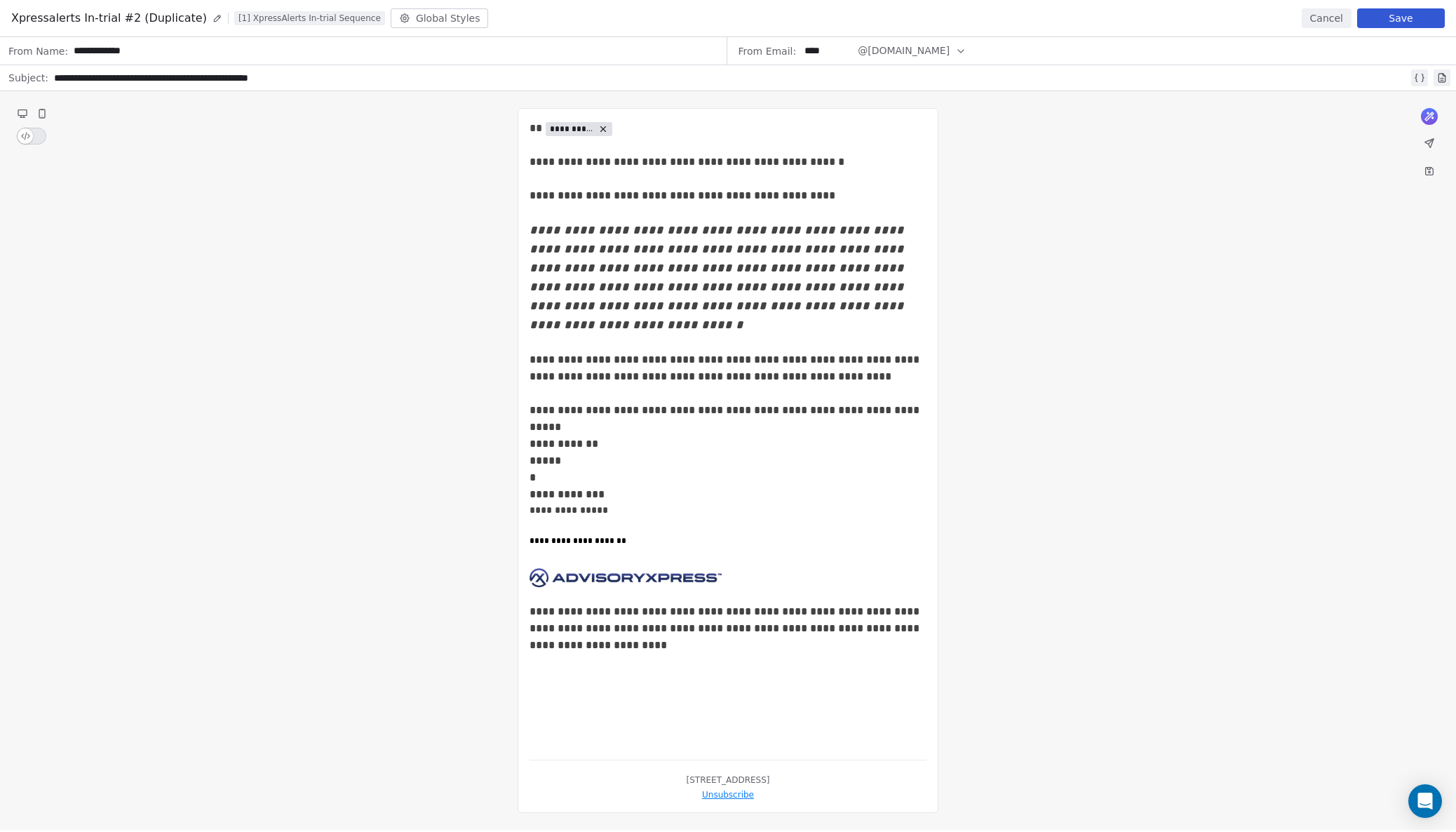
click at [213, 18] on icon at bounding box center [218, 18] width 10 height 10
click at [1384, 13] on button "Save" at bounding box center [1401, 18] width 88 height 20
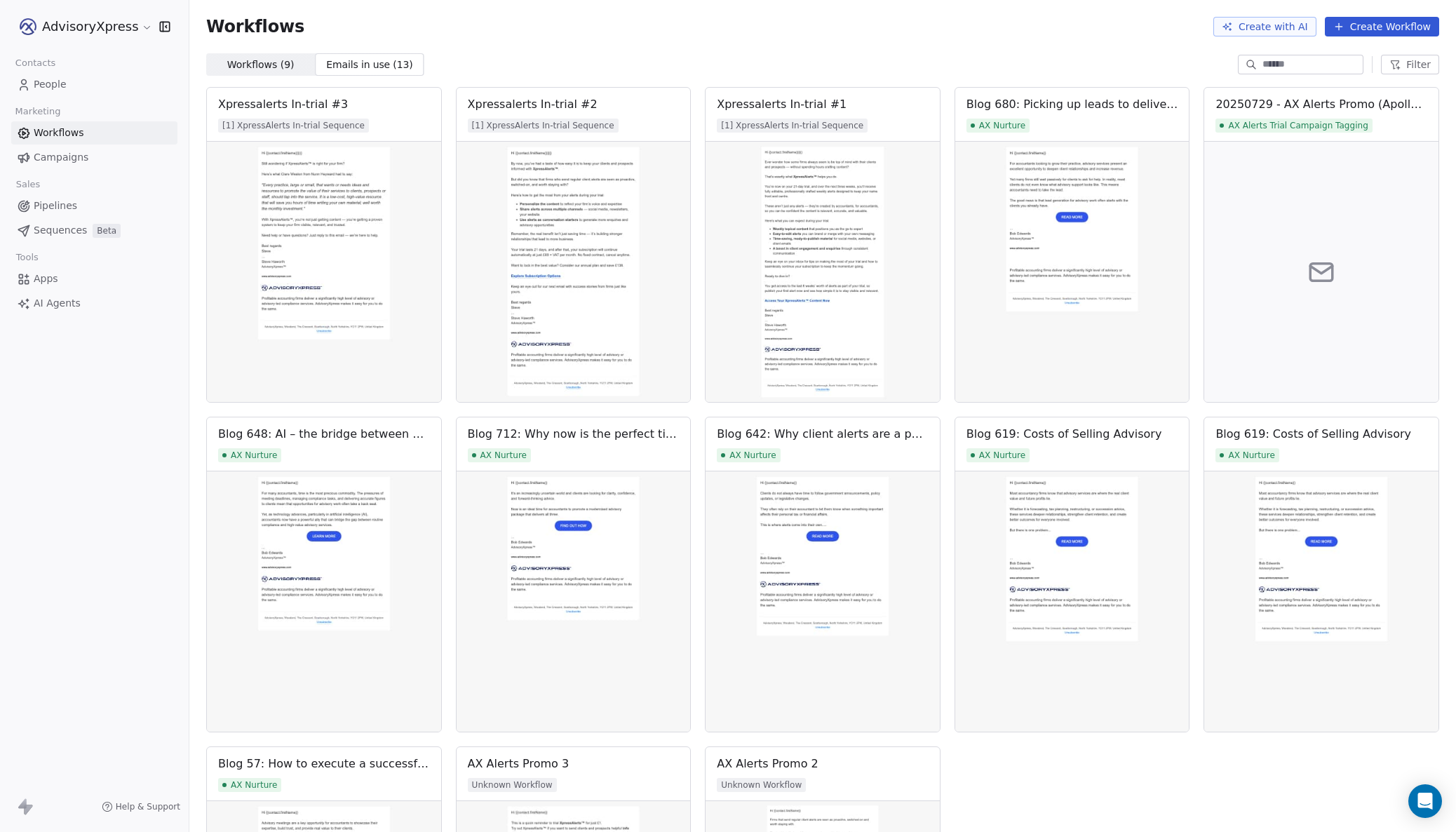
click at [275, 61] on span "Workflows ( 9 )" at bounding box center [260, 65] width 67 height 15
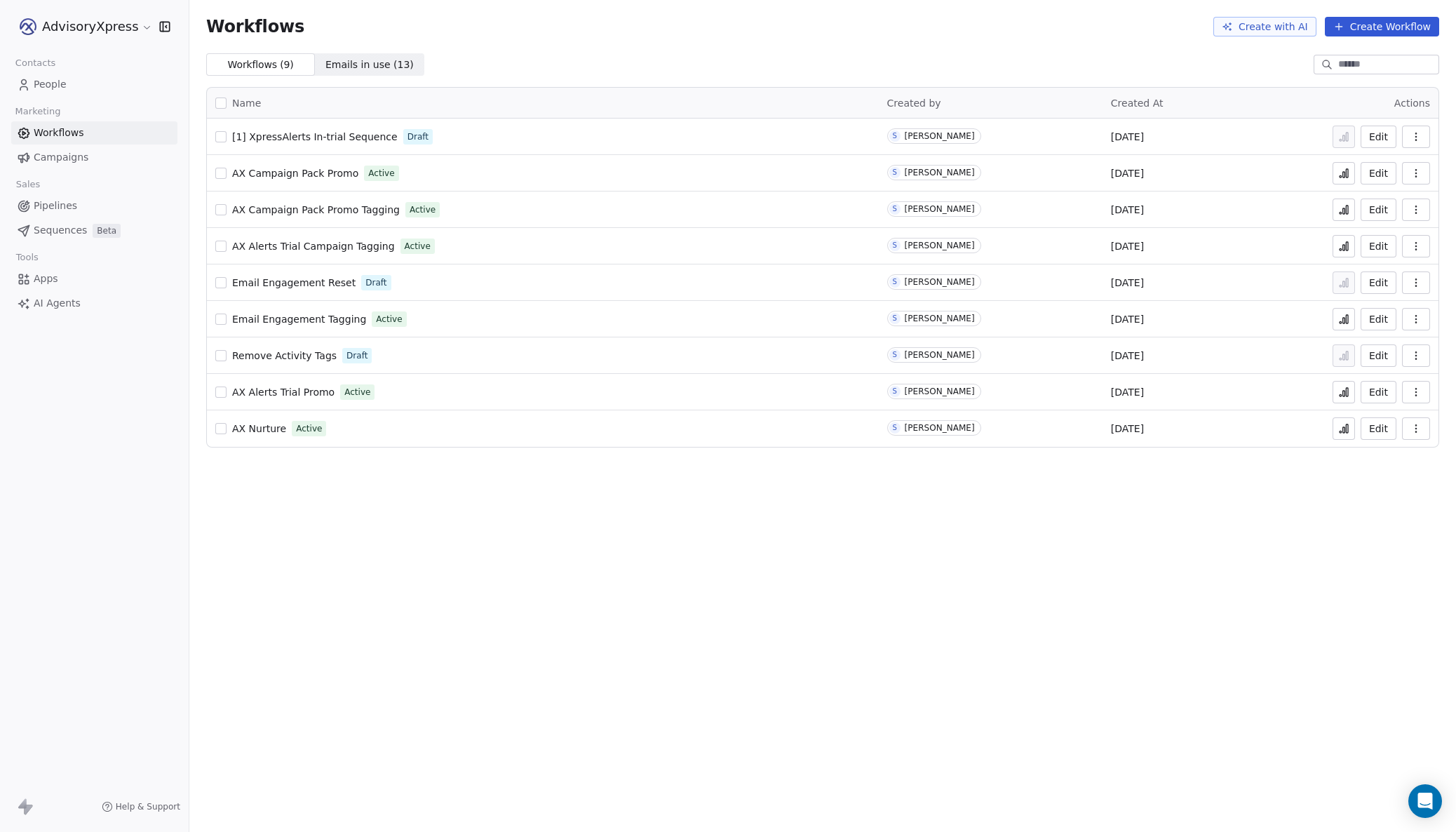
click at [282, 135] on span "[1] XpressAlerts In-trial Sequence" at bounding box center [315, 137] width 166 height 12
click at [52, 228] on span "Sequences" at bounding box center [60, 230] width 53 height 15
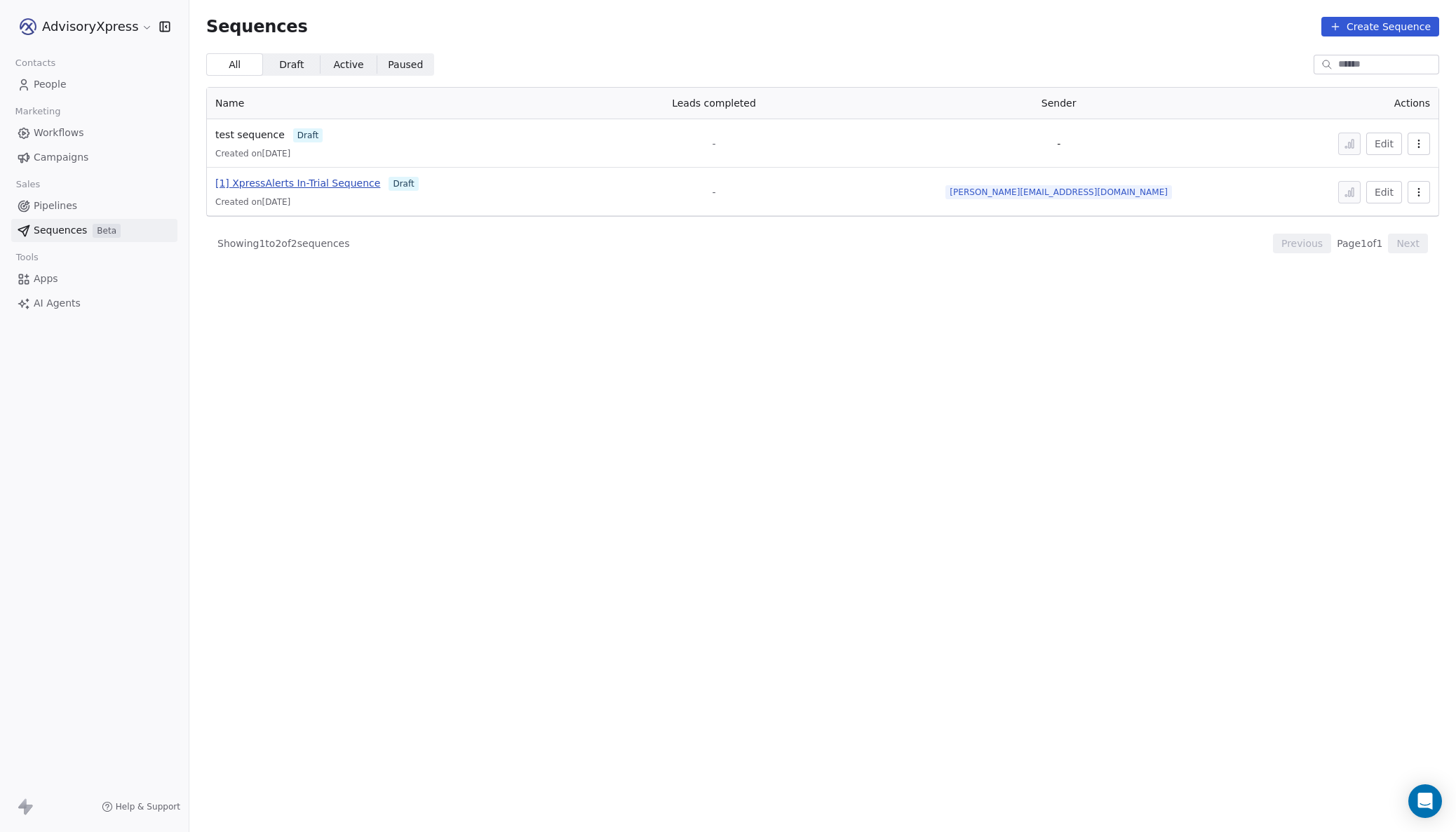
click at [299, 186] on span "[1] XpressAlerts In-Trial Sequence" at bounding box center [297, 183] width 165 height 12
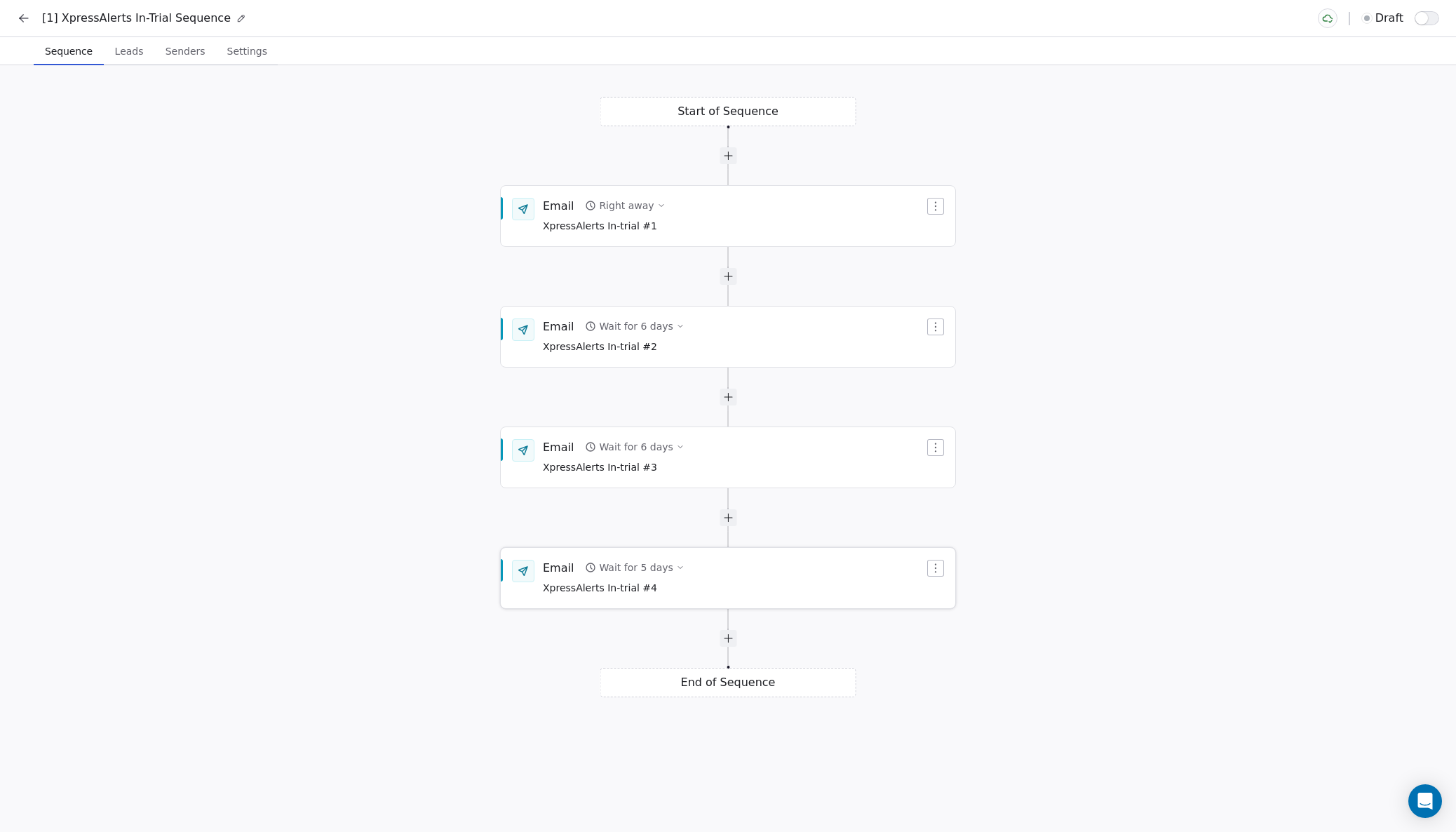
click at [761, 589] on div "Email Wait for 5 days XpressAlerts In-trial #4" at bounding box center [733, 578] width 382 height 36
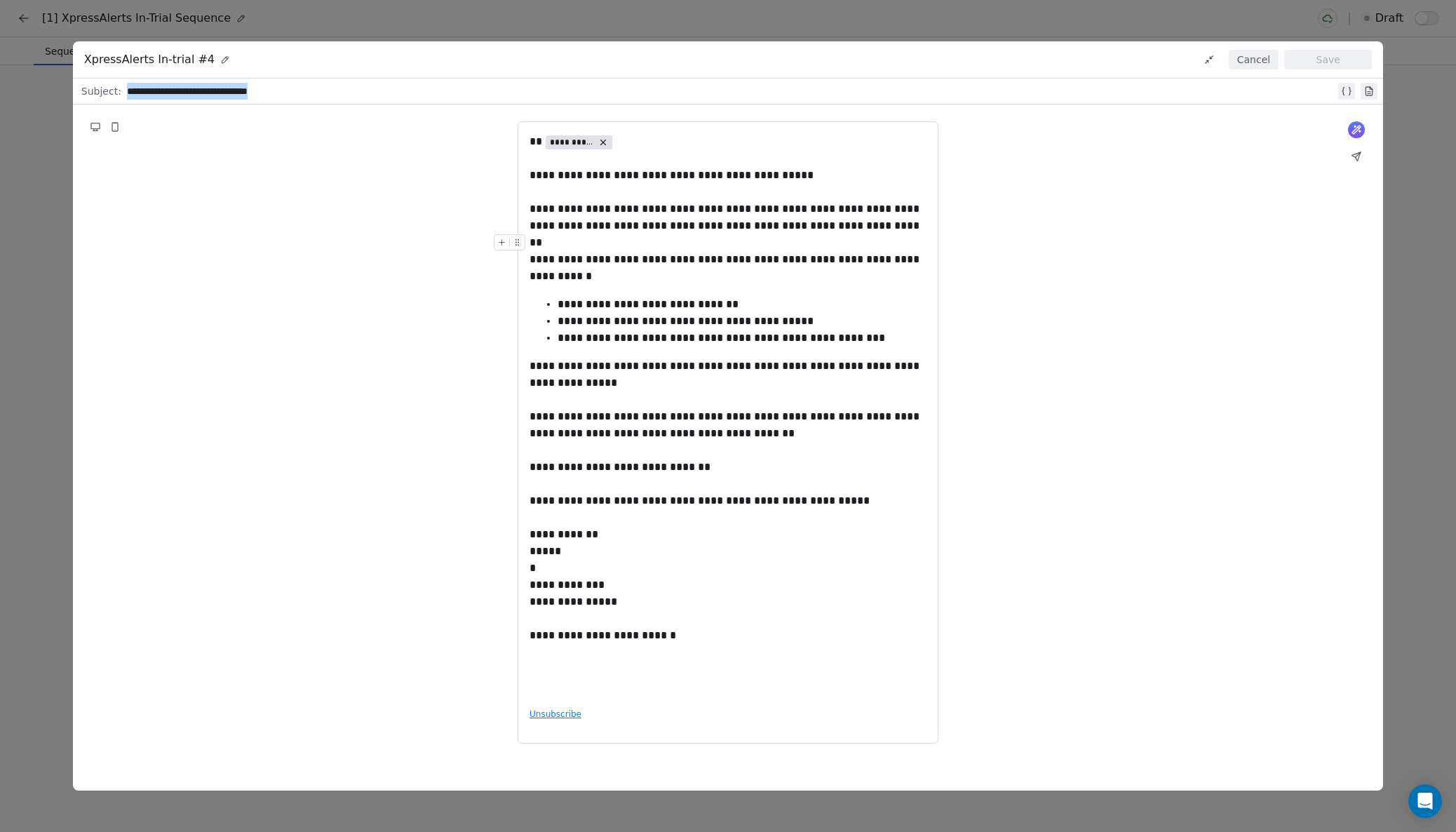
drag, startPoint x: 300, startPoint y: 89, endPoint x: 112, endPoint y: 89, distance: 188.0
click at [112, 89] on div "**********" at bounding box center [727, 91] width 1309 height 25
copy div "**********"
click at [1246, 62] on button "Cancel" at bounding box center [1253, 60] width 50 height 20
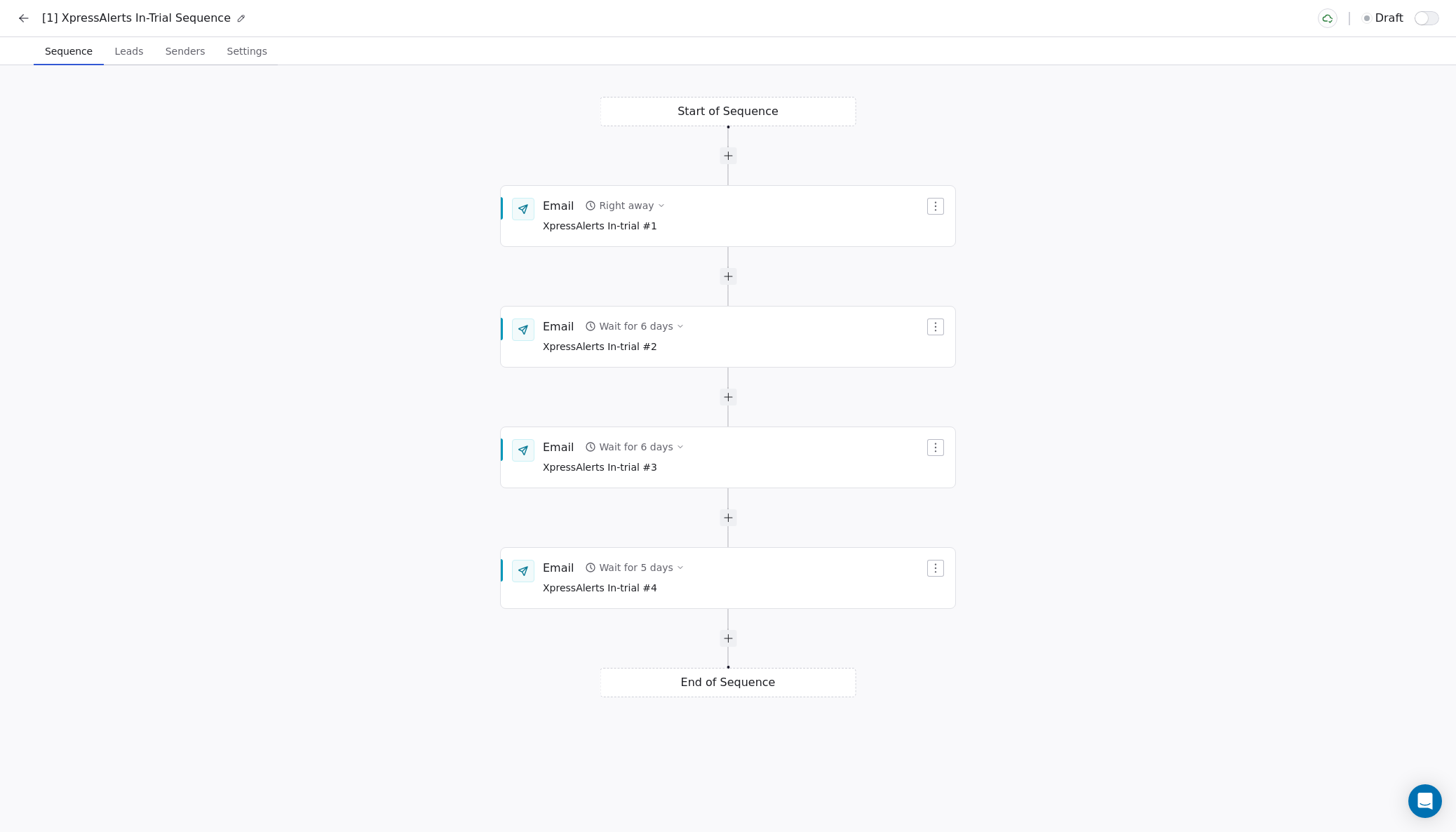
click at [28, 19] on icon at bounding box center [23, 18] width 14 height 14
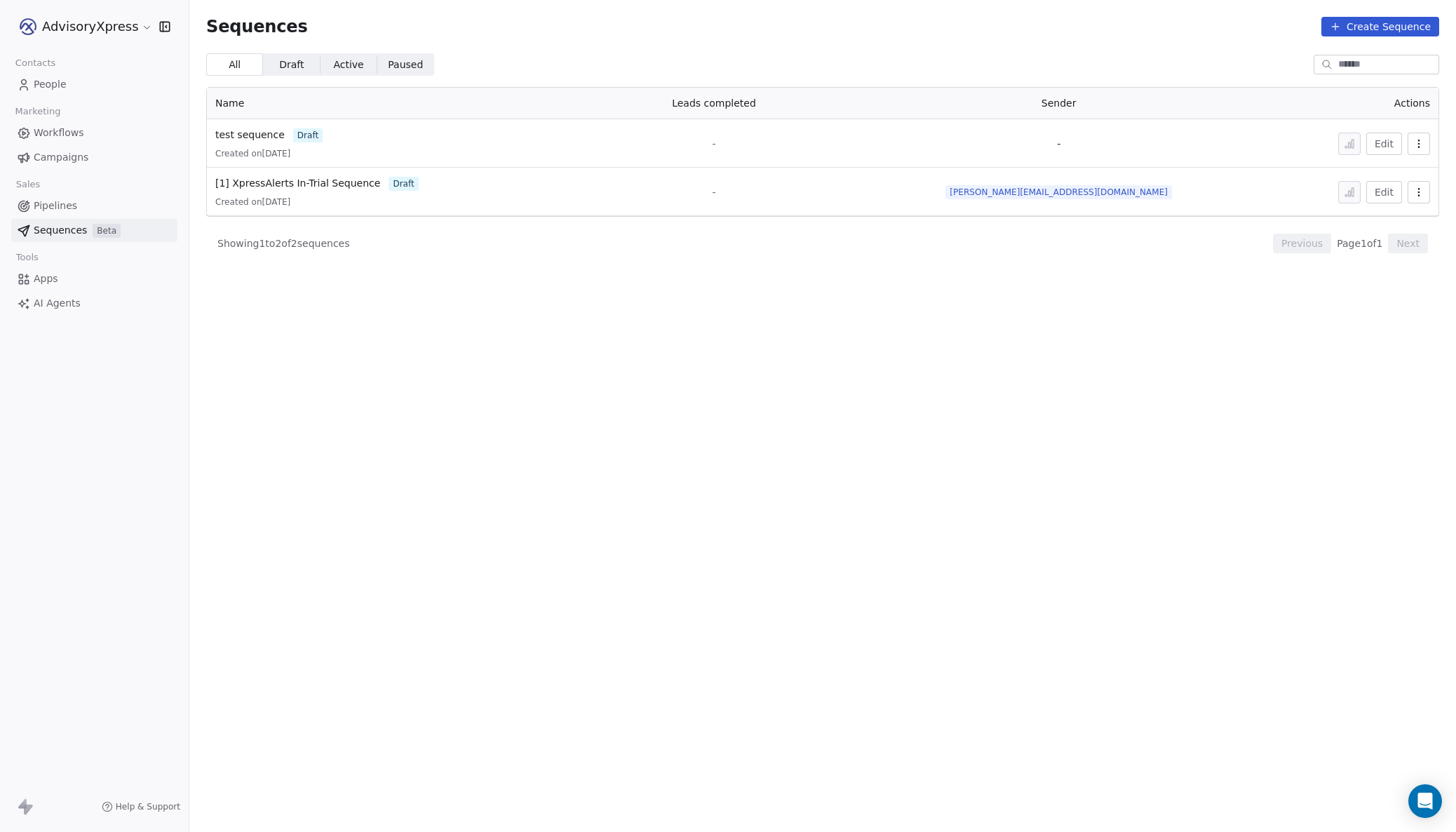
click at [61, 132] on span "Workflows" at bounding box center [59, 133] width 51 height 15
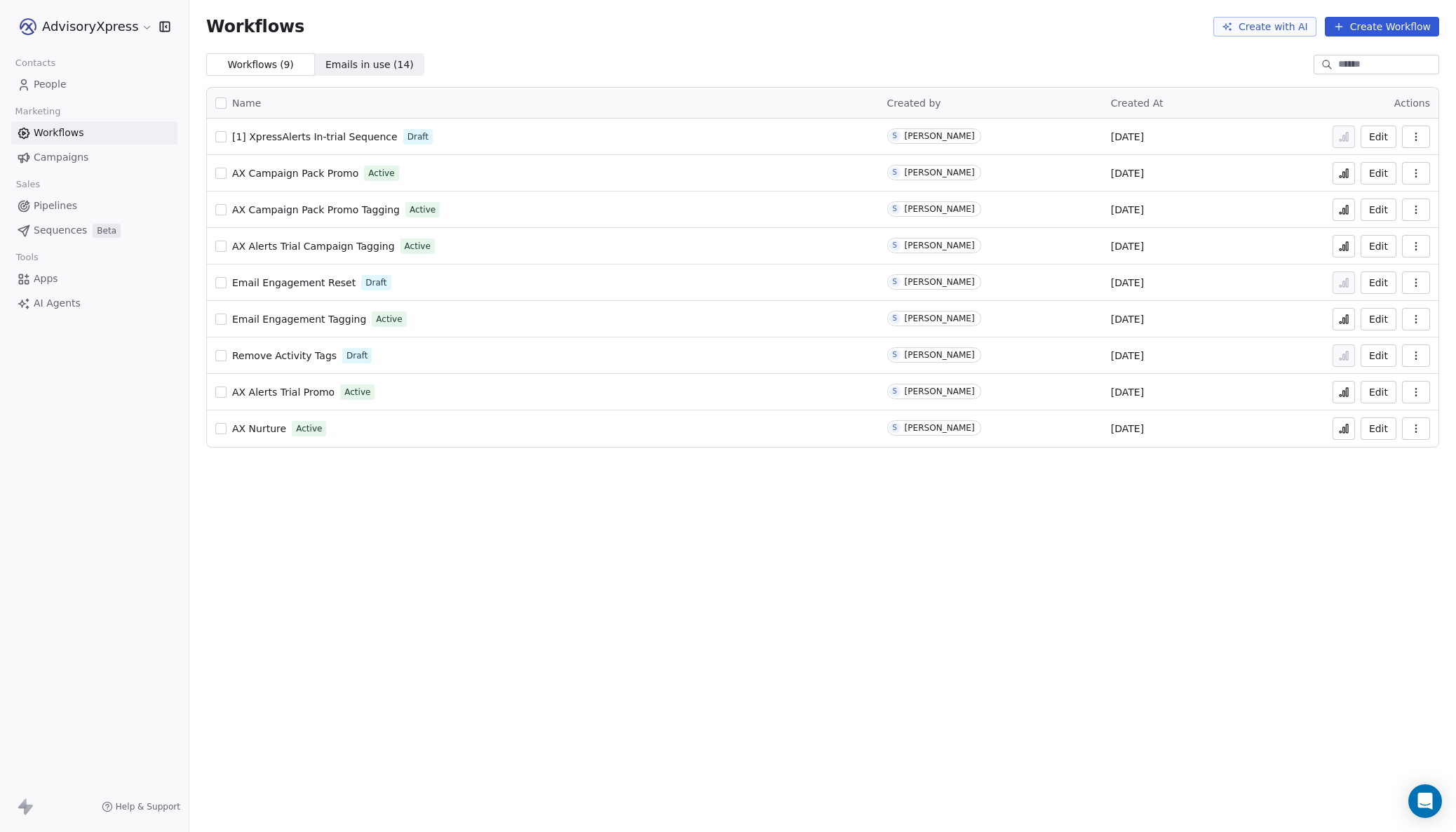
click at [302, 144] on div "[1] XpressAlerts In-trial Sequence Draft" at bounding box center [542, 137] width 655 height 20
click at [314, 133] on span "[1] XpressAlerts In-trial Sequence" at bounding box center [315, 137] width 166 height 12
click at [378, 66] on span "Emails in use ( 14 )" at bounding box center [369, 65] width 89 height 15
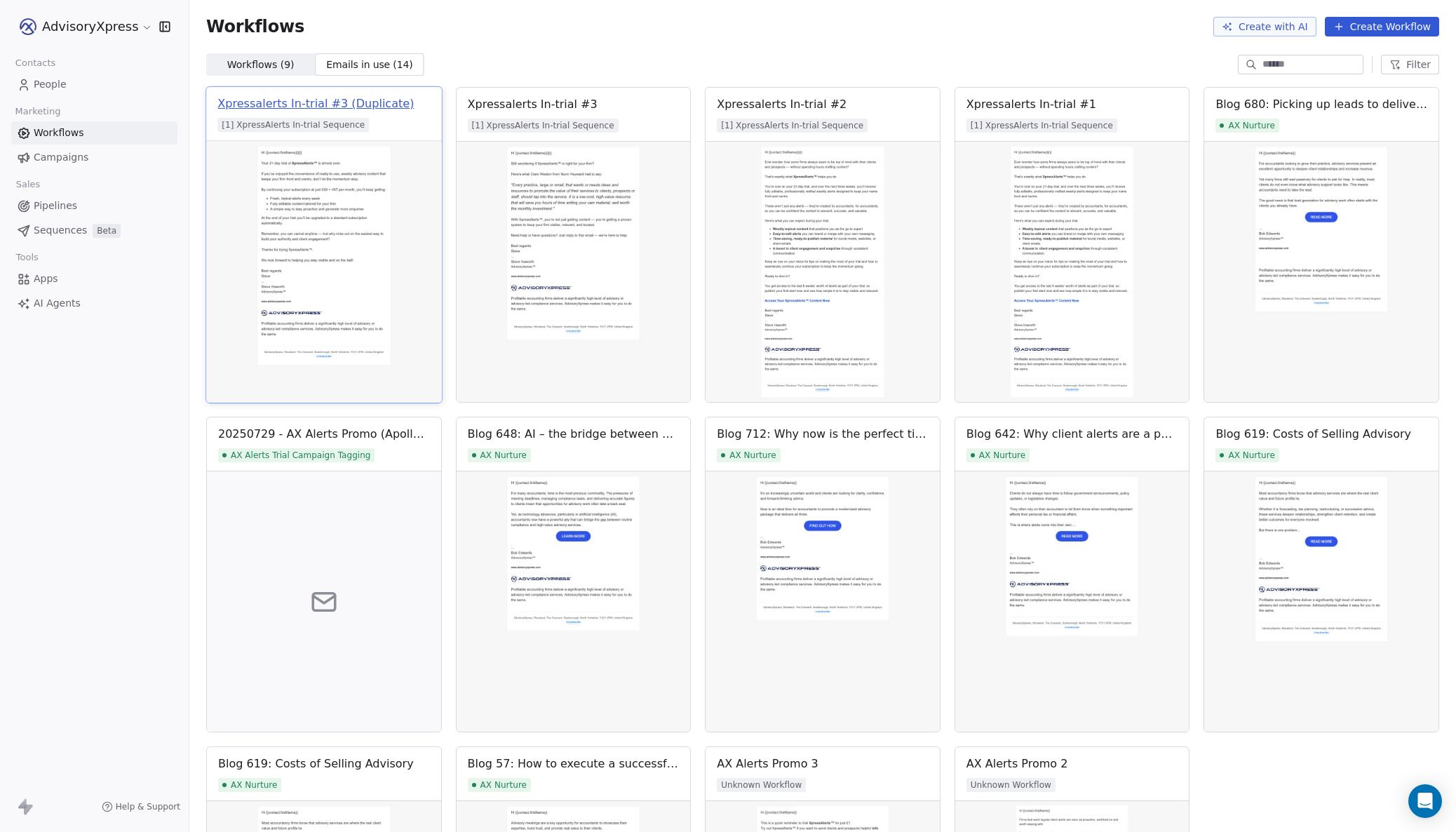
click at [366, 108] on div "Xpressalerts In-trial #3 (Duplicate)" at bounding box center [315, 104] width 196 height 17
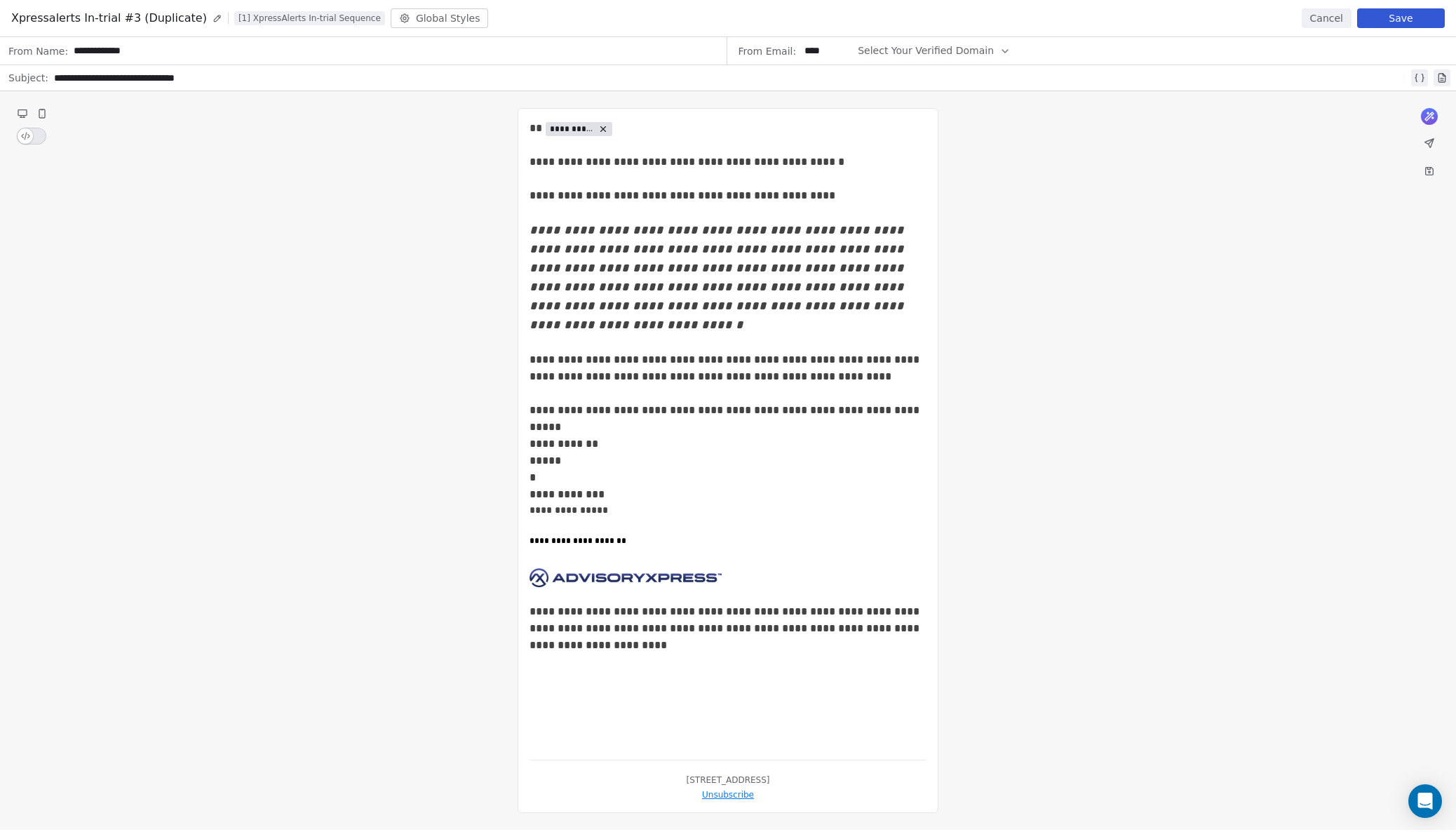
click at [214, 19] on icon at bounding box center [217, 19] width 7 height 7
click at [956, 50] on span "Select Your Verified Domain" at bounding box center [925, 51] width 136 height 15
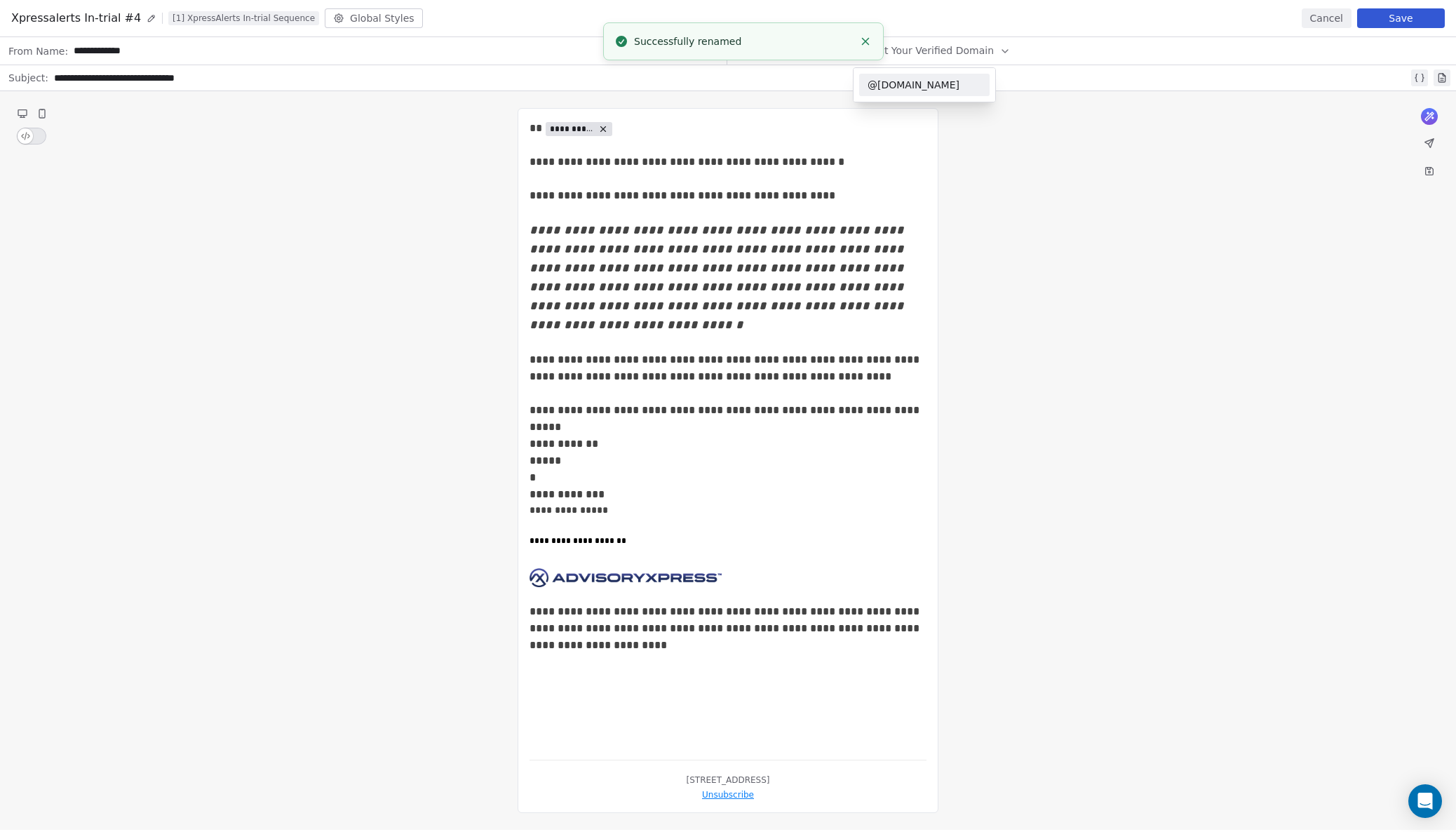
click at [920, 78] on span "@advisoryxpress.com" at bounding box center [923, 85] width 113 height 14
click at [1396, 14] on button "Save" at bounding box center [1401, 18] width 88 height 20
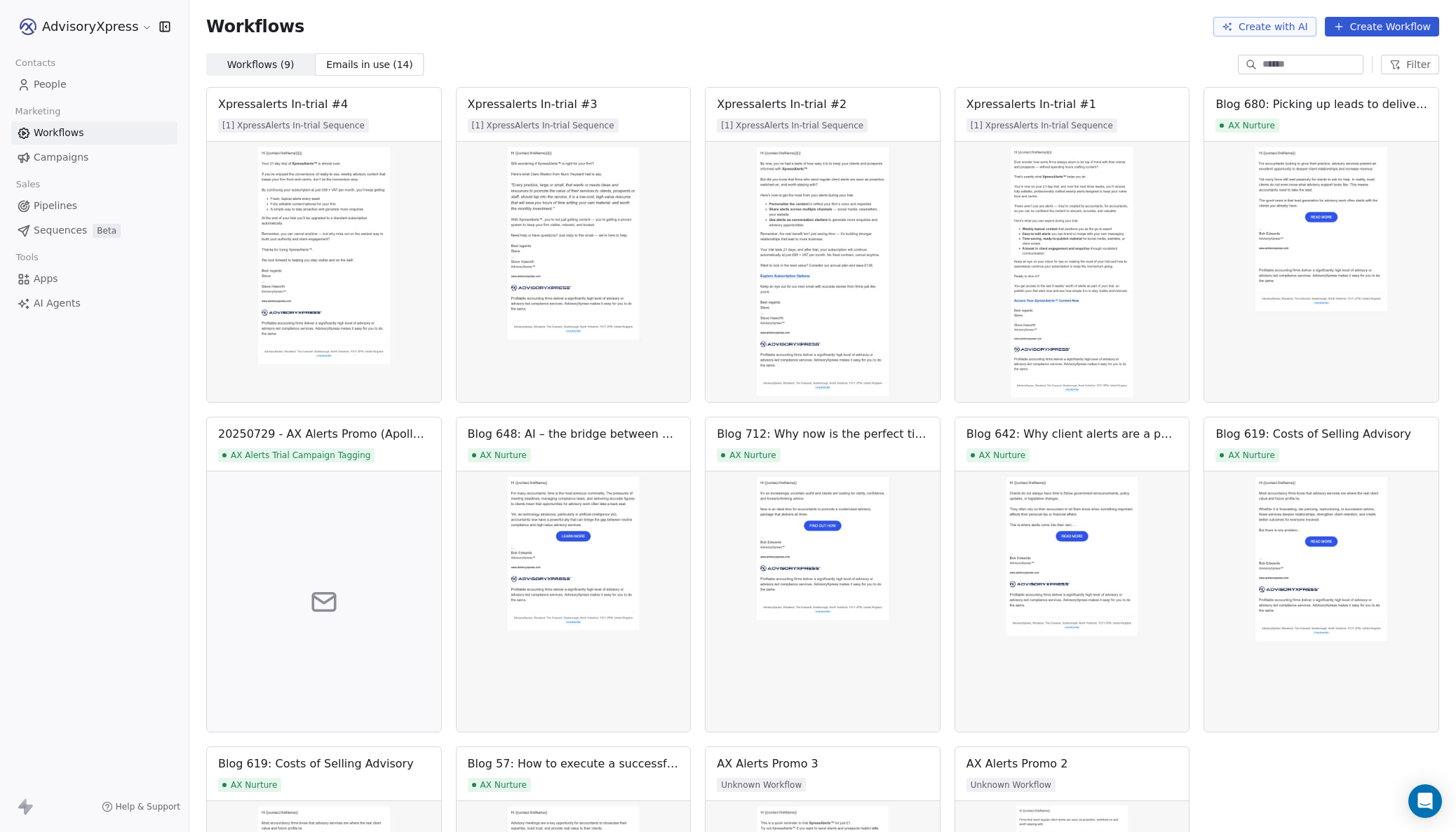
click at [248, 60] on span "Workflows ( 9 )" at bounding box center [260, 65] width 67 height 15
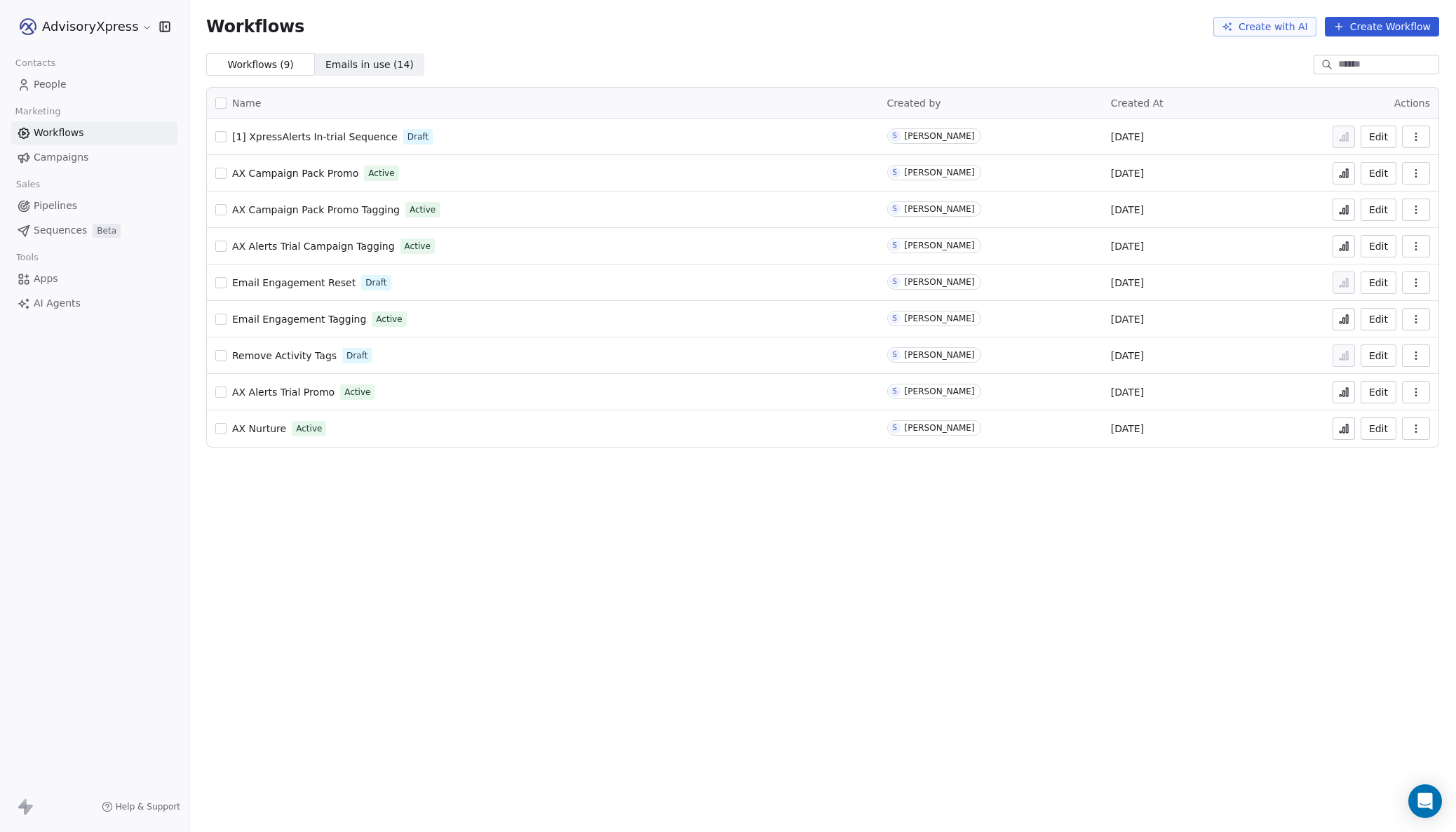
click at [41, 230] on span "Sequences" at bounding box center [60, 230] width 53 height 15
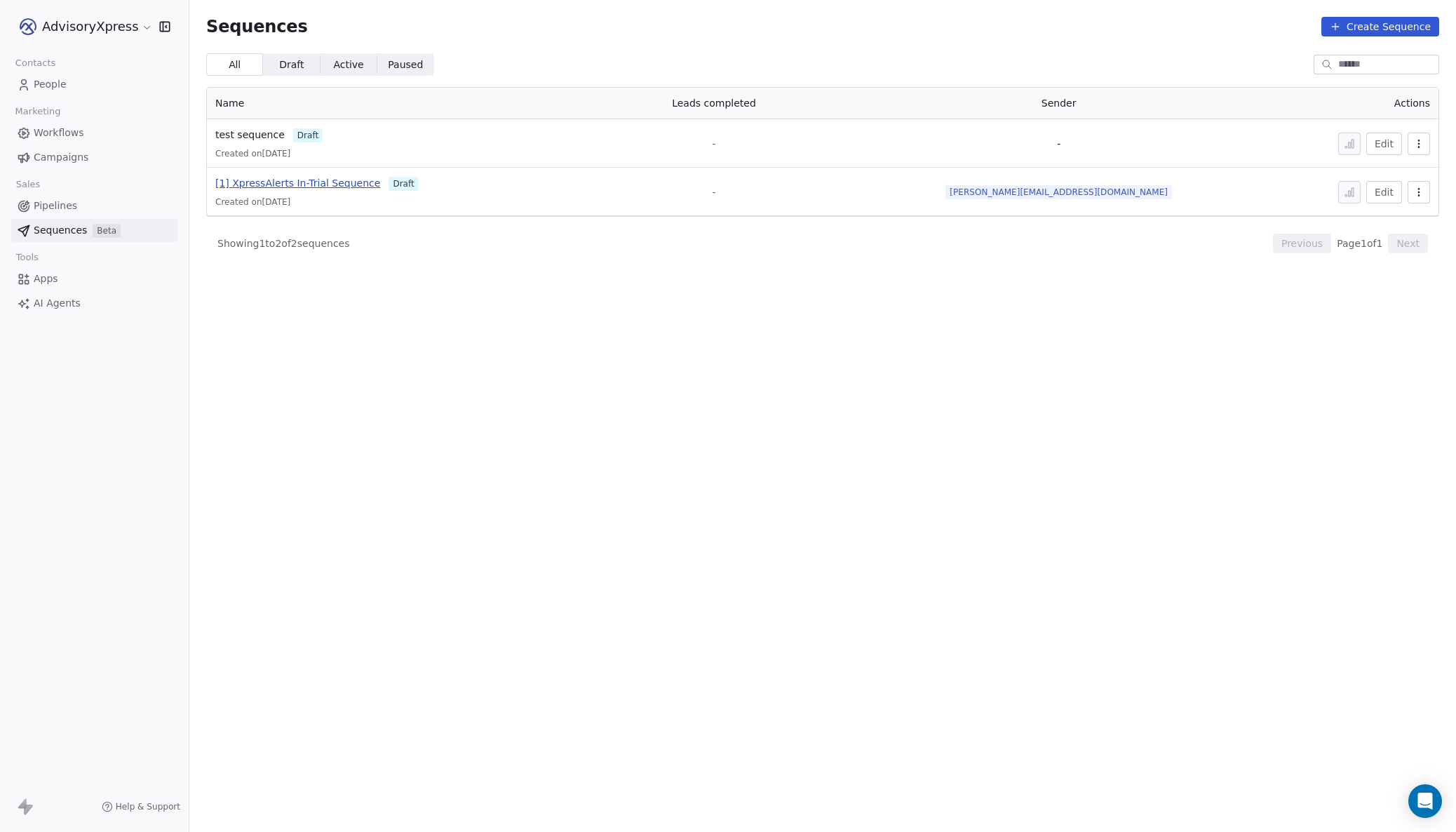
click at [271, 182] on span "[1] XpressAlerts In-Trial Sequence" at bounding box center [297, 183] width 165 height 12
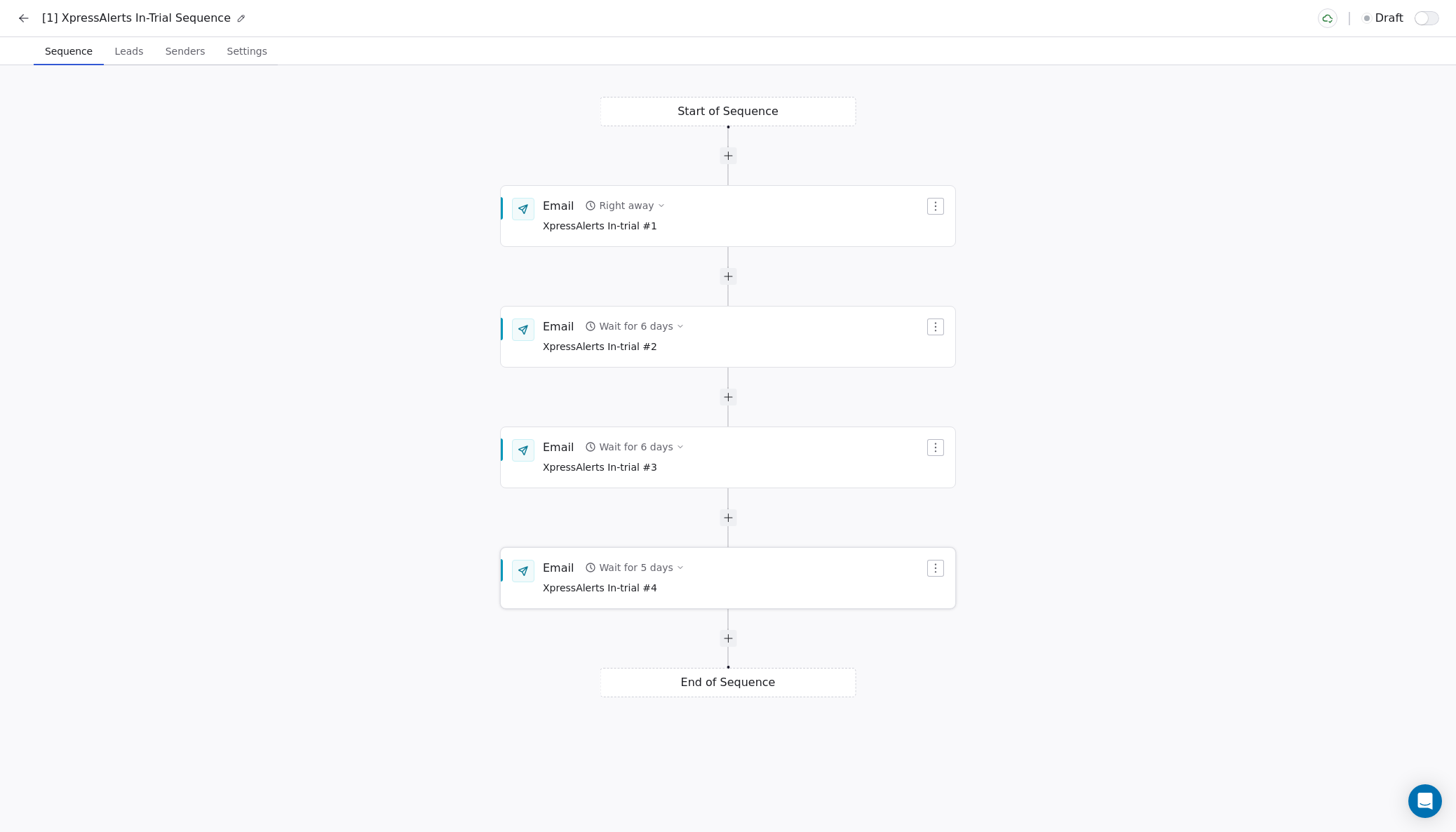
click at [653, 587] on span "XpressAlerts In-trial #4" at bounding box center [613, 588] width 142 height 16
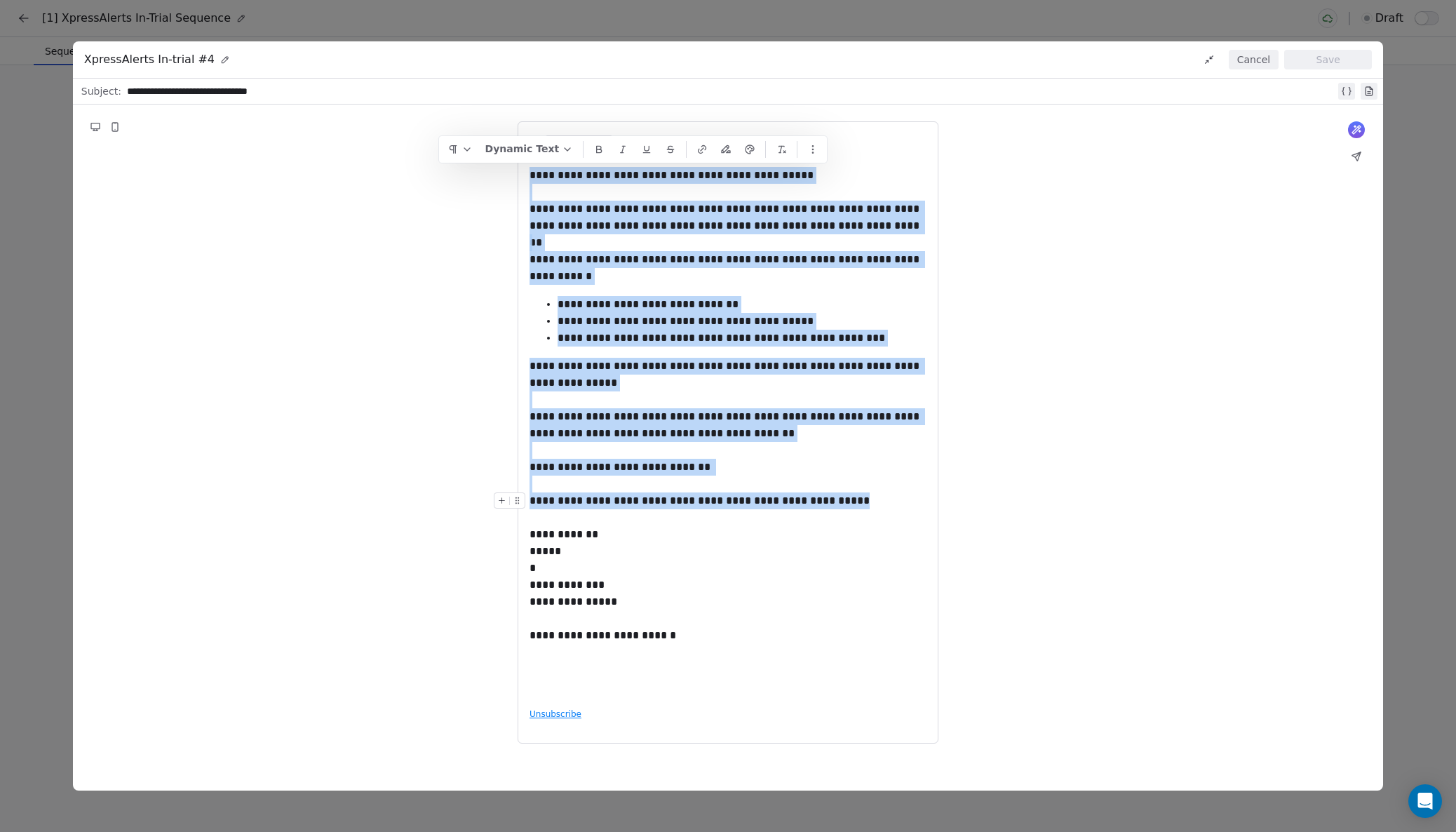
drag, startPoint x: 531, startPoint y: 177, endPoint x: 854, endPoint y: 502, distance: 458.2
copy div "**********"
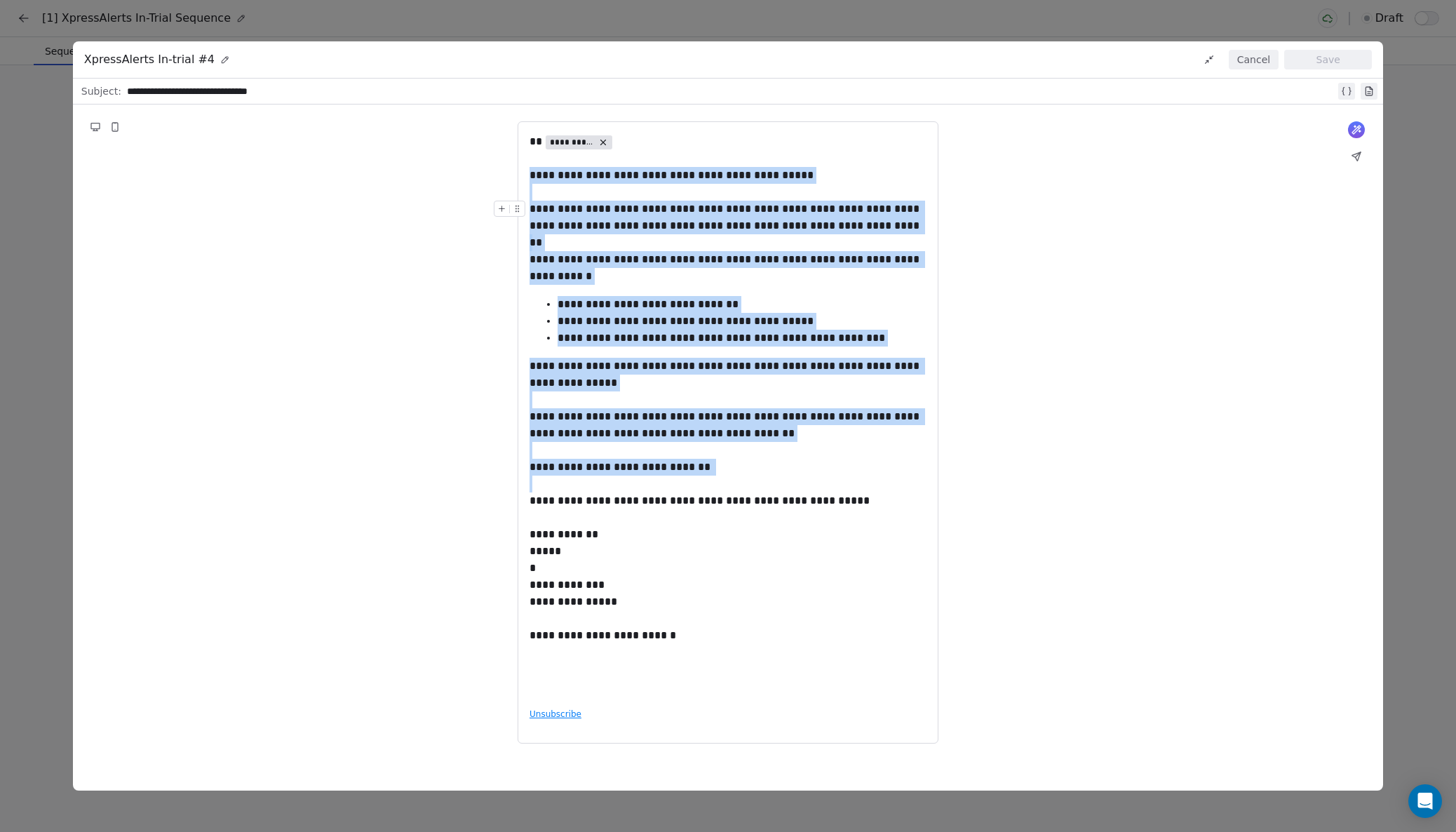
click at [1245, 54] on button "Cancel" at bounding box center [1253, 60] width 50 height 20
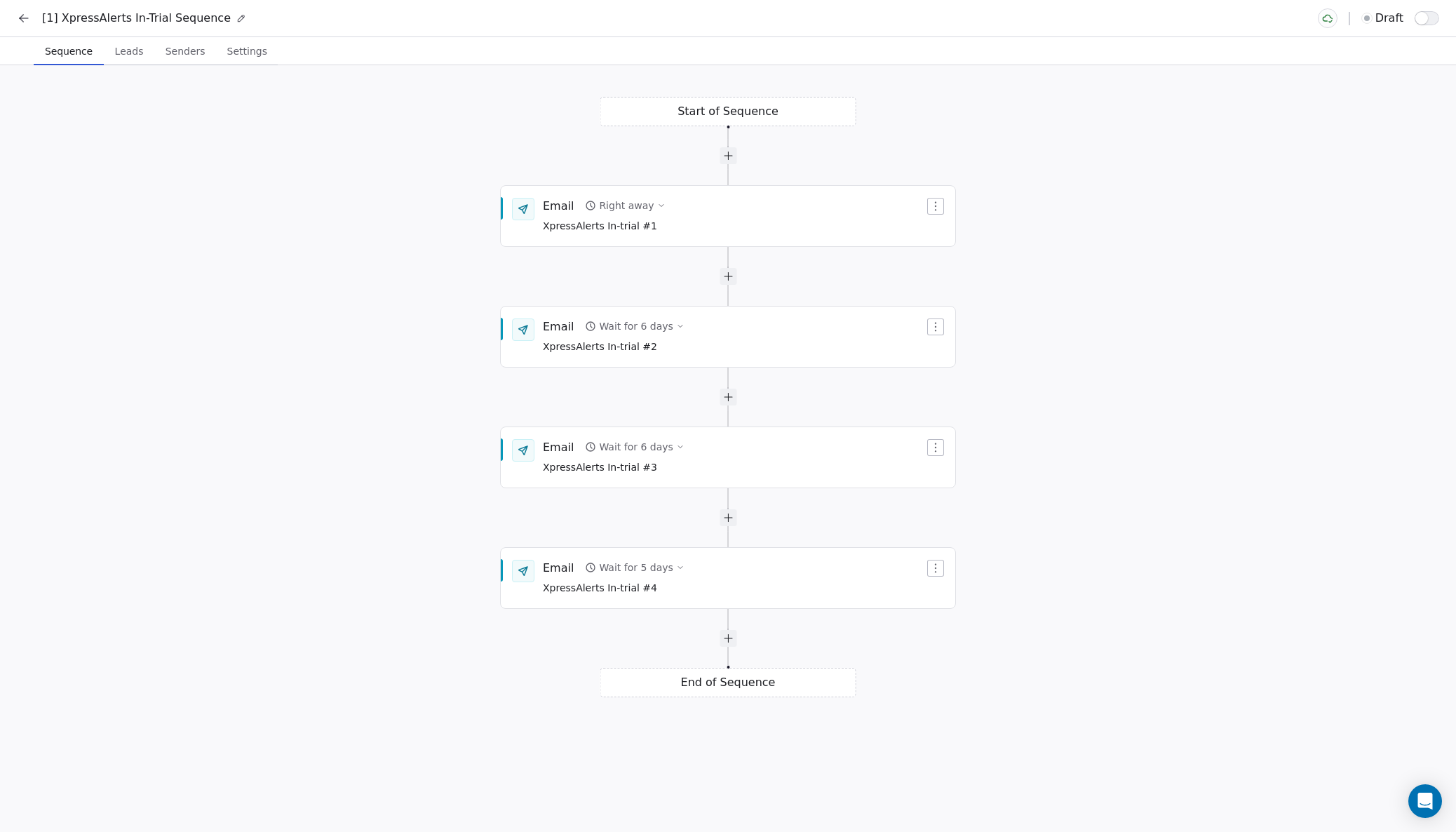
scroll to position [0, 0]
click at [24, 18] on icon at bounding box center [24, 18] width 8 height 0
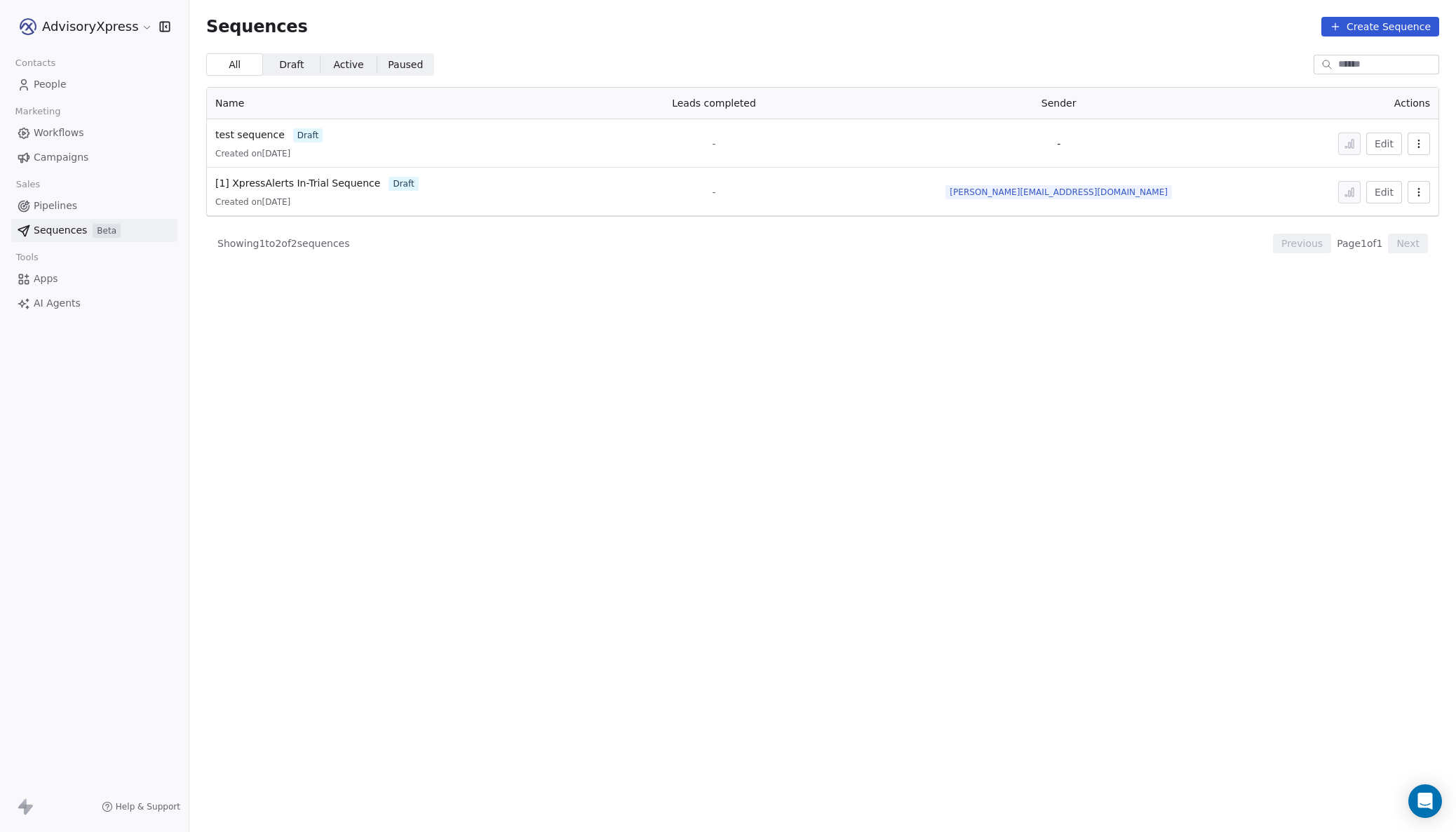
click at [64, 135] on span "Workflows" at bounding box center [59, 133] width 51 height 15
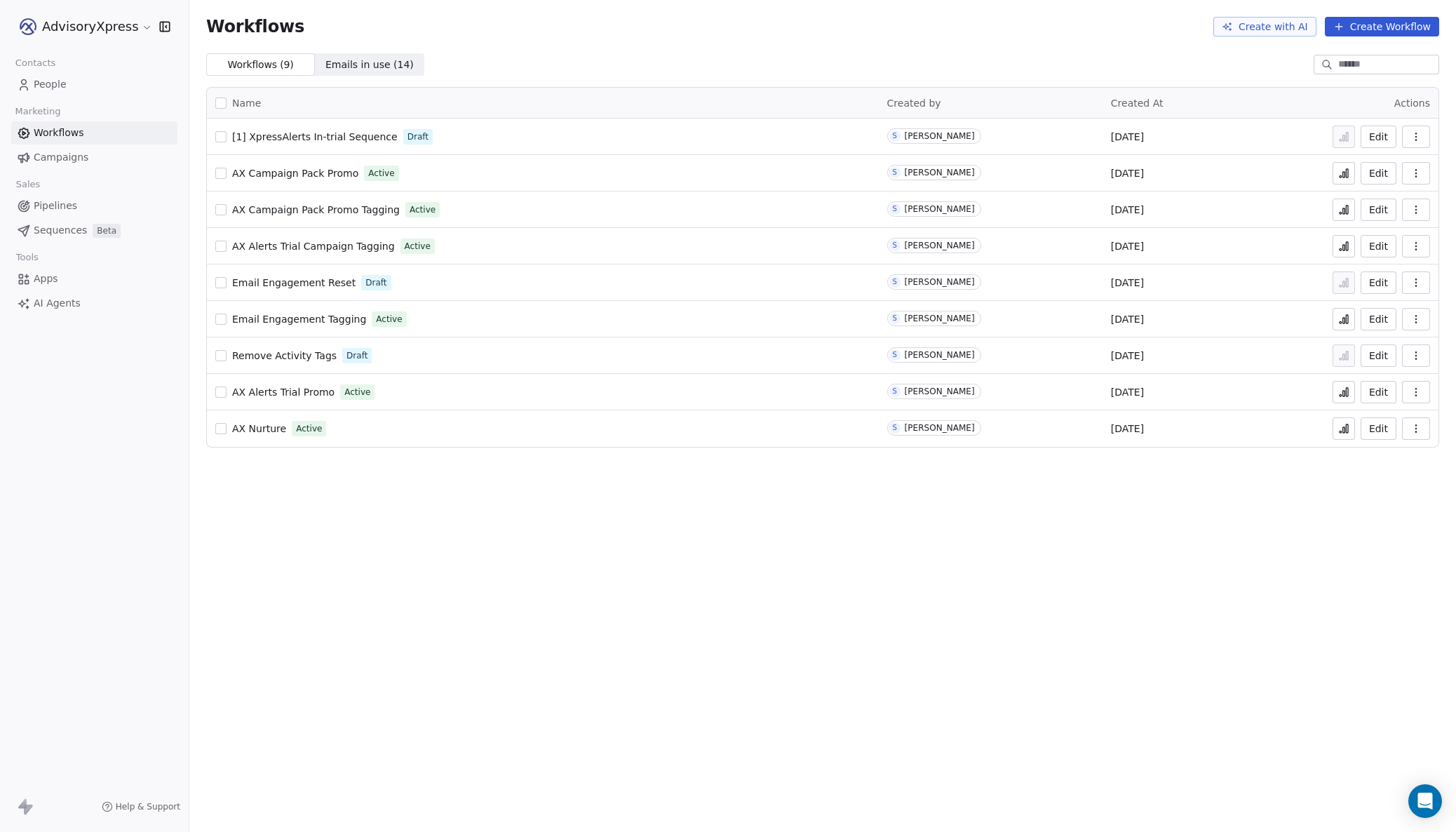
click at [289, 132] on span "[1] XpressAlerts In-trial Sequence" at bounding box center [315, 137] width 166 height 12
click at [363, 63] on span "Emails in use ( 14 )" at bounding box center [369, 65] width 89 height 15
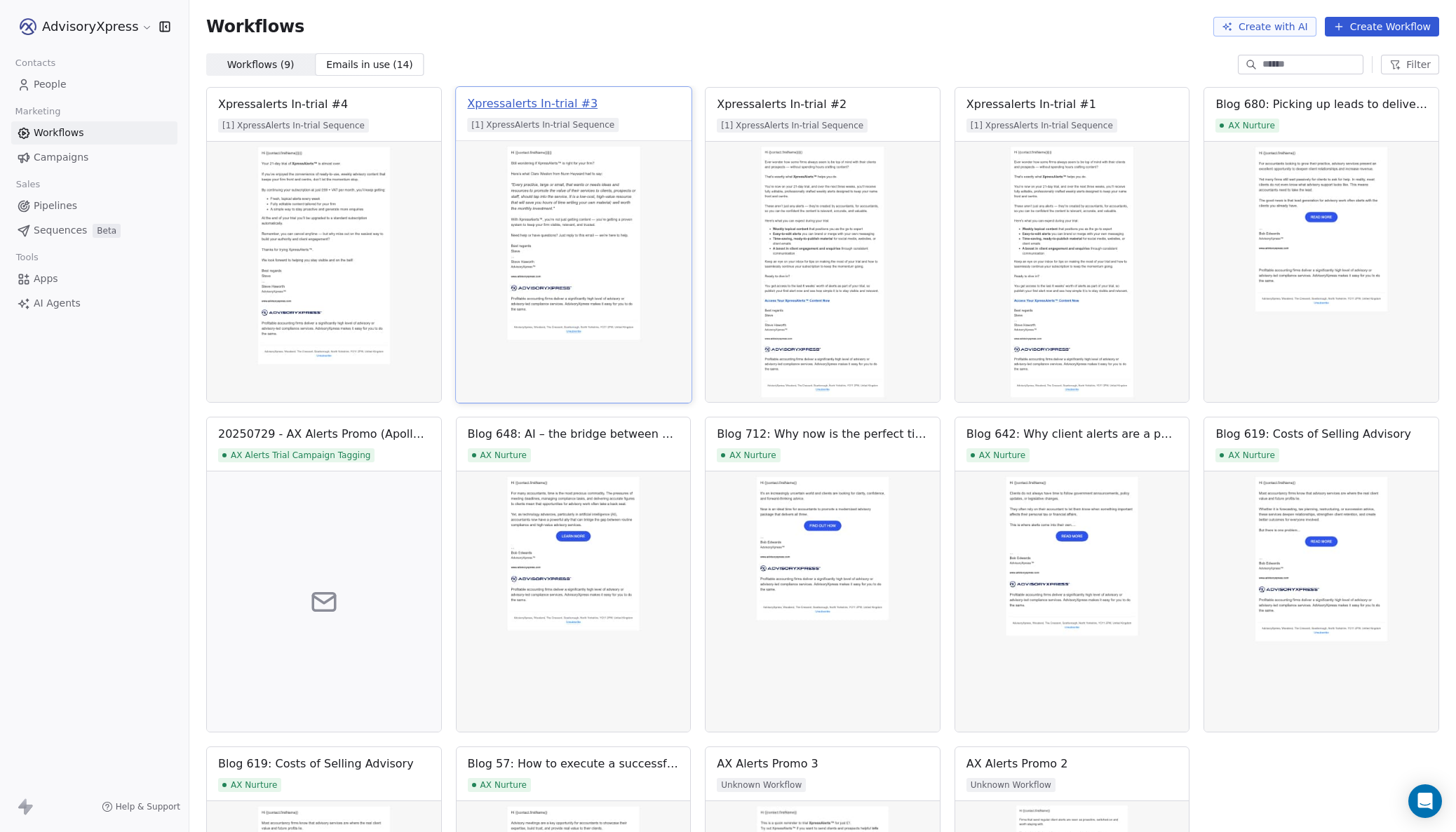
click at [523, 99] on div "Xpressalerts In-trial #3" at bounding box center [532, 104] width 130 height 17
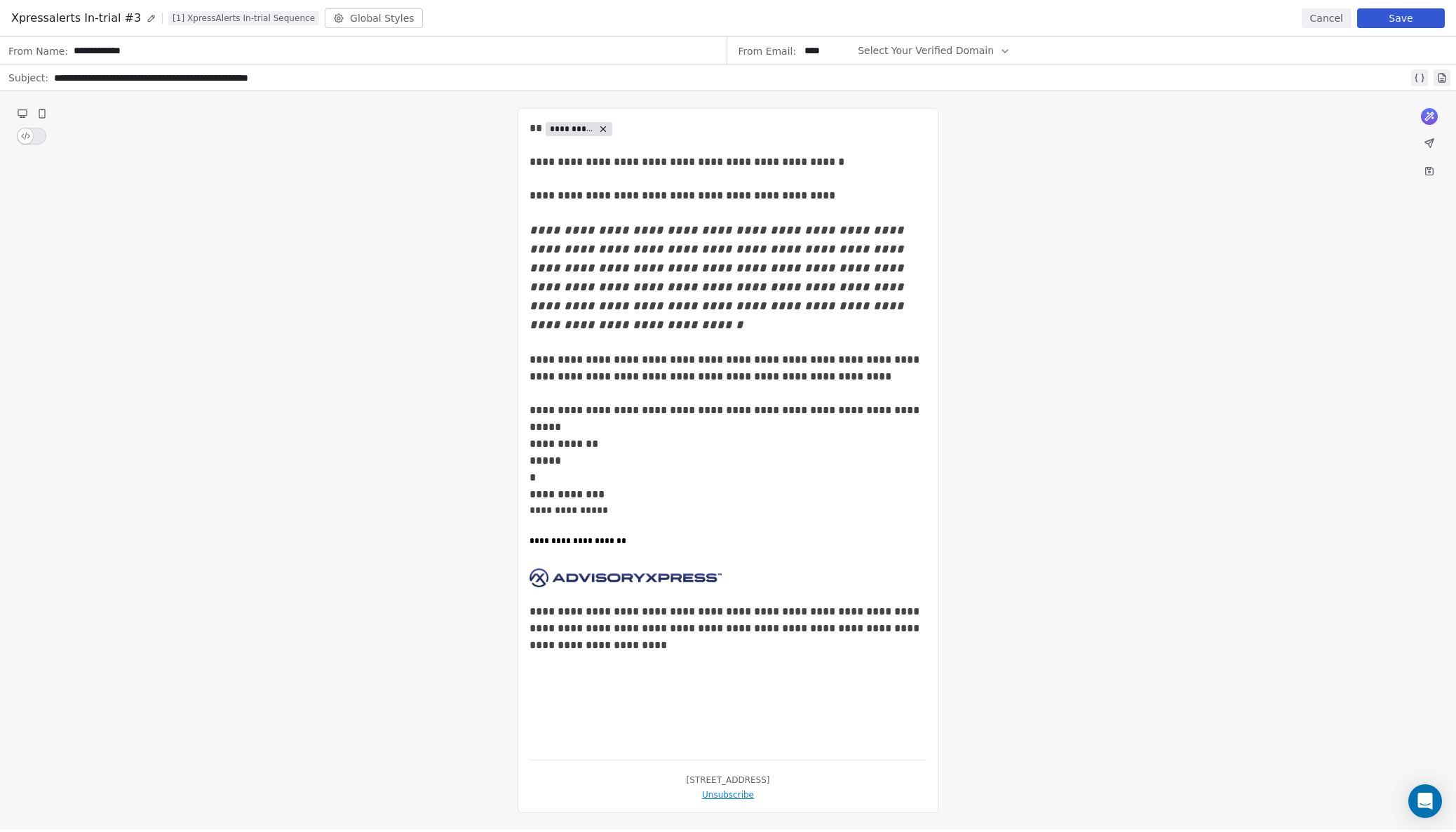
click at [1309, 21] on button "Cancel" at bounding box center [1326, 18] width 50 height 20
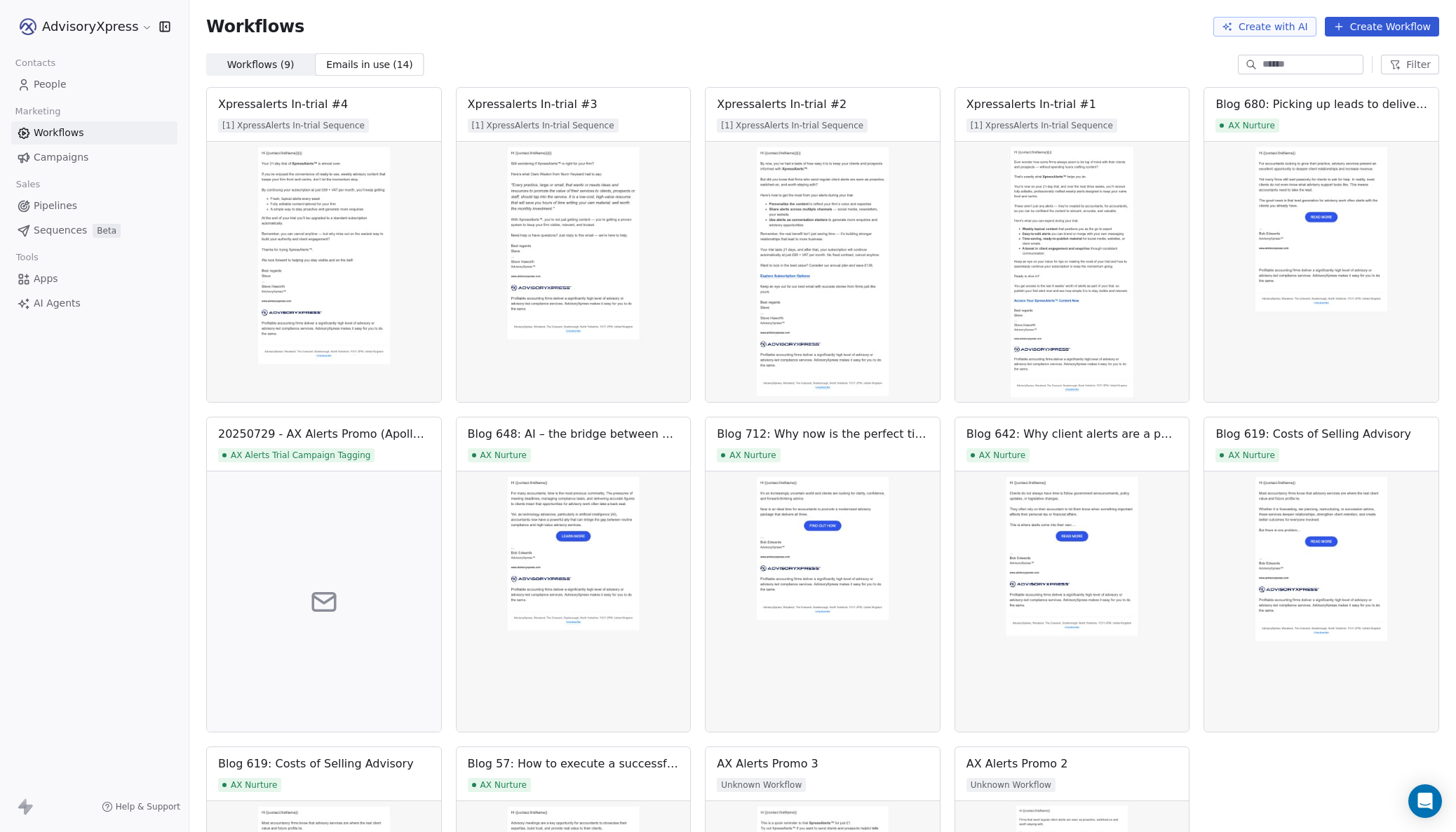
click at [276, 66] on span "Workflows ( 9 )" at bounding box center [260, 65] width 67 height 15
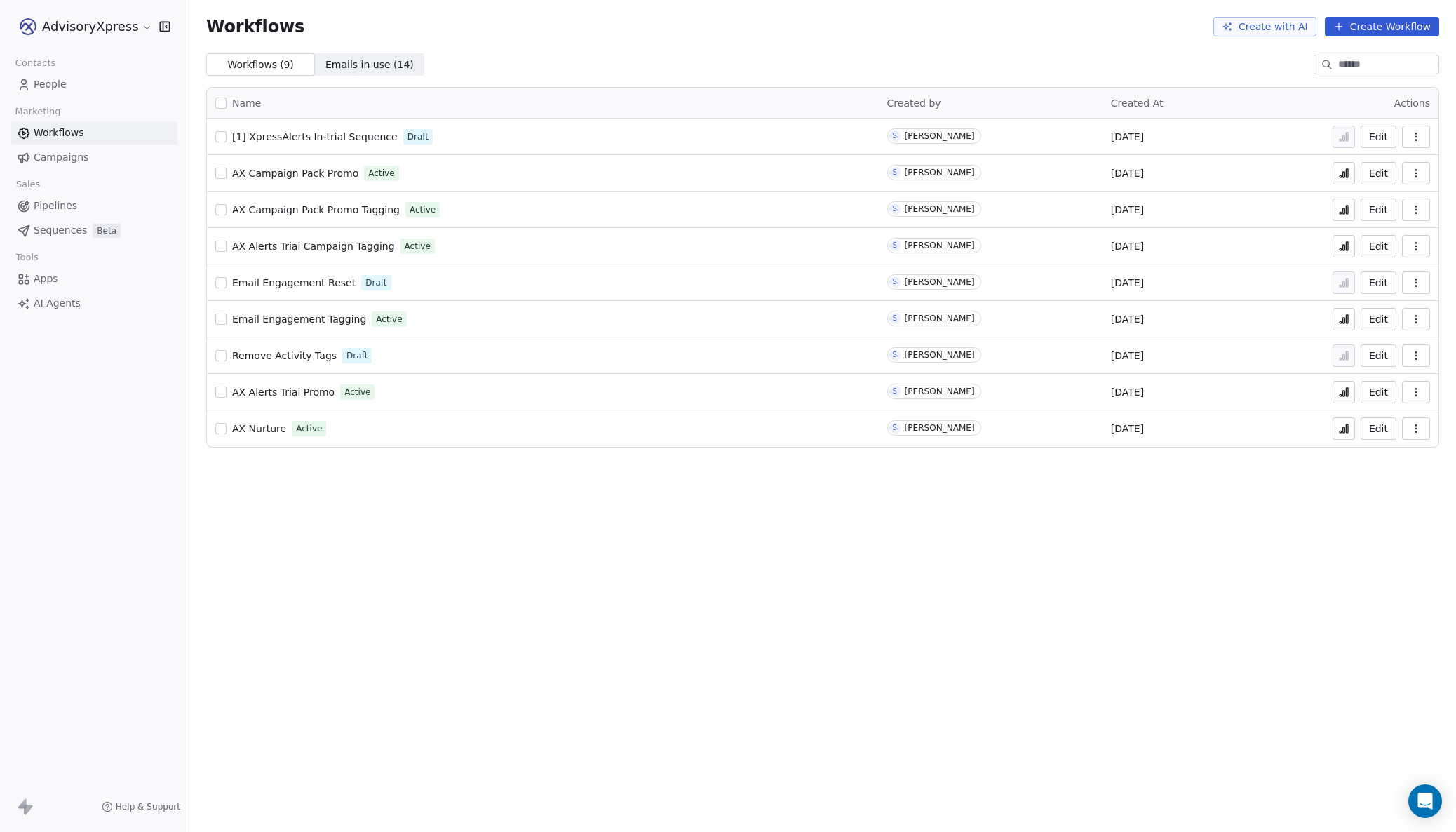
click at [263, 133] on span "[1] XpressAlerts In-trial Sequence" at bounding box center [315, 137] width 166 height 12
click at [277, 135] on span "[1] XpressAlerts In-trial Sequence" at bounding box center [315, 137] width 166 height 12
click at [55, 86] on span "People" at bounding box center [51, 85] width 33 height 15
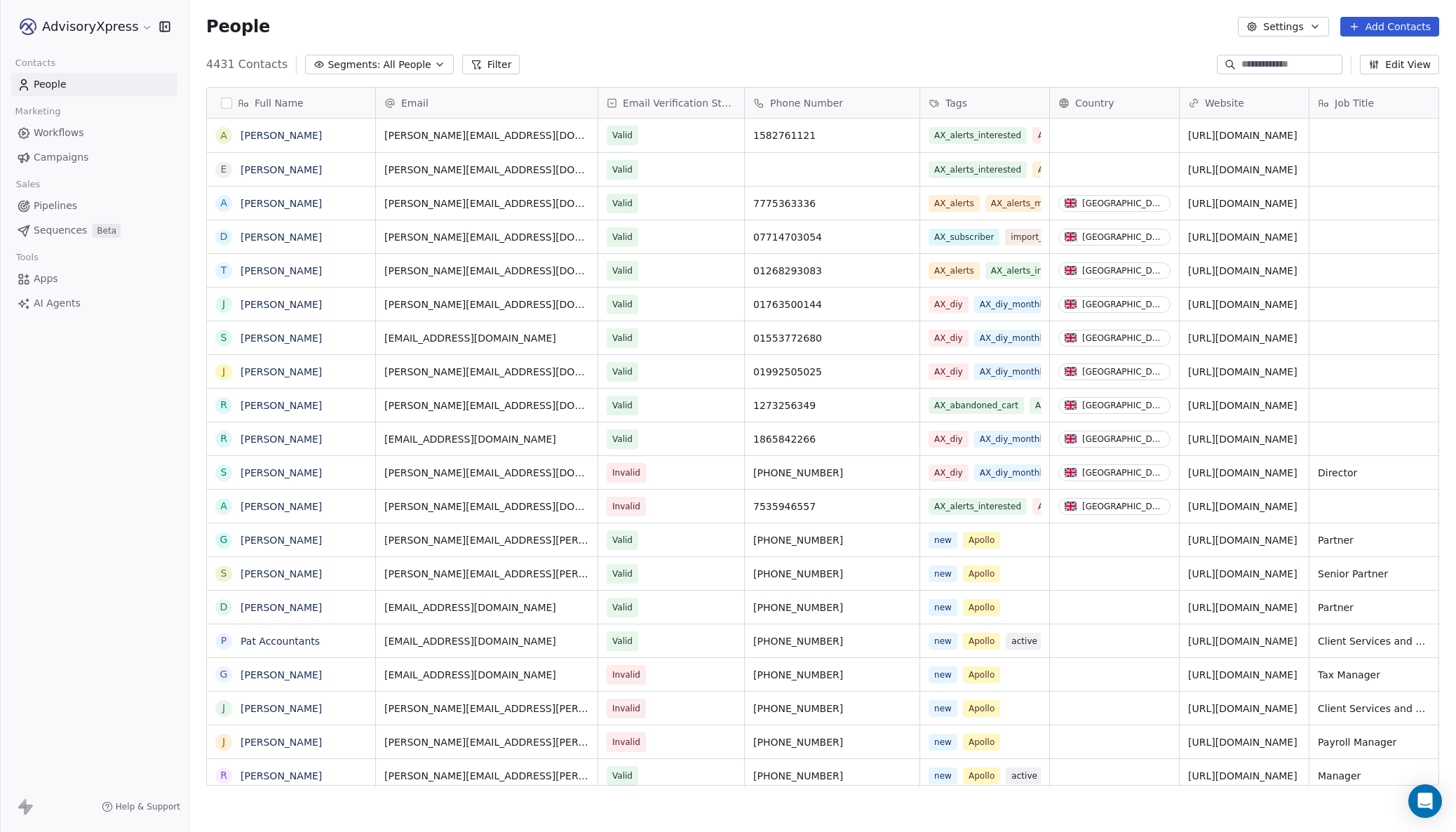
scroll to position [732, 1266]
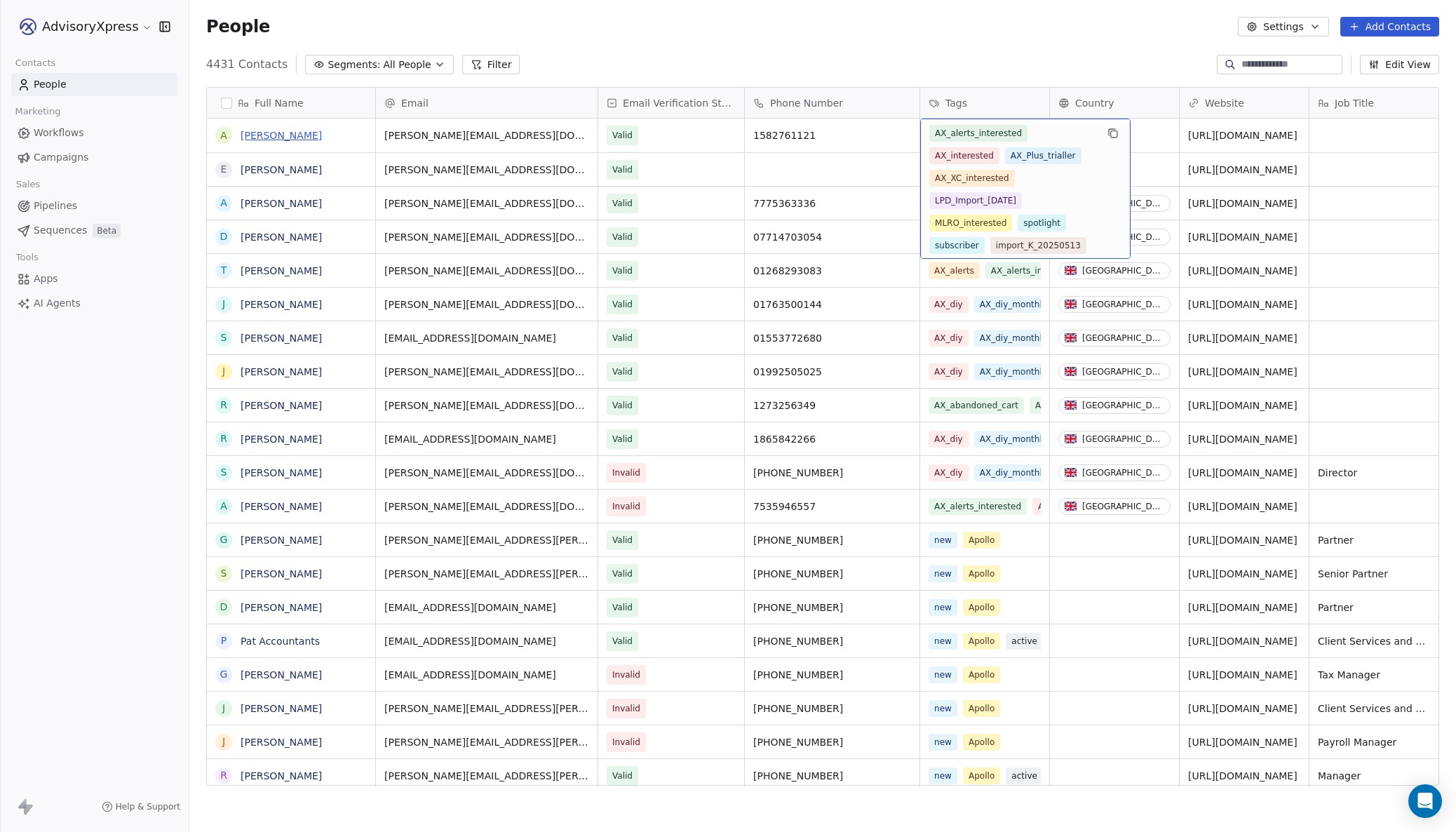
click at [257, 133] on link "[PERSON_NAME]" at bounding box center [281, 136] width 81 height 12
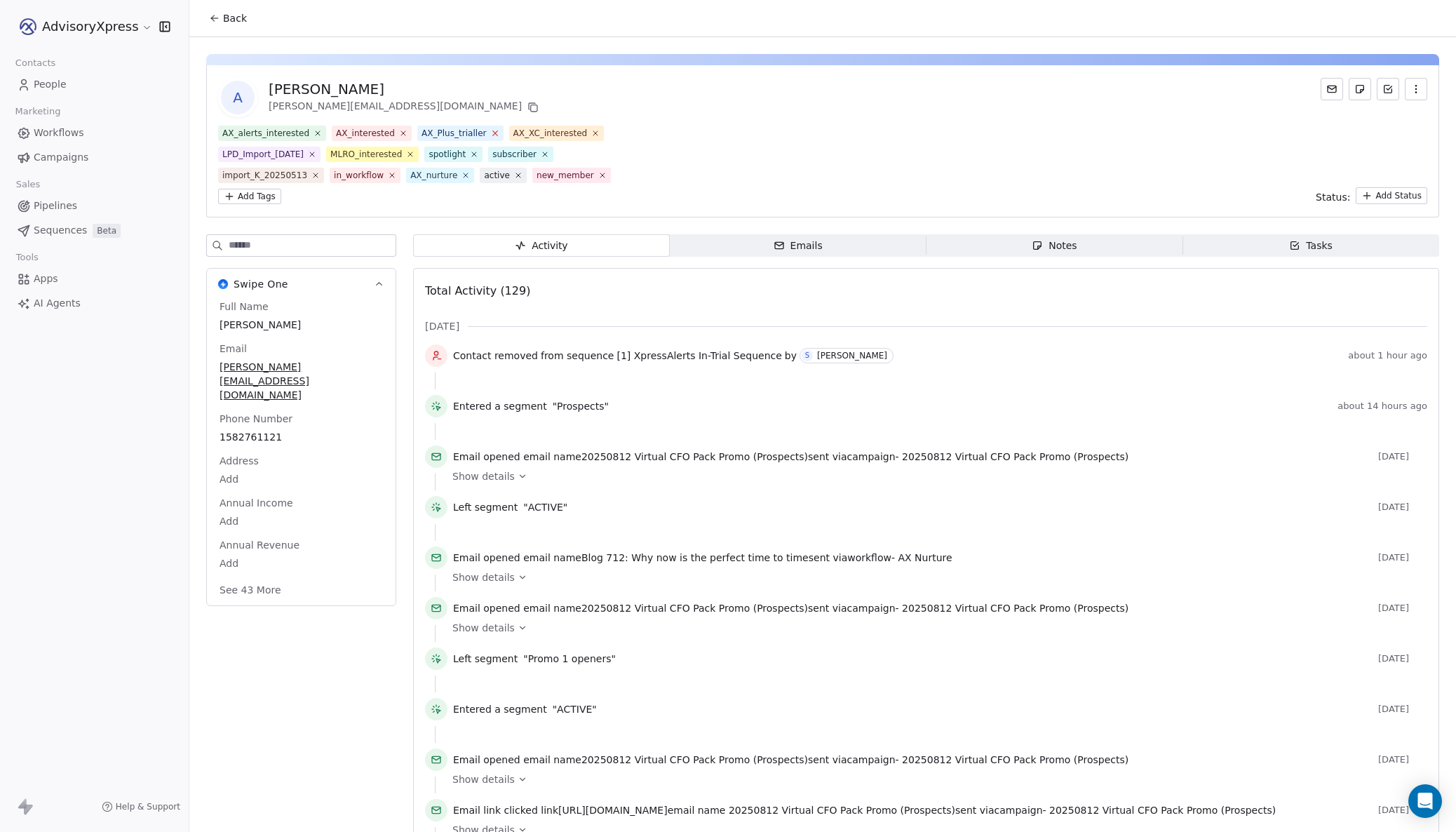
click at [497, 132] on icon at bounding box center [494, 133] width 9 height 9
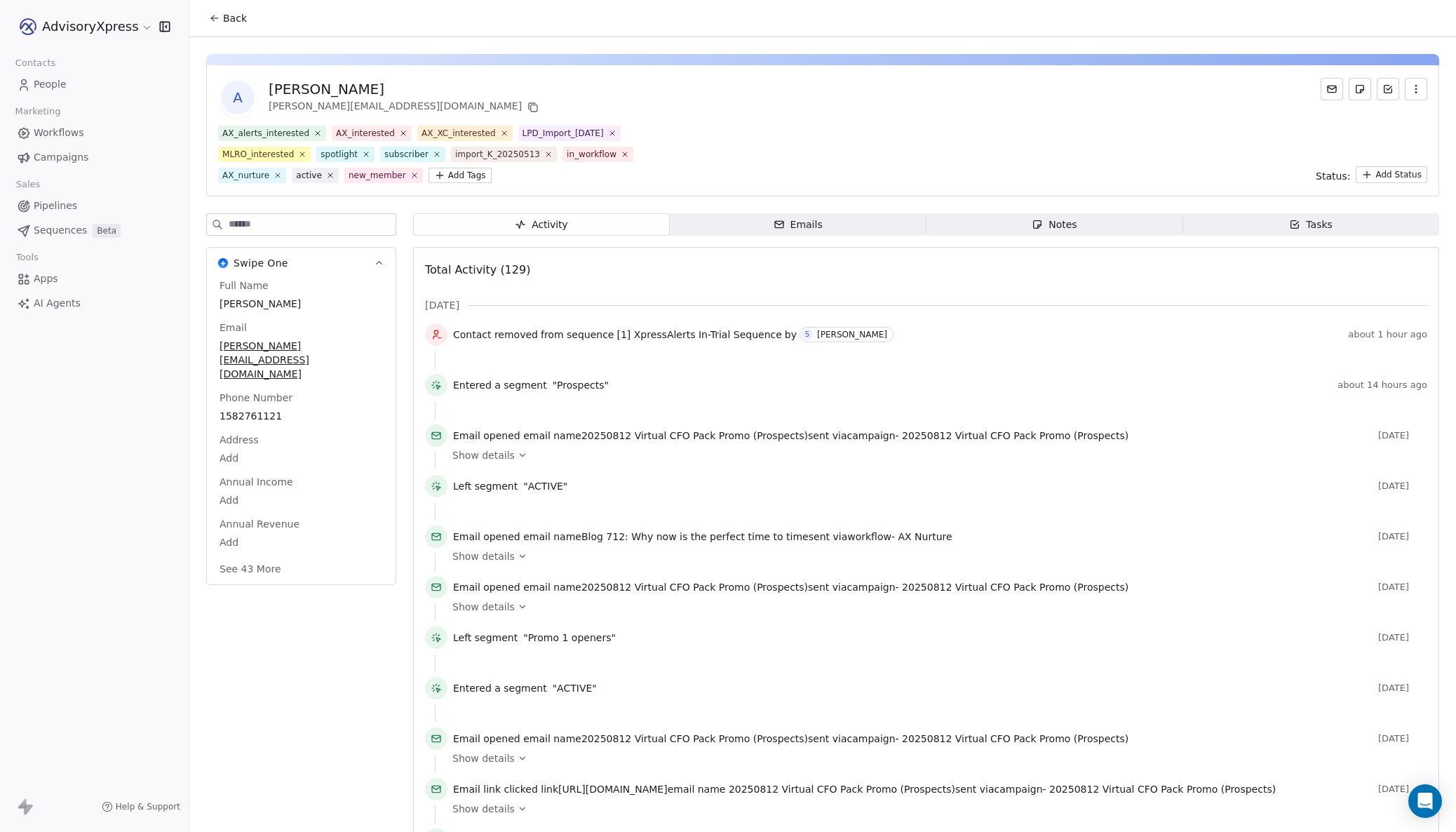
click at [231, 192] on html "AdvisoryXpress Contacts People Marketing Workflows Campaigns Sales Pipelines Se…" at bounding box center [728, 416] width 1456 height 832
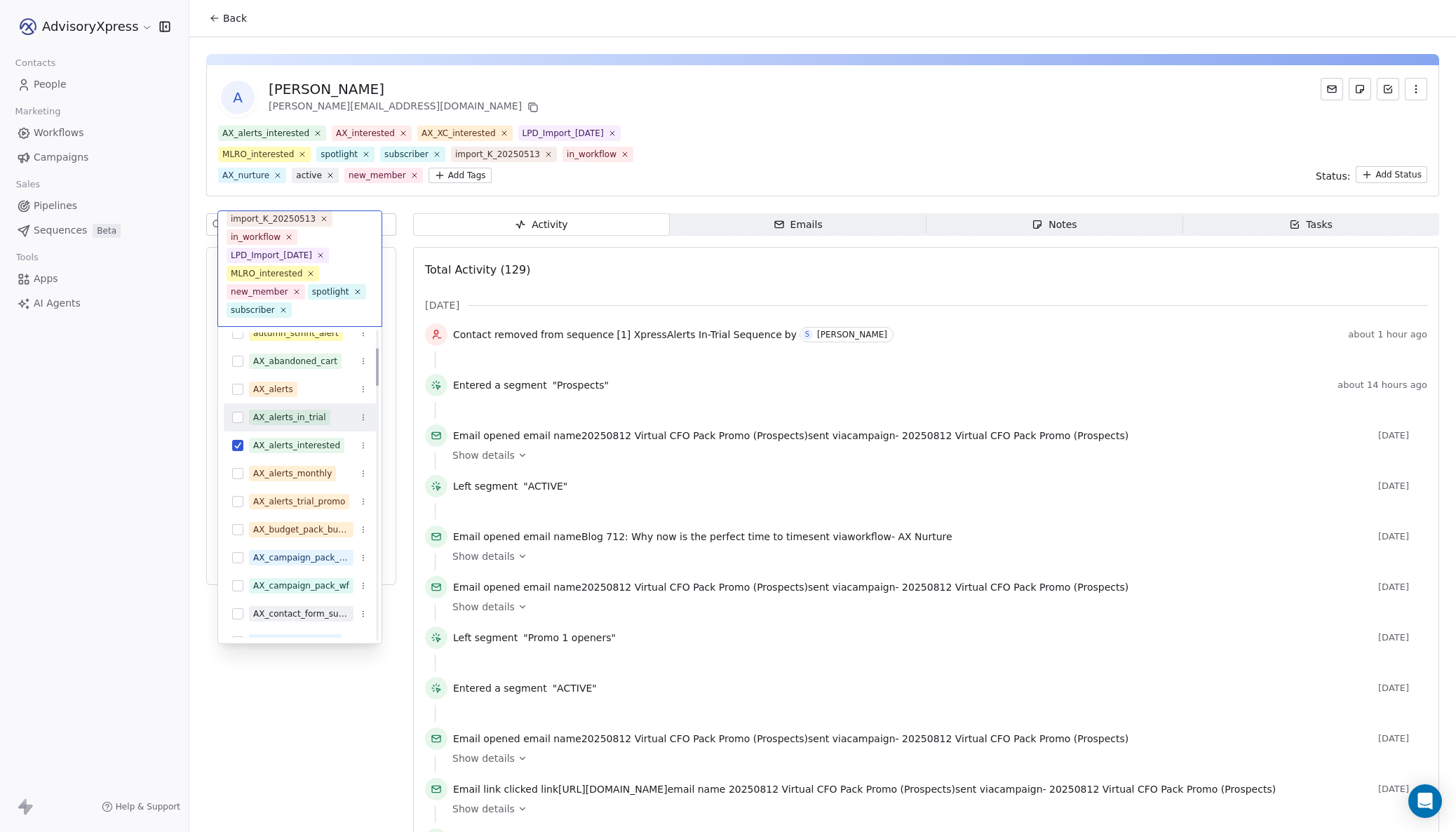
scroll to position [148, 0]
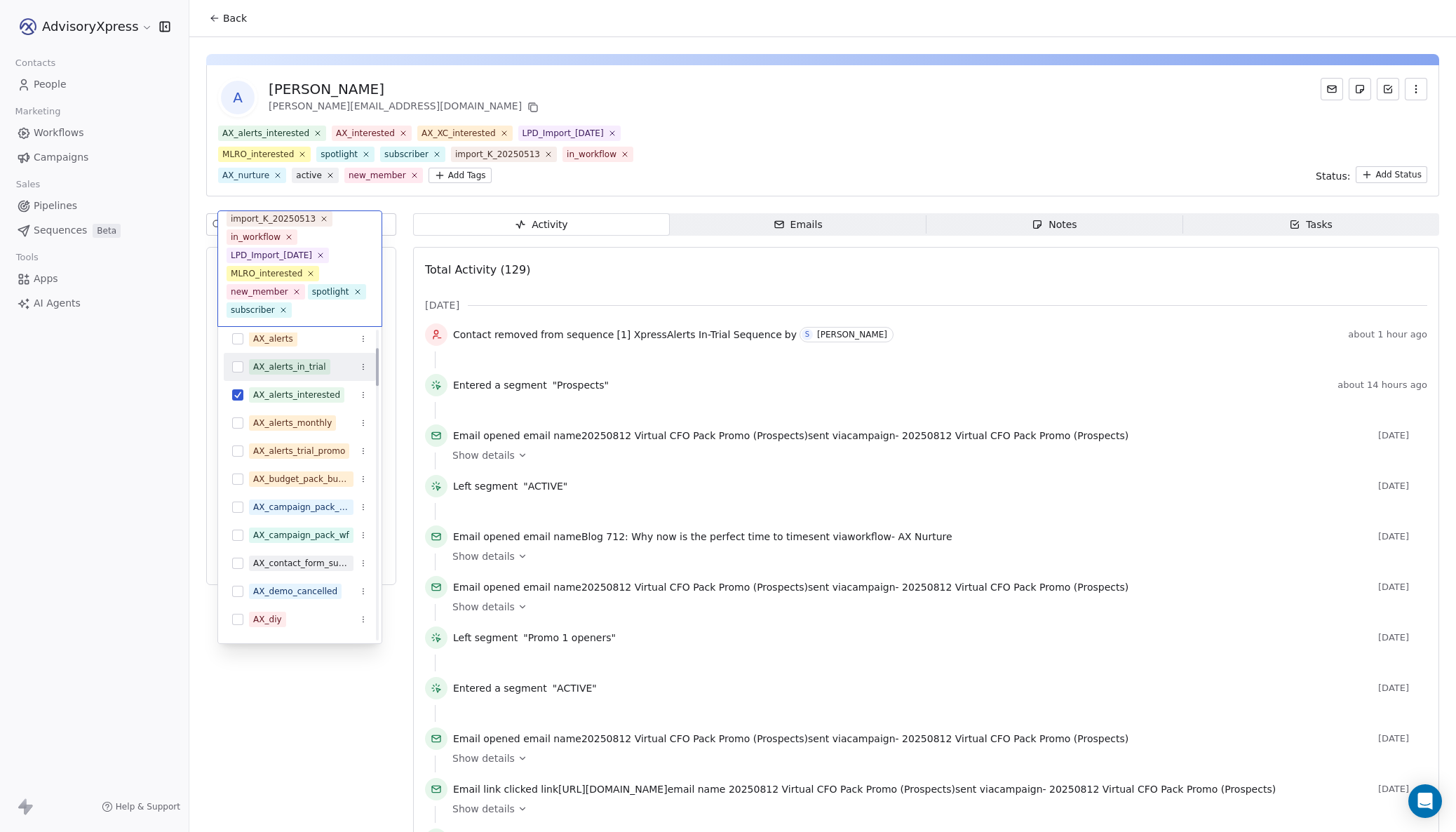
click at [239, 368] on button "Suggestions" at bounding box center [238, 367] width 12 height 12
click at [679, 154] on html "AdvisoryXpress Contacts People Marketing Workflows Campaigns Sales Pipelines Se…" at bounding box center [728, 416] width 1456 height 832
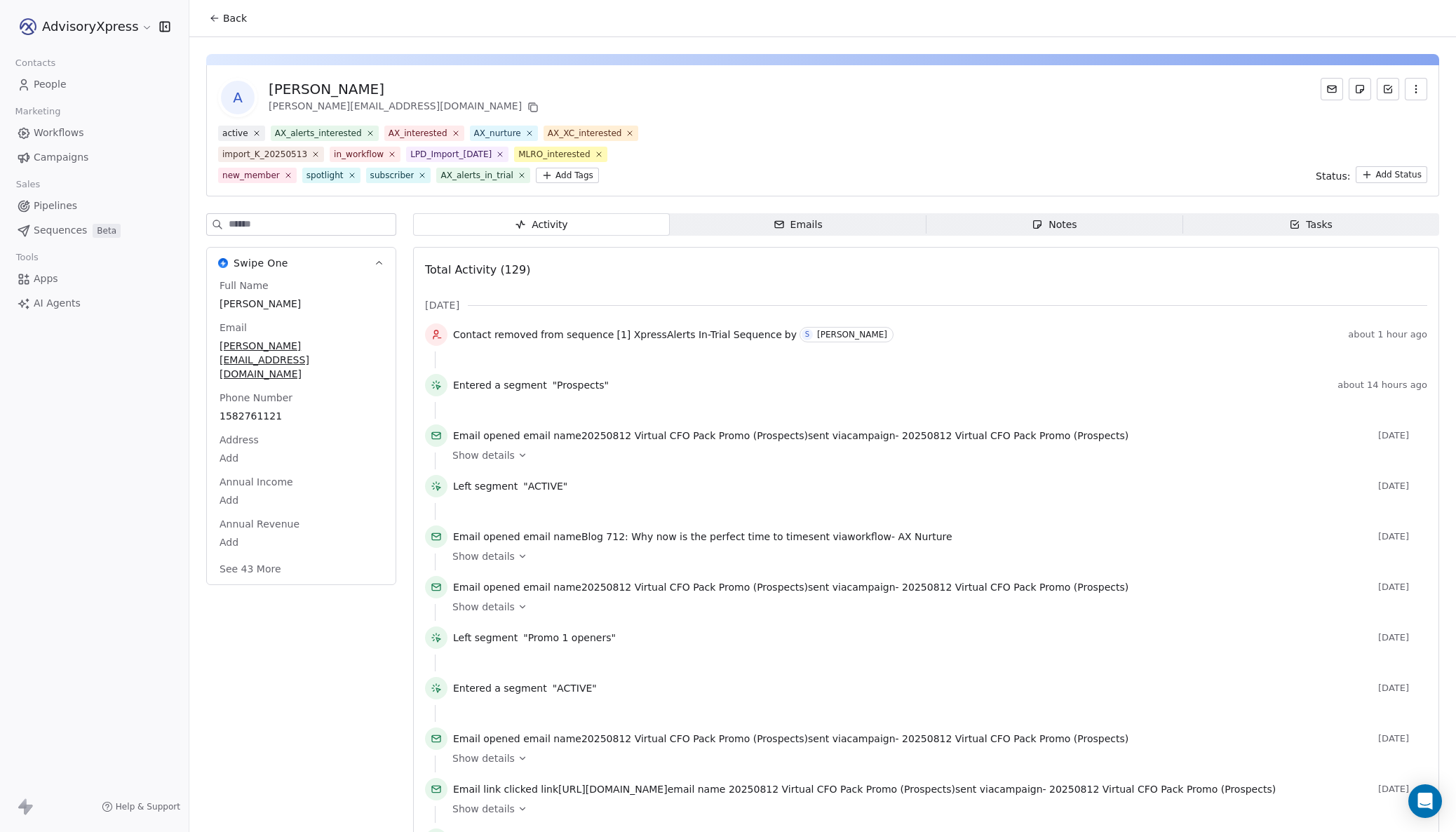
scroll to position [0, 1]
click at [46, 134] on span "Workflows" at bounding box center [59, 133] width 51 height 15
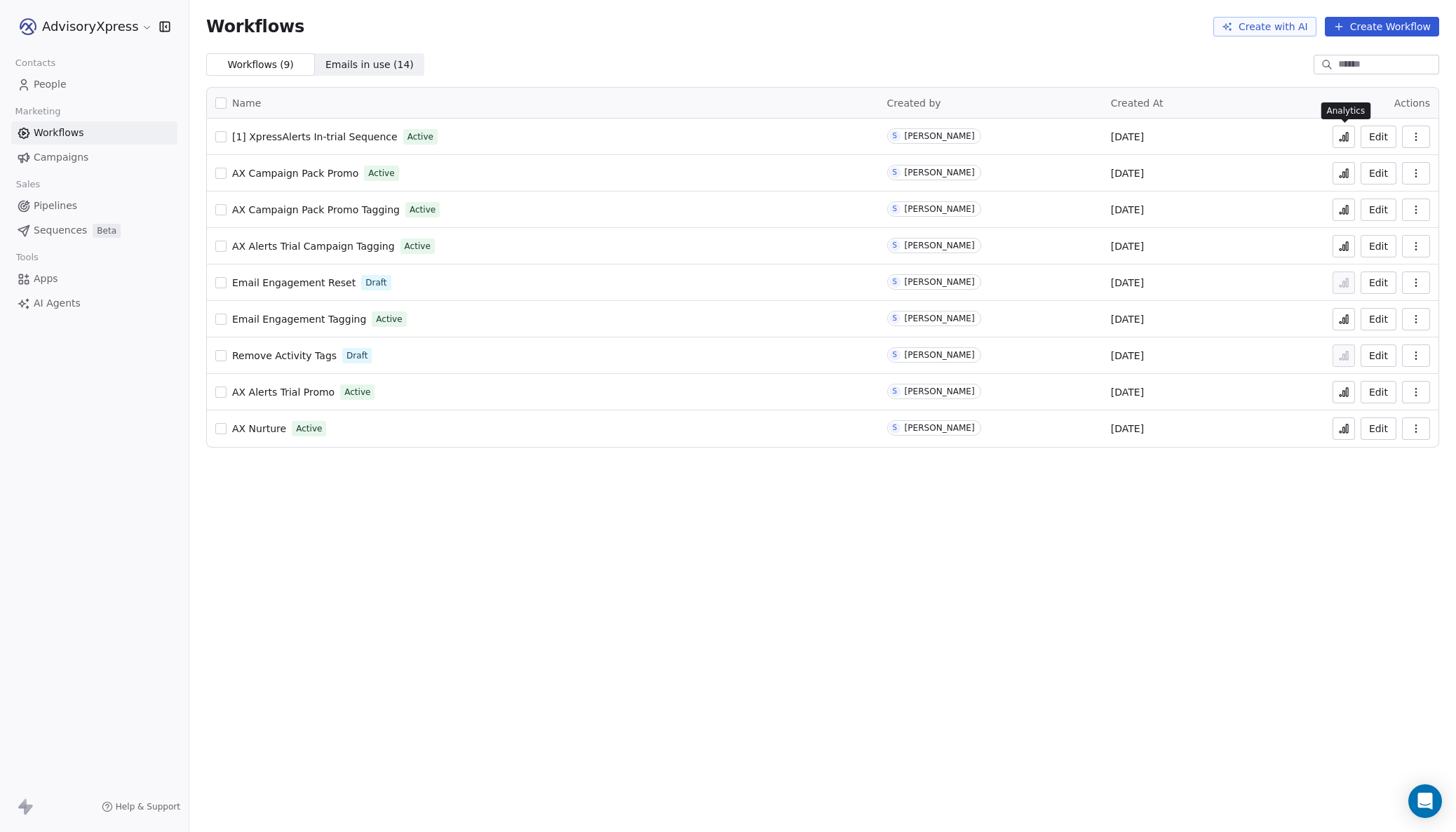
click at [1344, 135] on icon at bounding box center [1343, 138] width 2 height 6
click at [50, 228] on span "Sequences" at bounding box center [60, 230] width 53 height 15
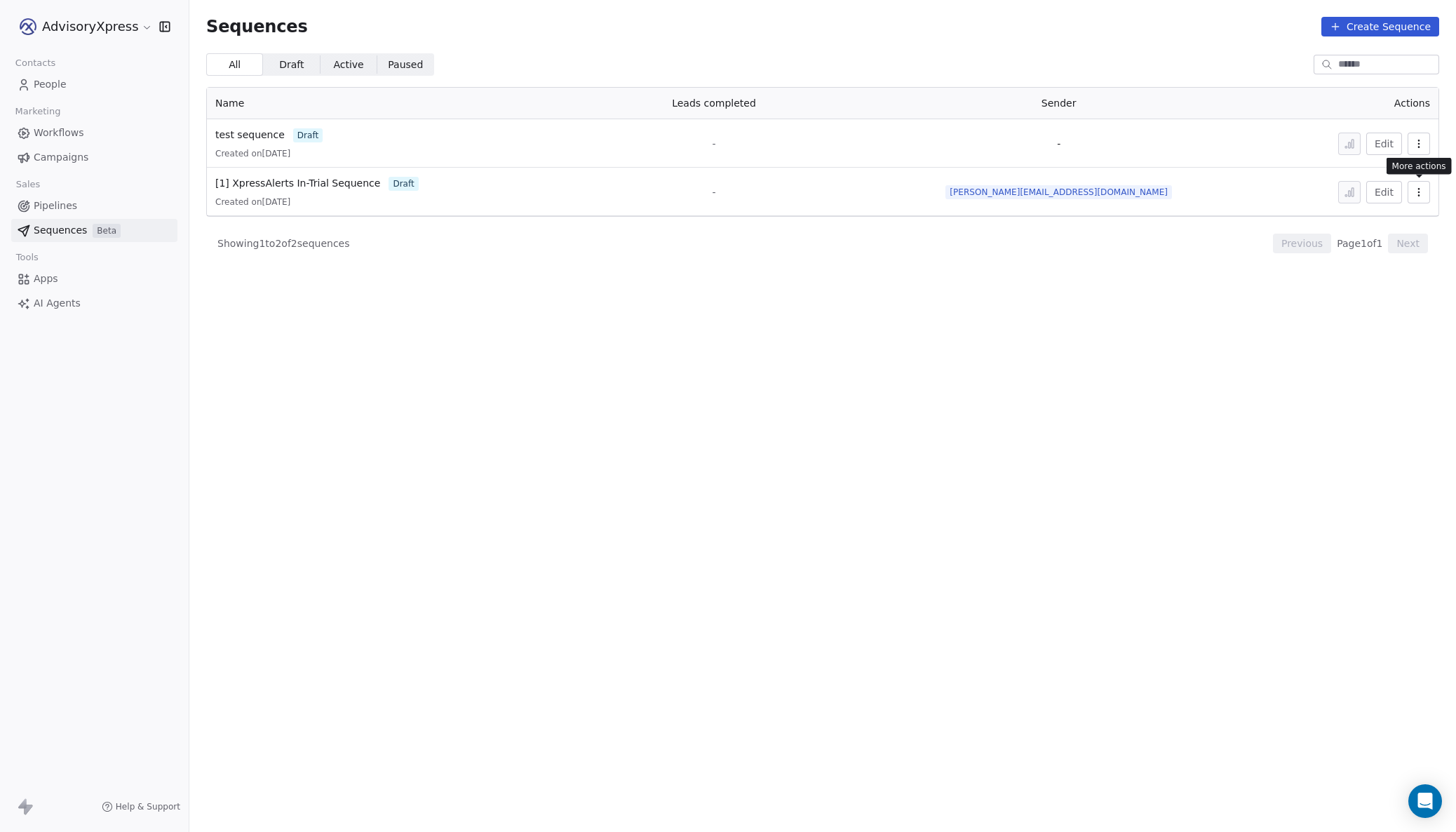
click at [1420, 190] on icon "button" at bounding box center [1419, 192] width 12 height 12
click at [1391, 270] on span "Delete" at bounding box center [1388, 268] width 32 height 15
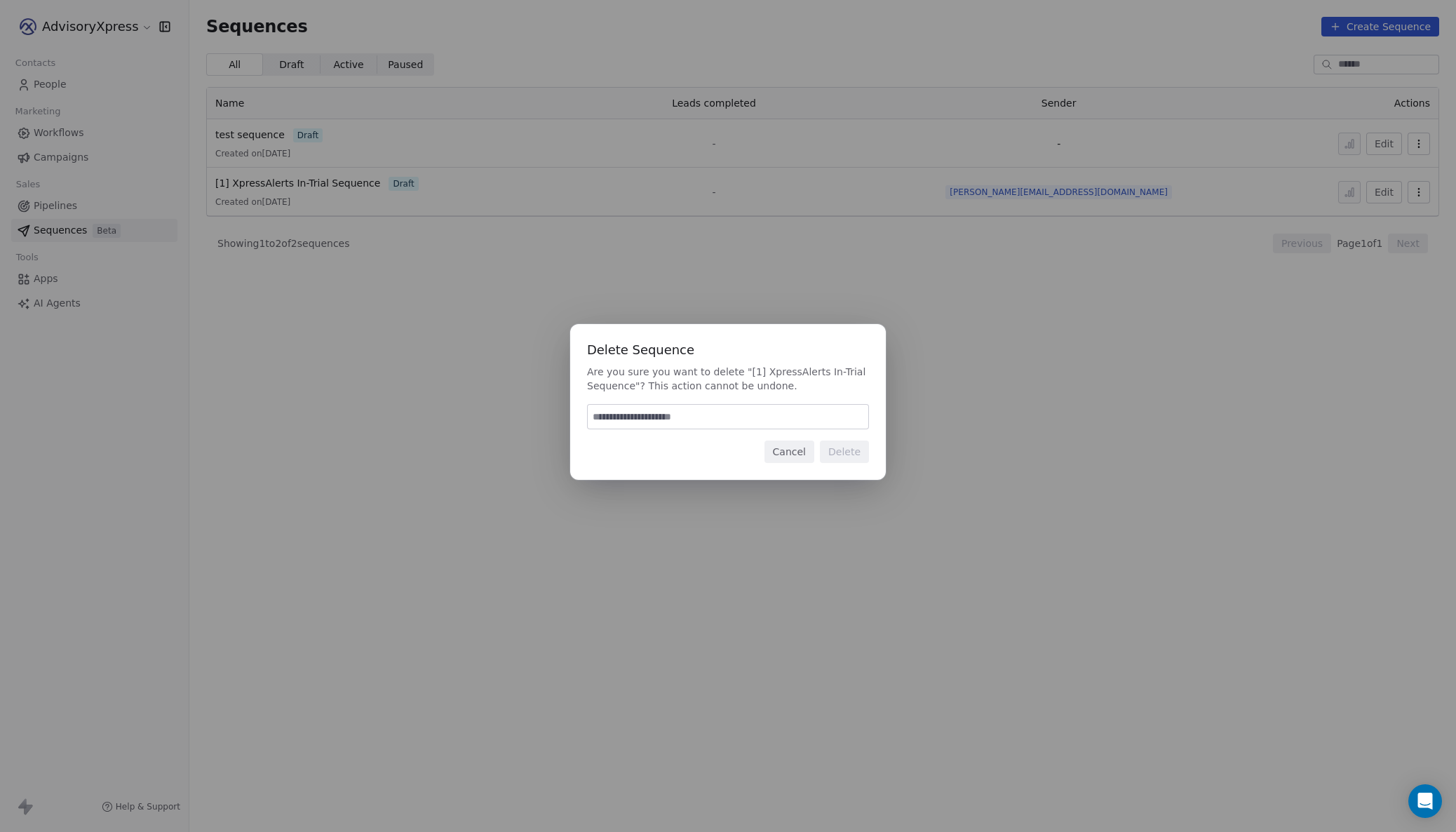
click at [643, 422] on input at bounding box center [727, 416] width 281 height 24
type input "******"
click at [844, 452] on button "Delete" at bounding box center [844, 452] width 49 height 22
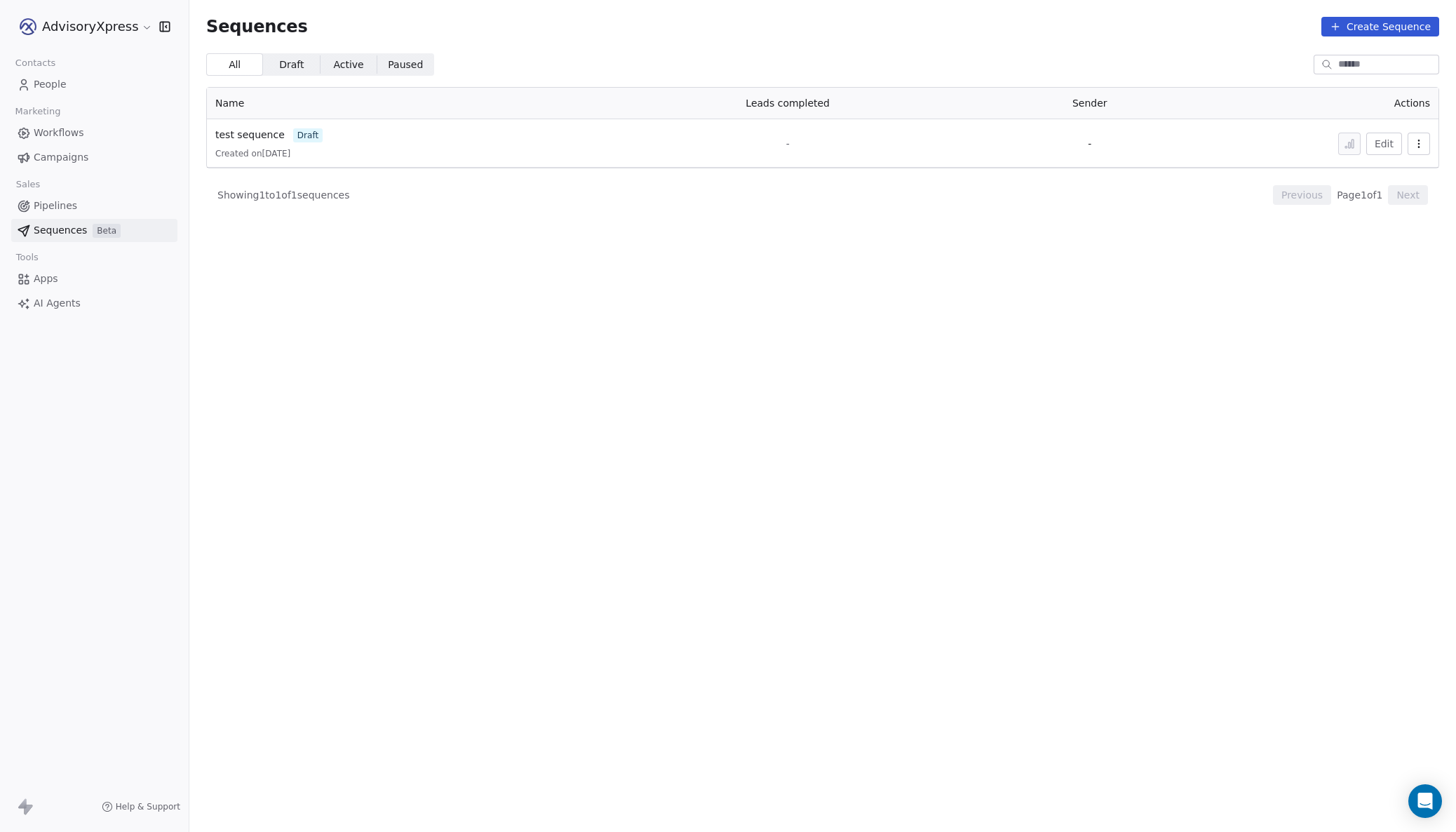
click at [1425, 141] on button "button" at bounding box center [1418, 143] width 22 height 22
click at [1378, 217] on span "Delete" at bounding box center [1388, 220] width 32 height 15
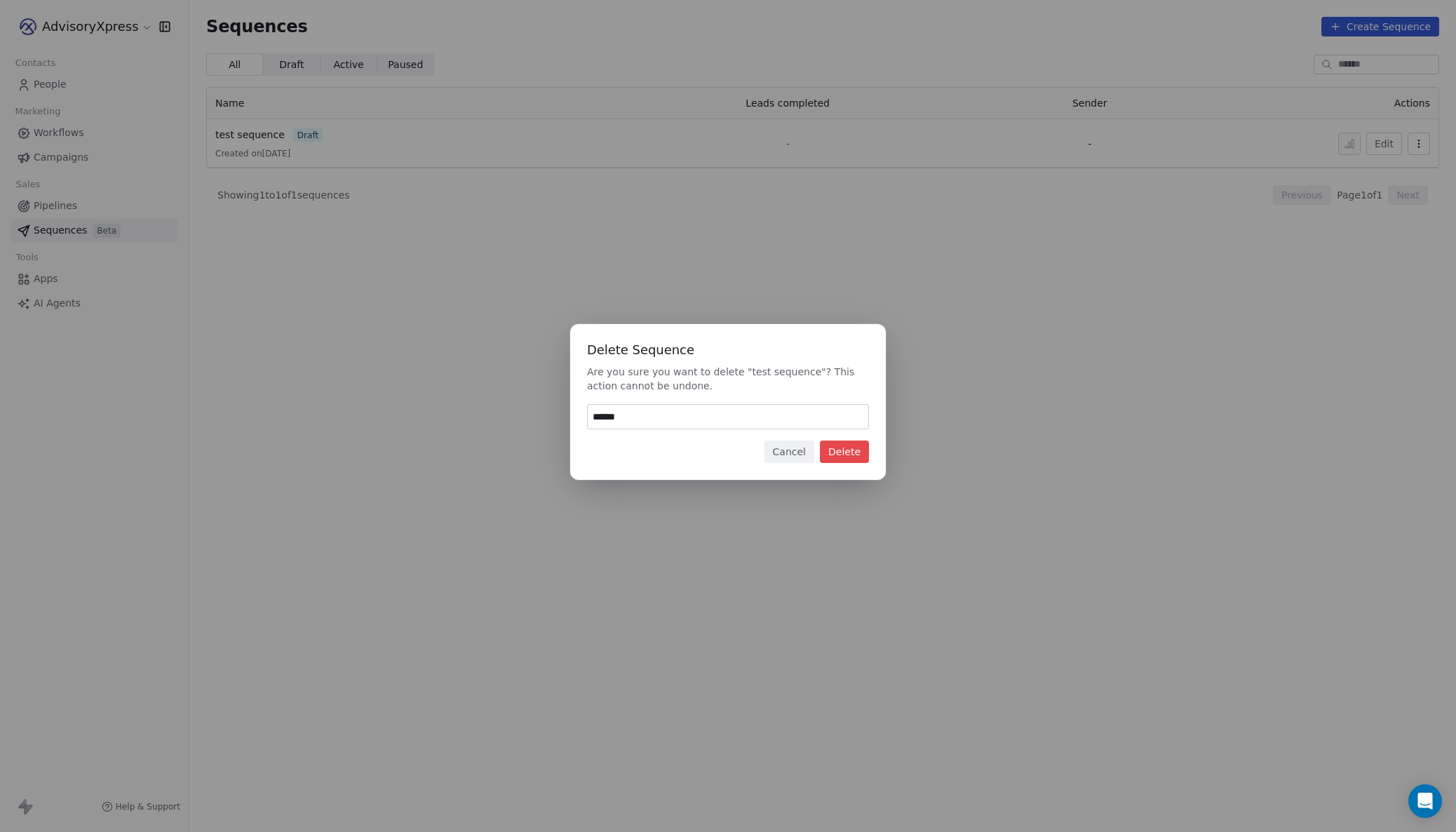
type input "******"
click at [851, 452] on button "Delete" at bounding box center [844, 452] width 49 height 22
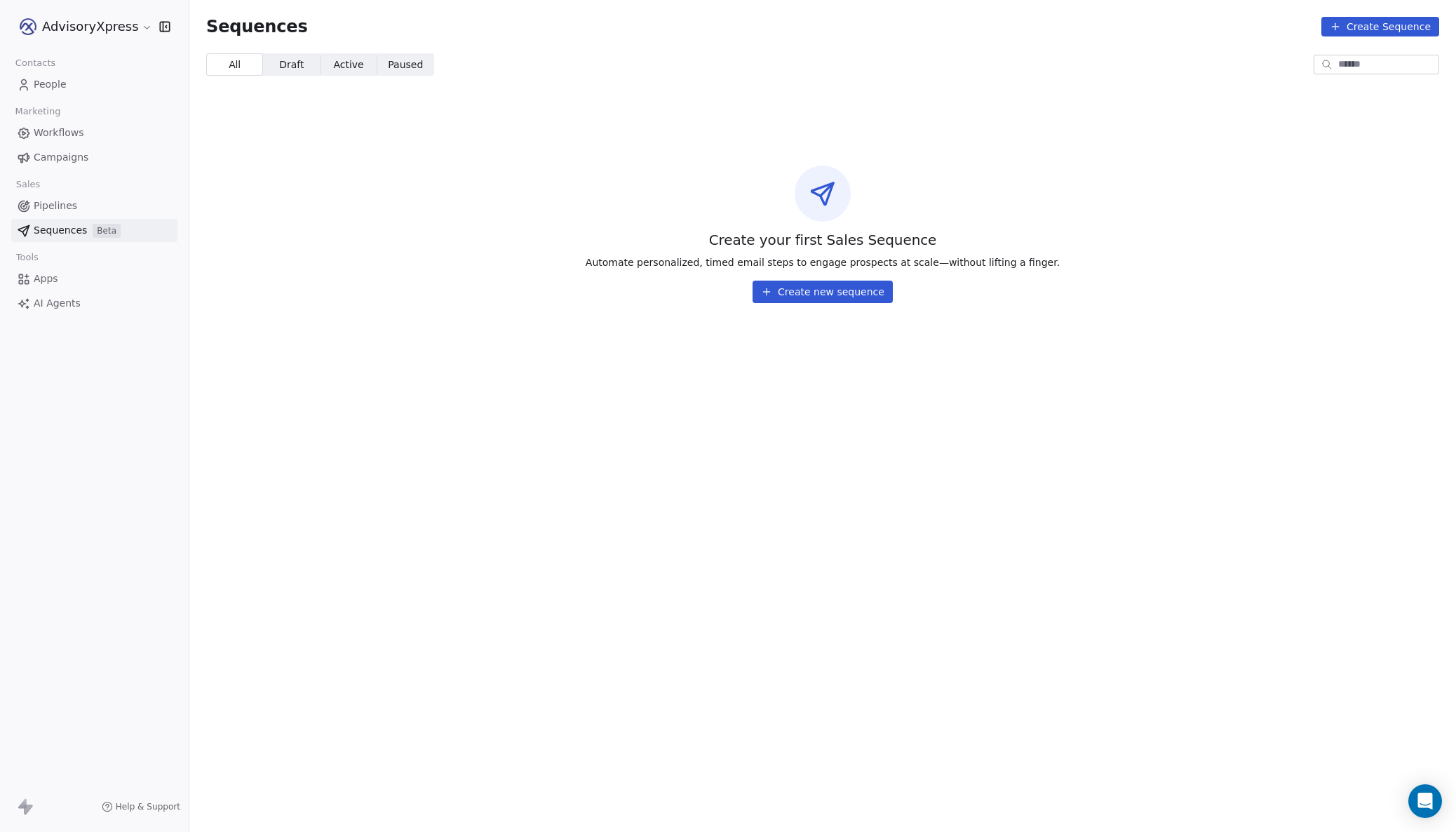
click at [60, 133] on span "Workflows" at bounding box center [59, 133] width 51 height 15
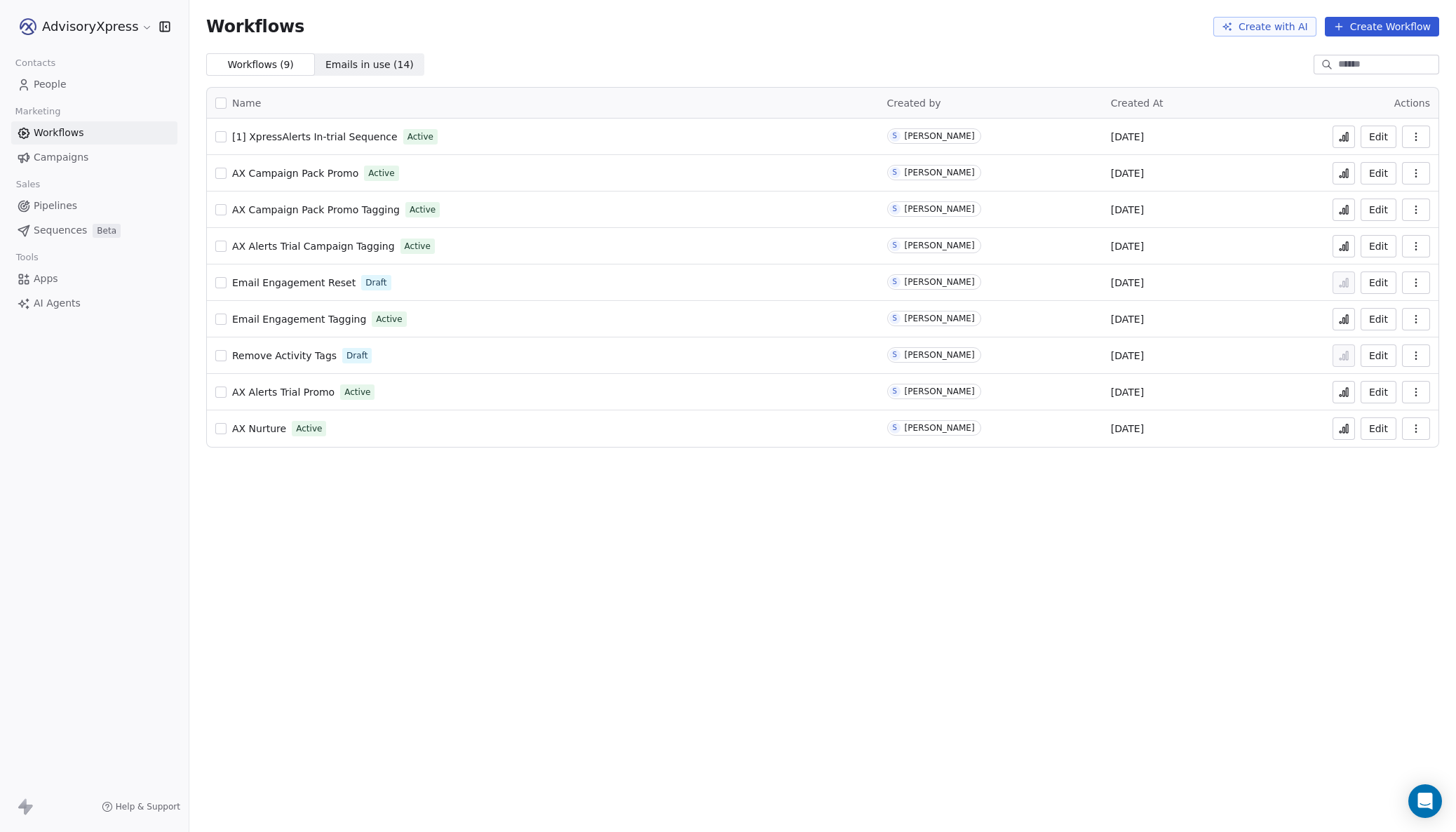
click at [1370, 172] on button "Edit" at bounding box center [1377, 173] width 36 height 22
click at [44, 85] on span "People" at bounding box center [51, 85] width 33 height 15
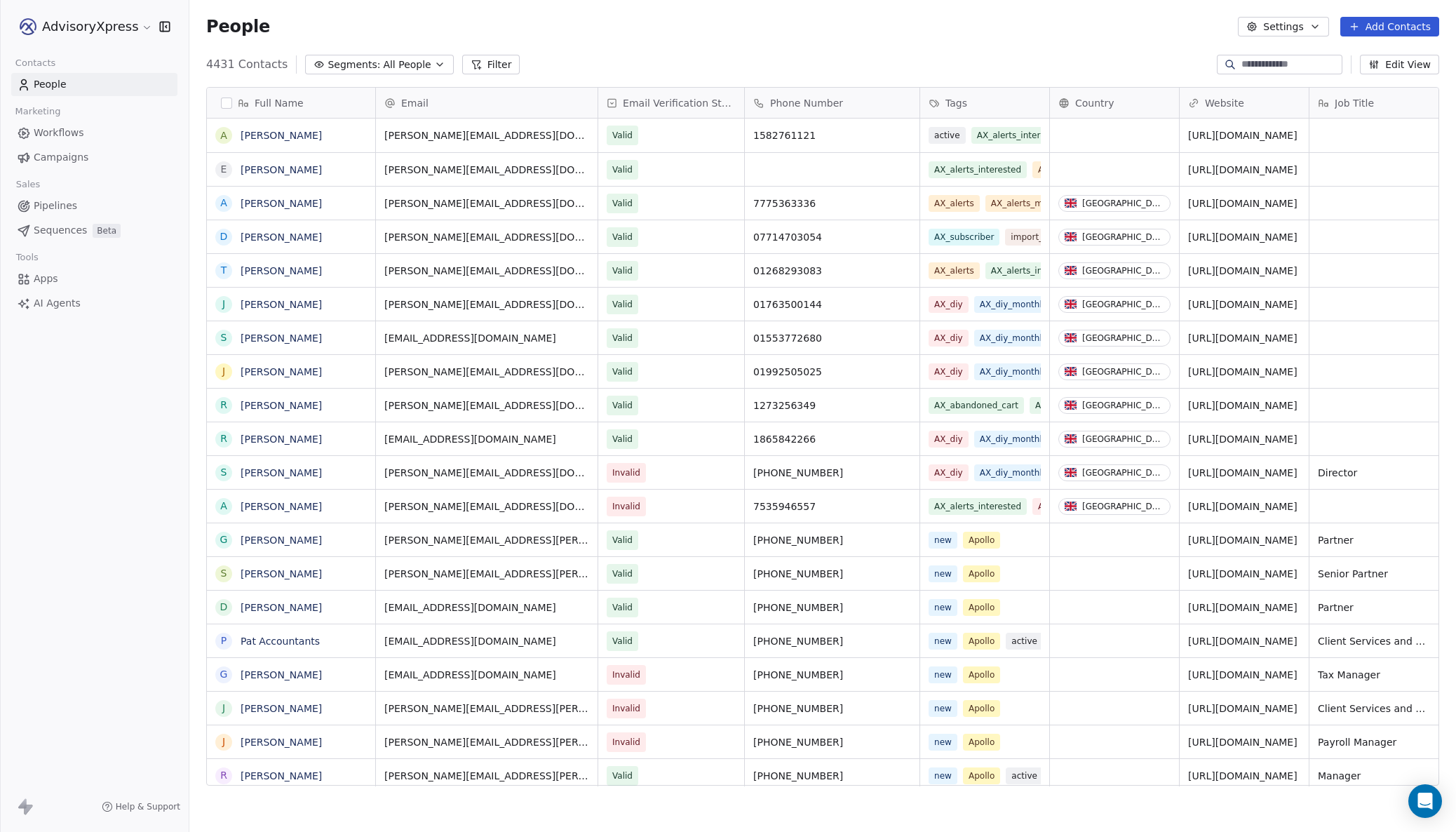
scroll to position [732, 1266]
click at [292, 138] on link "[PERSON_NAME]" at bounding box center [281, 136] width 81 height 12
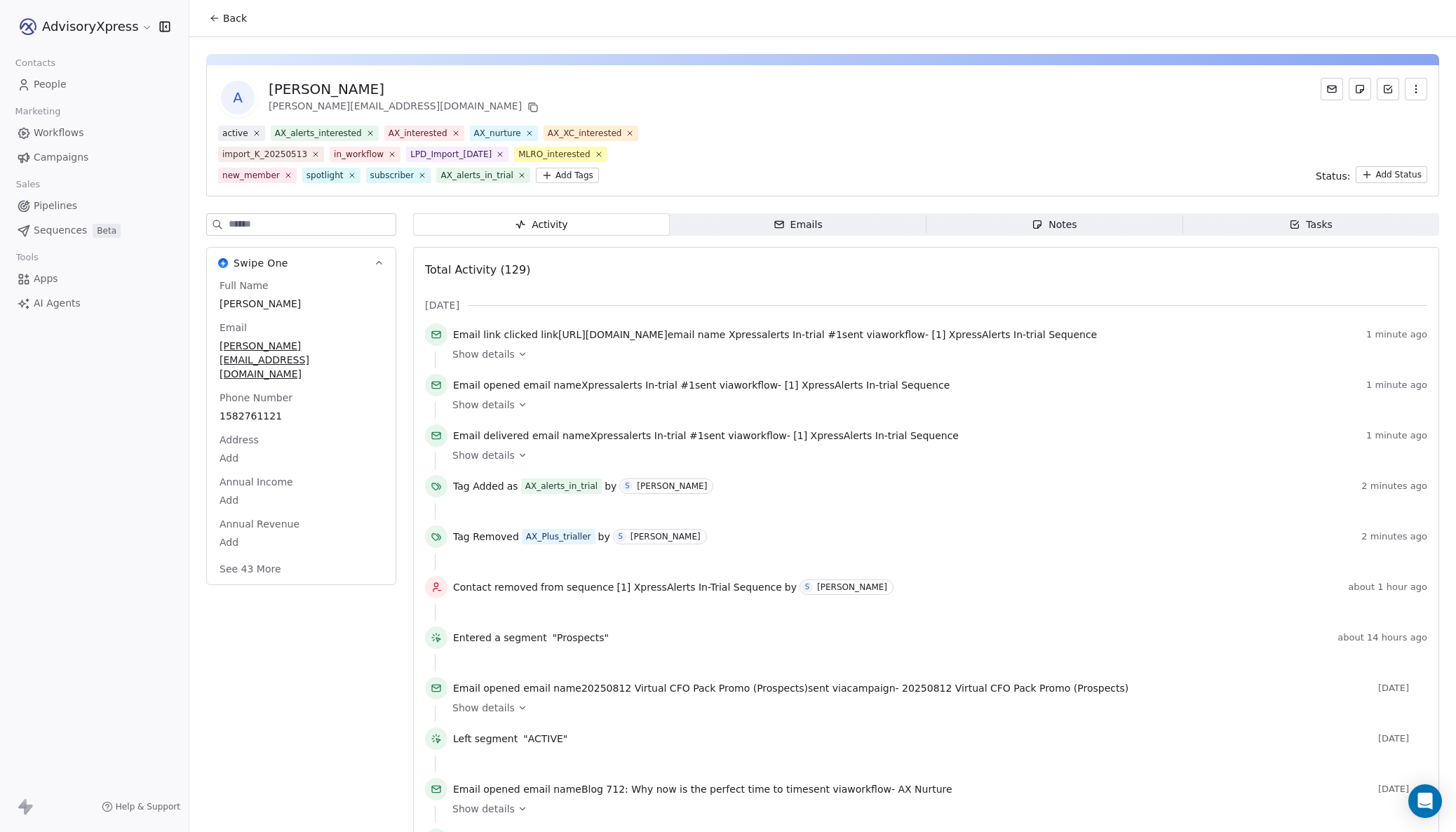
click at [46, 80] on span "People" at bounding box center [51, 85] width 33 height 15
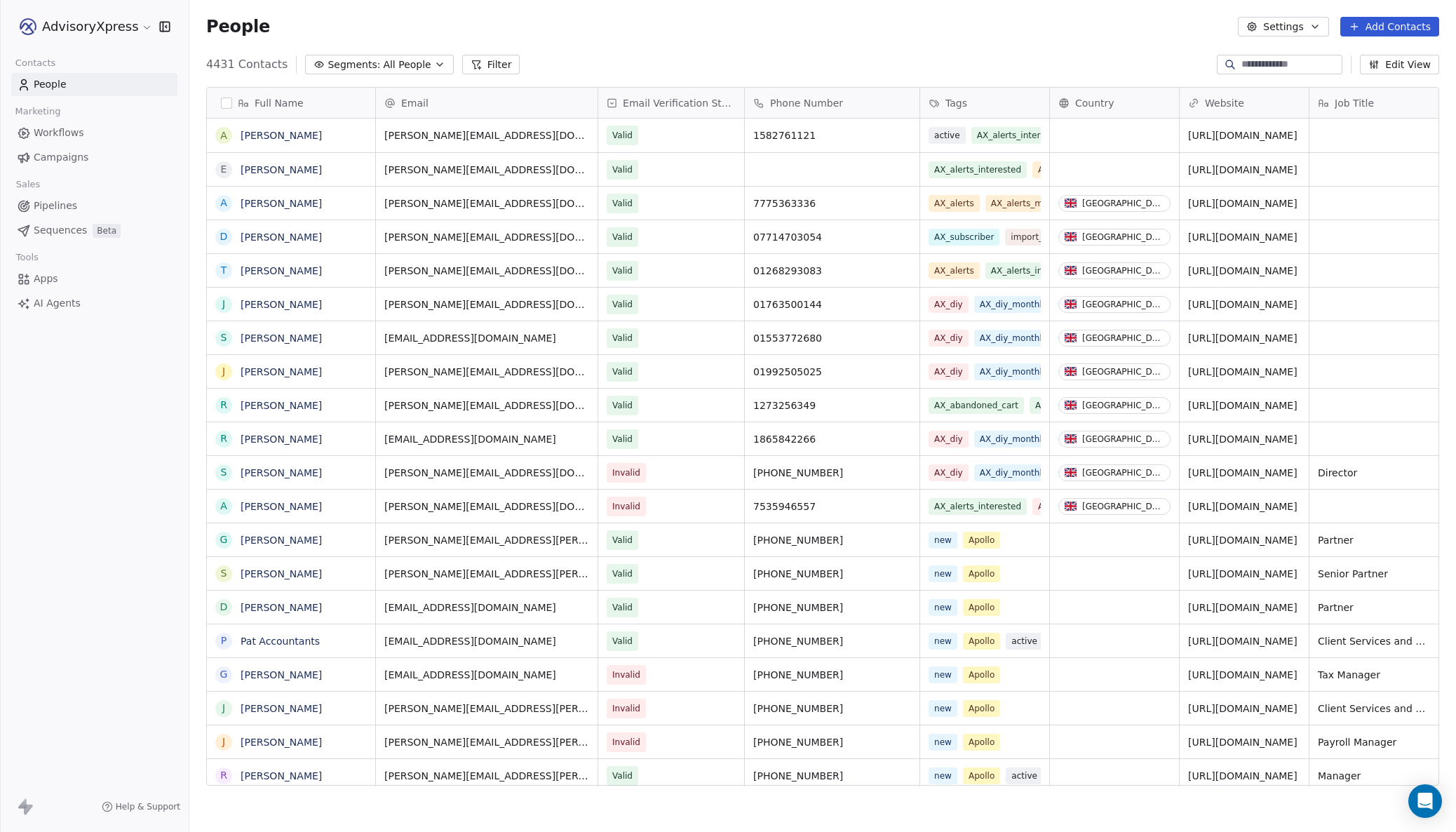
scroll to position [732, 1266]
